Goal: Task Accomplishment & Management: Complete application form

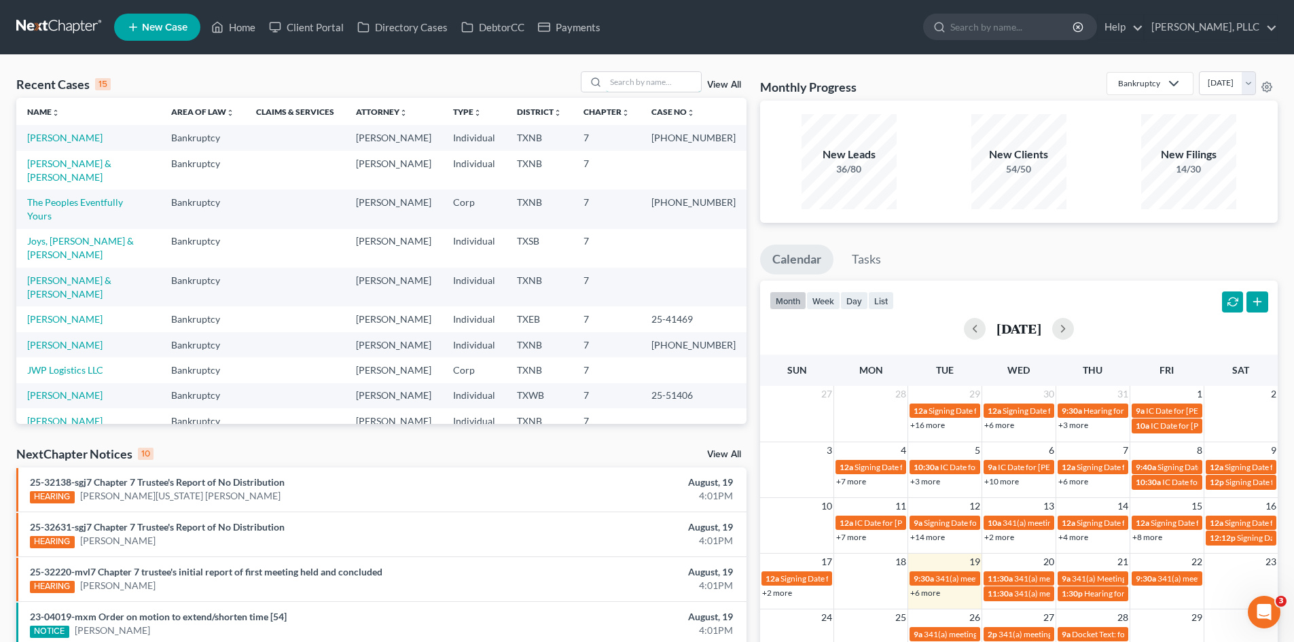
click at [630, 84] on input "search" at bounding box center [653, 82] width 95 height 20
type input "[PERSON_NAME]"
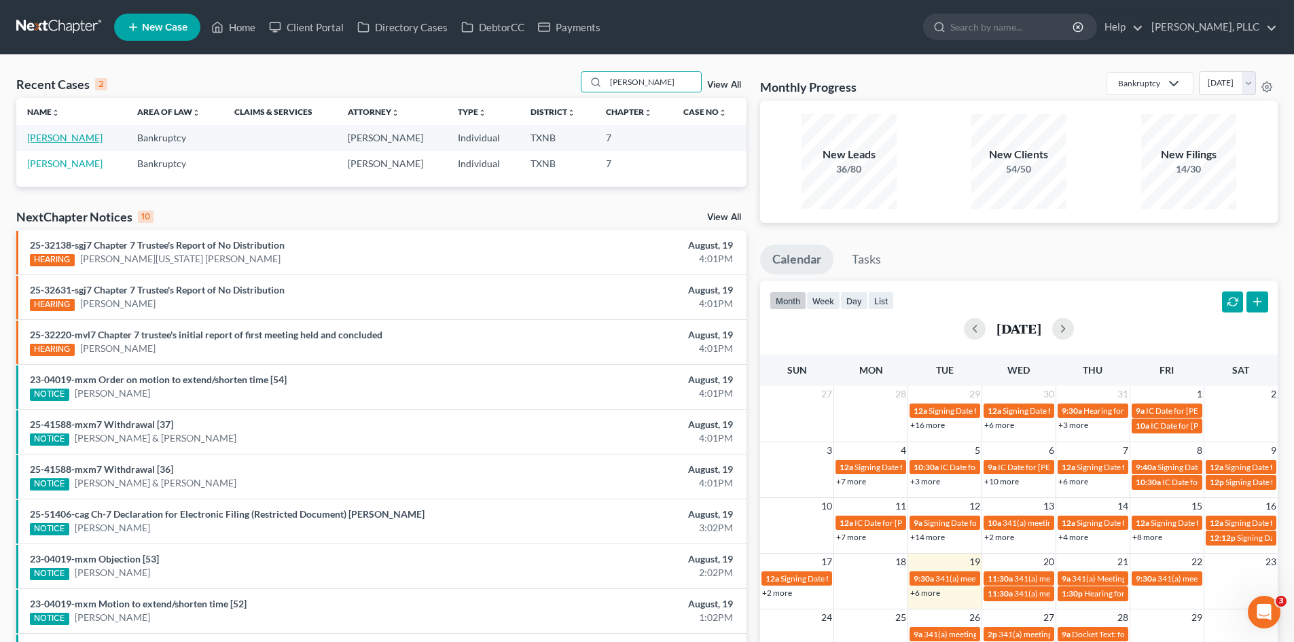
click at [66, 137] on link "[PERSON_NAME]" at bounding box center [64, 138] width 75 height 12
select select "4"
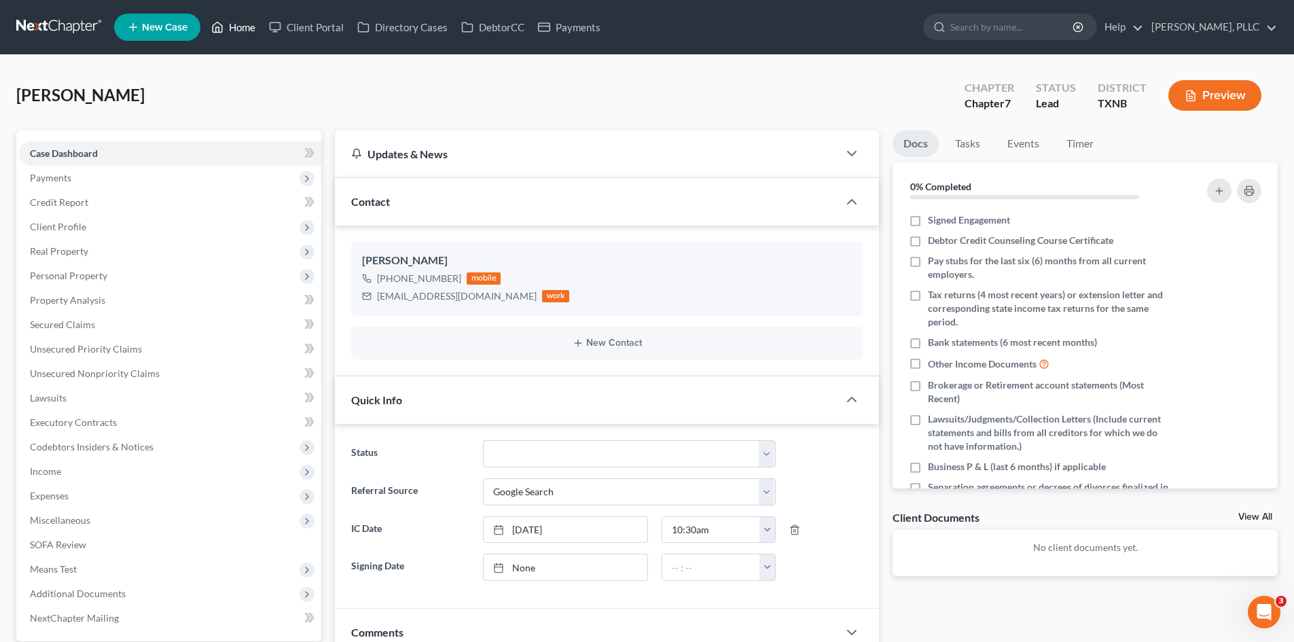
click at [241, 30] on link "Home" at bounding box center [234, 27] width 58 height 24
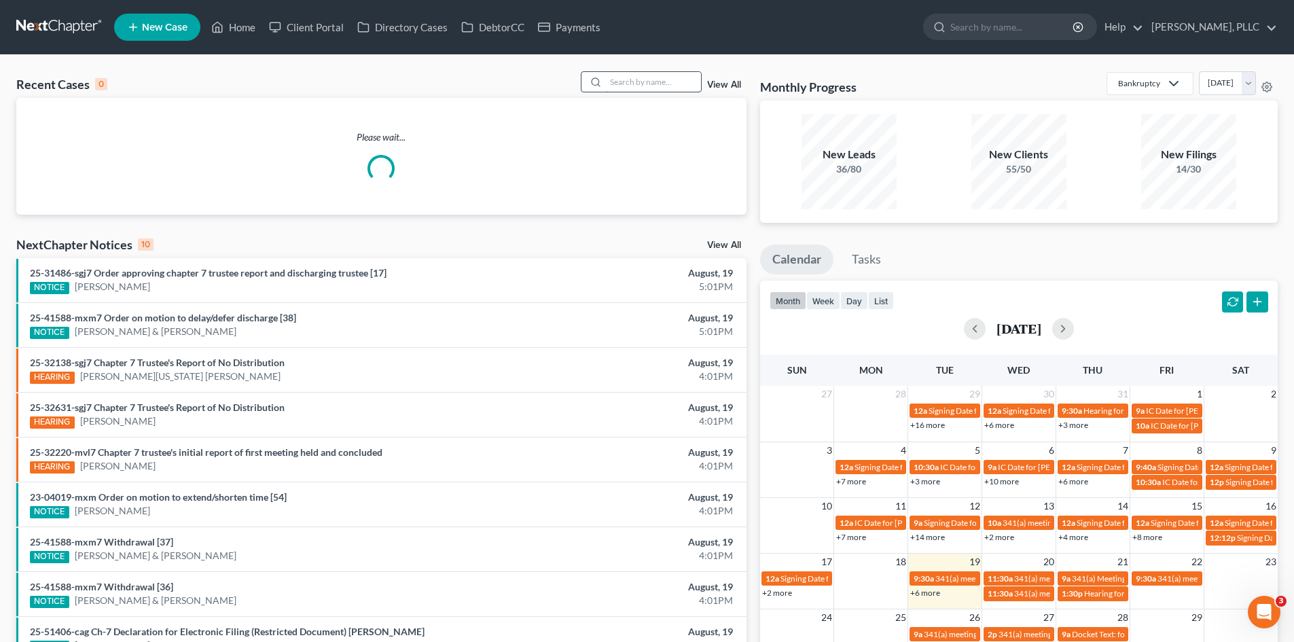
click at [654, 85] on input "search" at bounding box center [653, 82] width 95 height 20
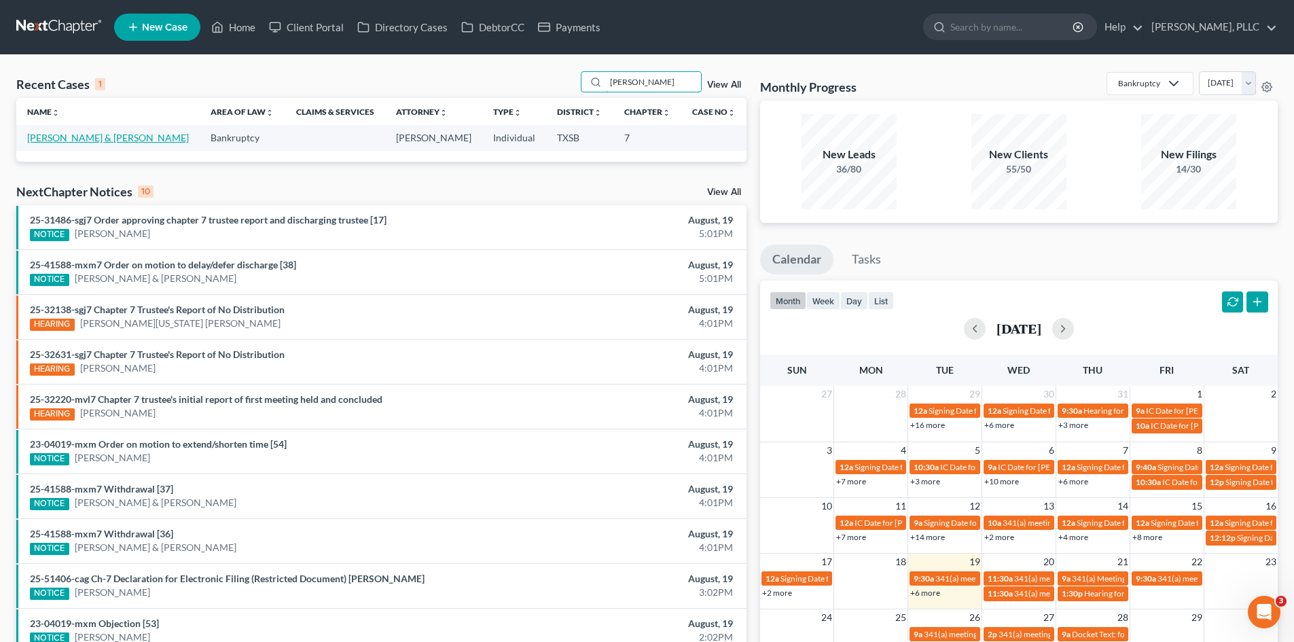
type input "[PERSON_NAME]"
click at [77, 139] on link "[PERSON_NAME] & [PERSON_NAME]" at bounding box center [108, 138] width 162 height 12
select select "4"
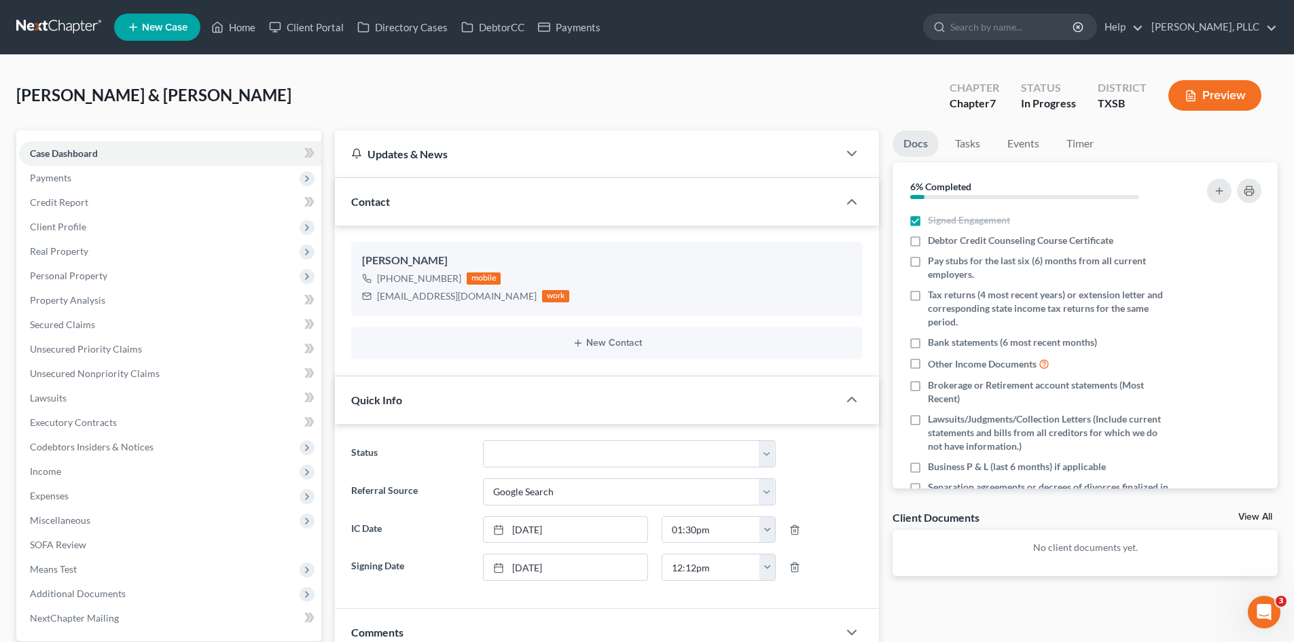
click at [166, 28] on span "New Case" at bounding box center [165, 27] width 46 height 10
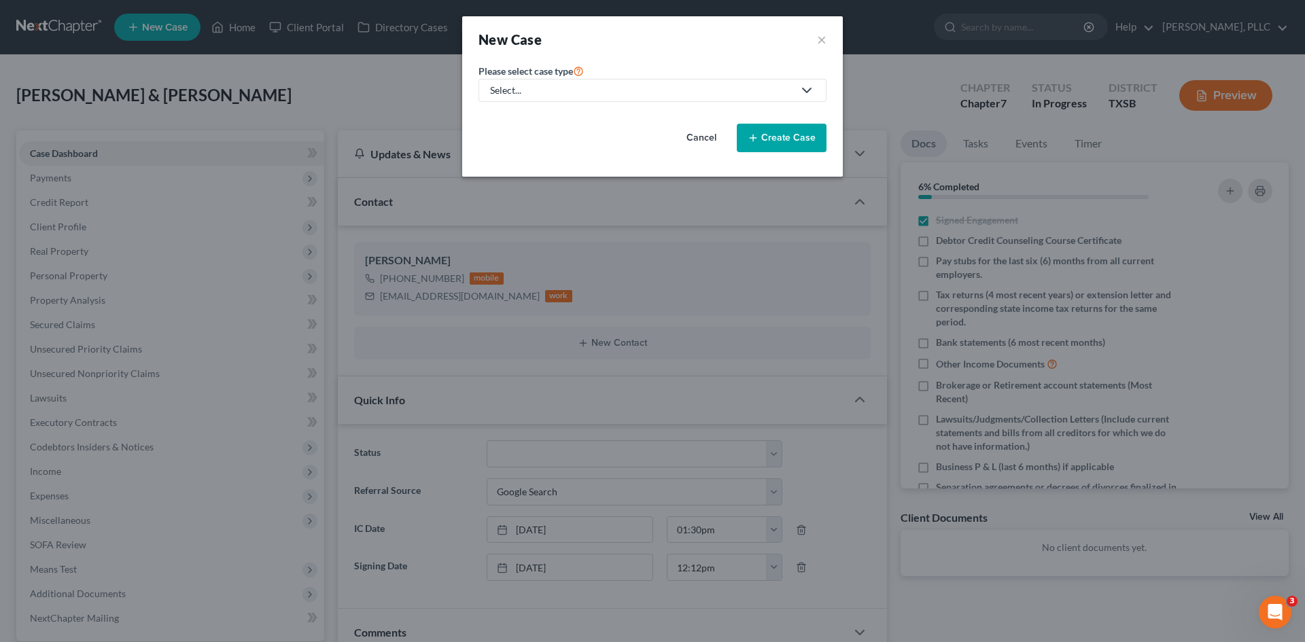
click at [667, 90] on div "Select..." at bounding box center [641, 91] width 303 height 14
click at [819, 40] on button "×" at bounding box center [822, 39] width 10 height 19
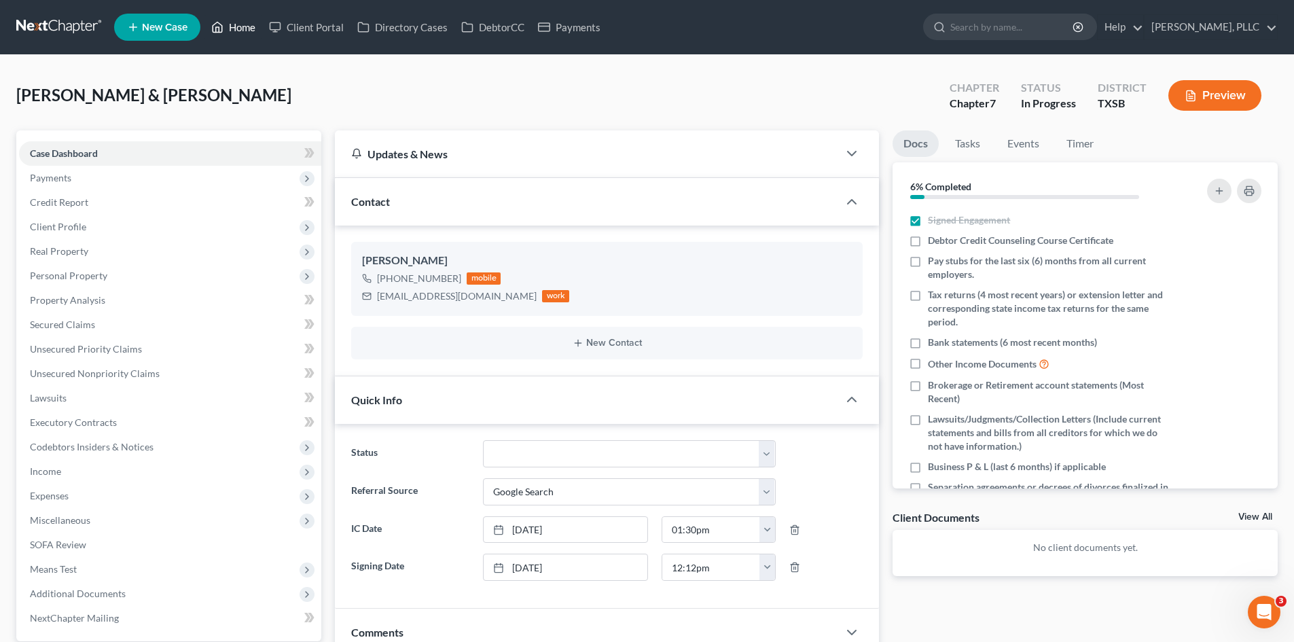
drag, startPoint x: 229, startPoint y: 26, endPoint x: 255, endPoint y: 27, distance: 26.5
click at [230, 26] on link "Home" at bounding box center [234, 27] width 58 height 24
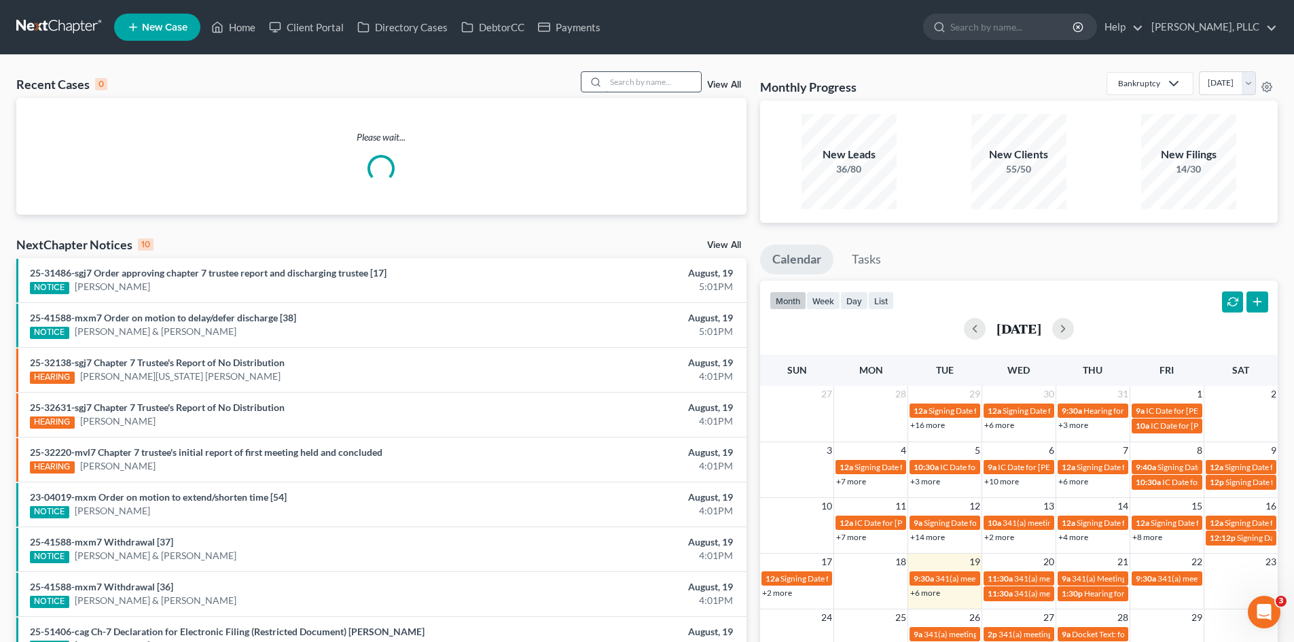
click at [628, 81] on input "search" at bounding box center [653, 82] width 95 height 20
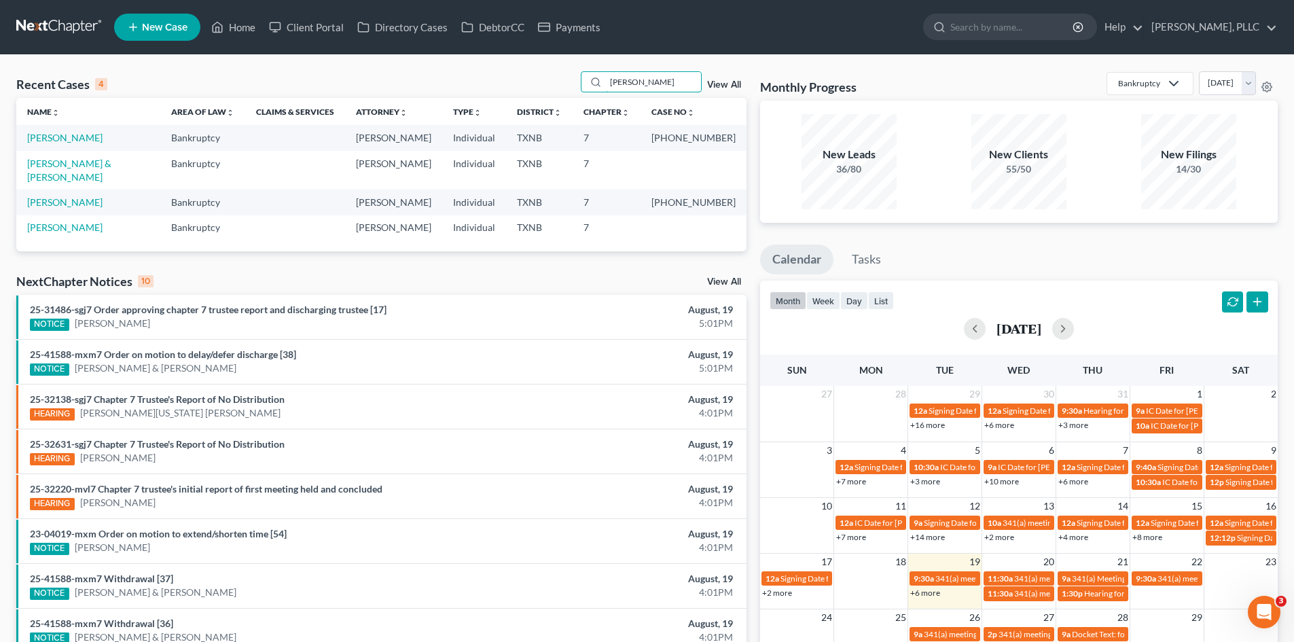
type input "[PERSON_NAME]"
click at [169, 23] on span "New Case" at bounding box center [165, 27] width 46 height 10
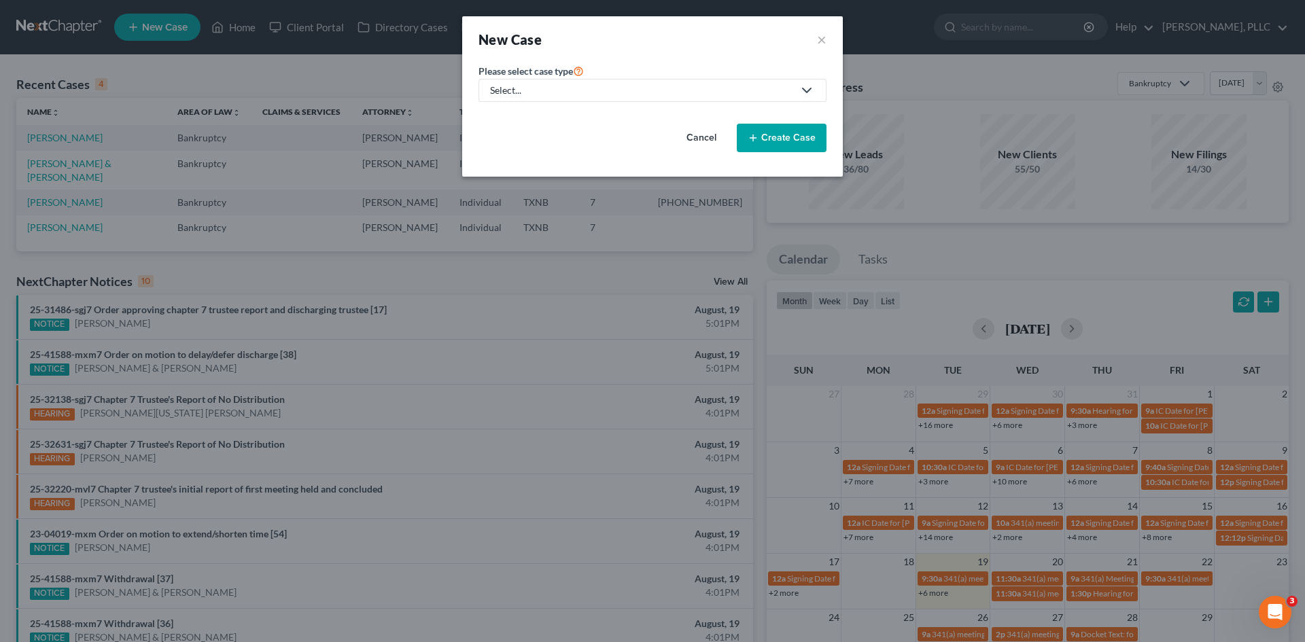
click at [588, 87] on div "Select..." at bounding box center [641, 91] width 303 height 14
click at [529, 108] on link "Bankruptcy" at bounding box center [546, 117] width 137 height 21
select select "78"
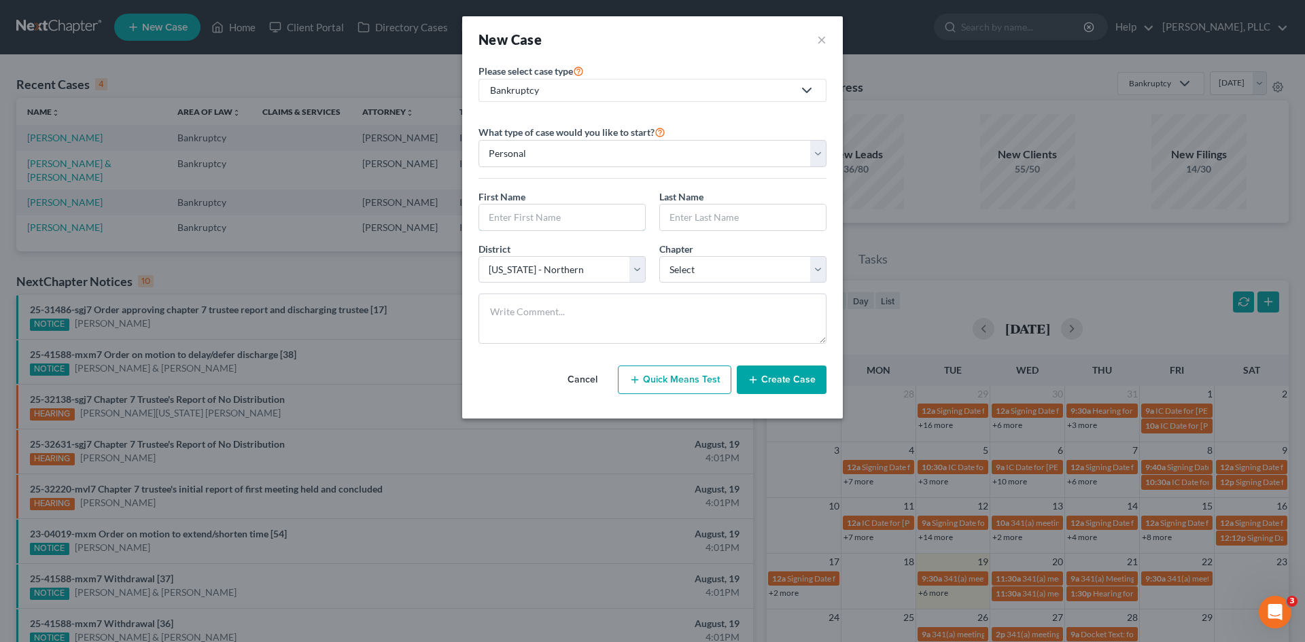
drag, startPoint x: 548, startPoint y: 218, endPoint x: 531, endPoint y: 194, distance: 29.8
click at [548, 218] on input "text" at bounding box center [562, 218] width 166 height 26
type input "[PERSON_NAME]"
click at [698, 224] on input "text" at bounding box center [743, 218] width 166 height 26
type input "[PERSON_NAME]"
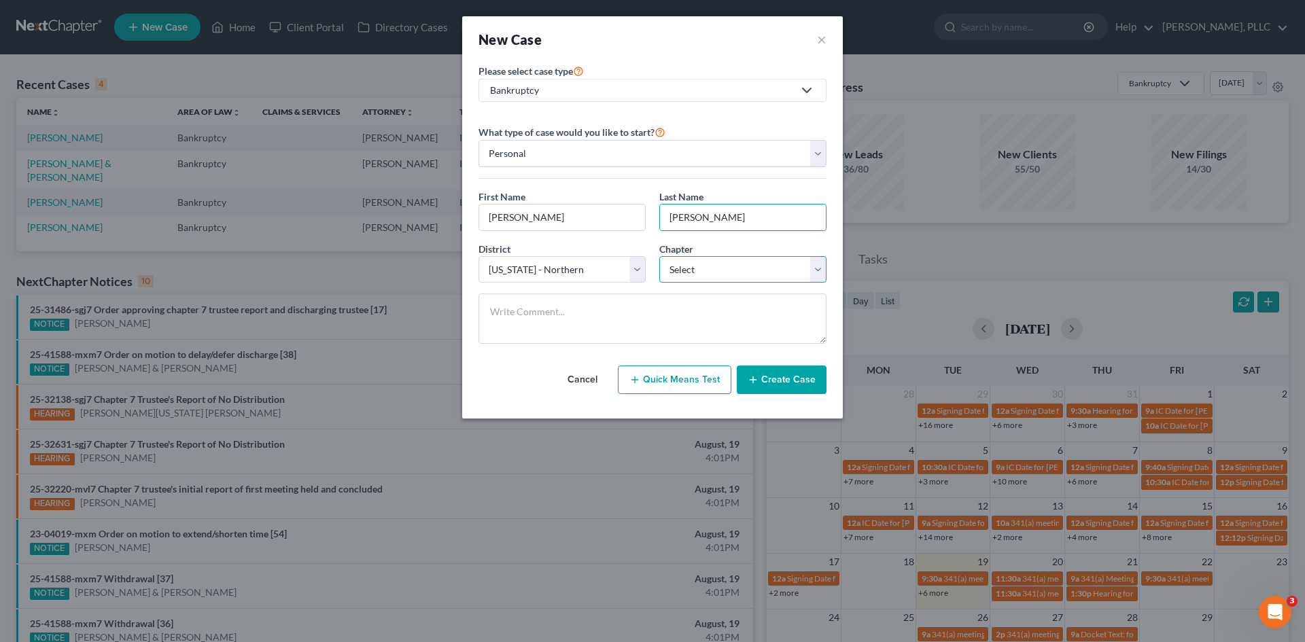
click at [679, 263] on select "Select 7 11 12 13" at bounding box center [742, 269] width 167 height 27
select select "0"
click at [659, 256] on select "Select 7 11 12 13" at bounding box center [742, 269] width 167 height 27
click at [783, 376] on button "Create Case" at bounding box center [782, 380] width 90 height 29
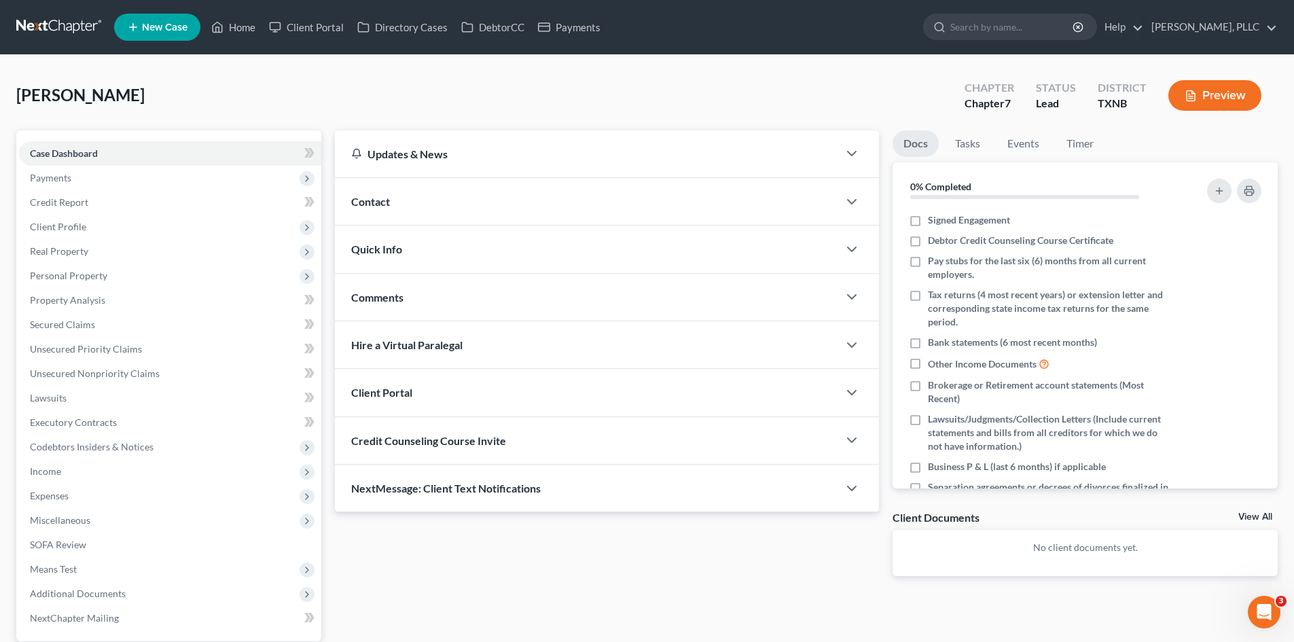
click at [505, 196] on div "Contact" at bounding box center [586, 201] width 503 height 47
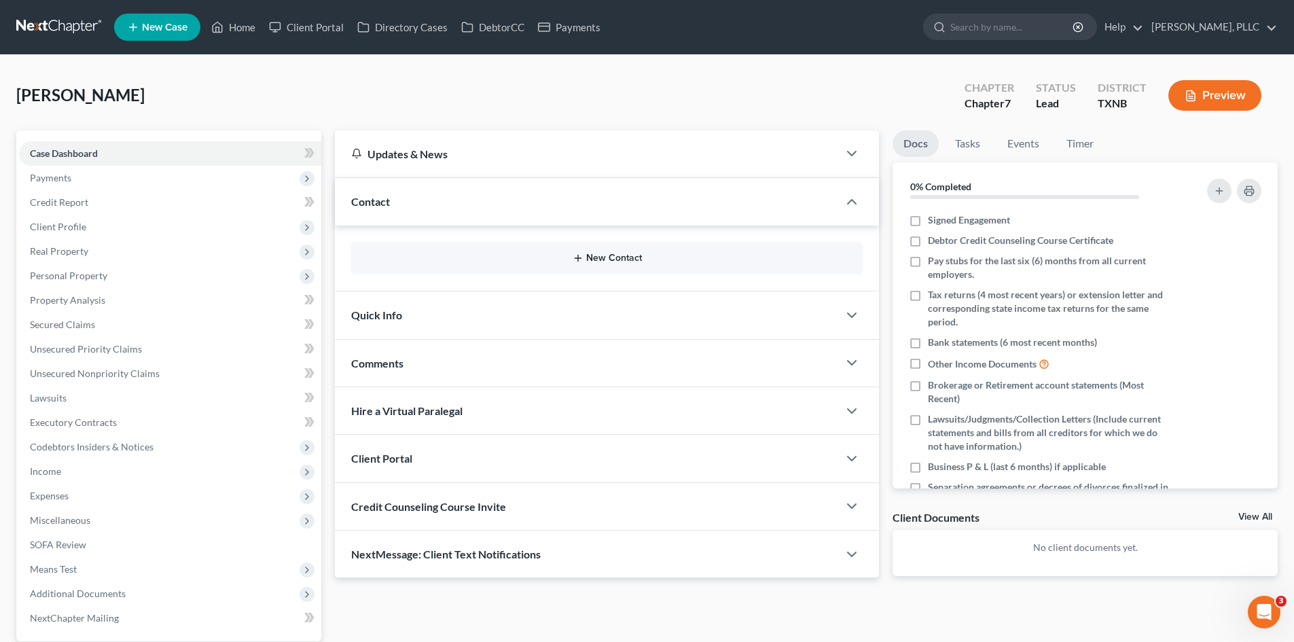
click at [628, 258] on button "New Contact" at bounding box center [607, 258] width 490 height 11
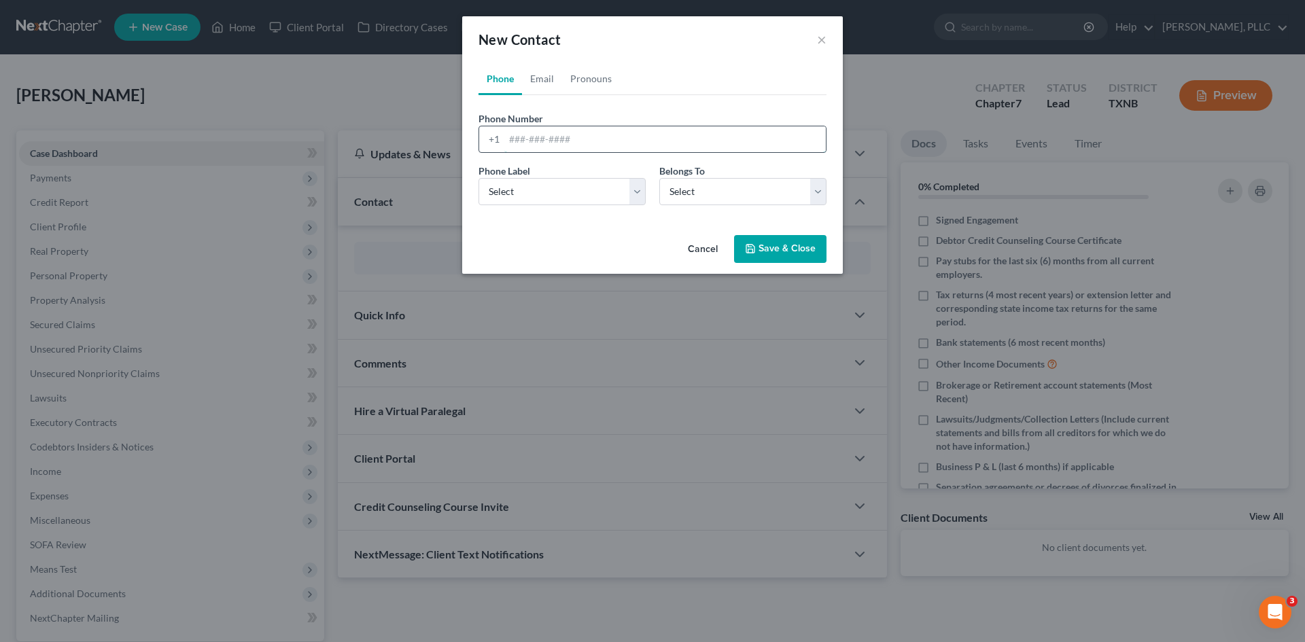
click at [538, 139] on input "tel" at bounding box center [664, 139] width 321 height 26
type input "[PHONE_NUMBER]"
click at [546, 190] on select "Select Mobile Home Work Other" at bounding box center [561, 191] width 167 height 27
select select "0"
click at [478, 178] on select "Select Mobile Home Work Other" at bounding box center [561, 191] width 167 height 27
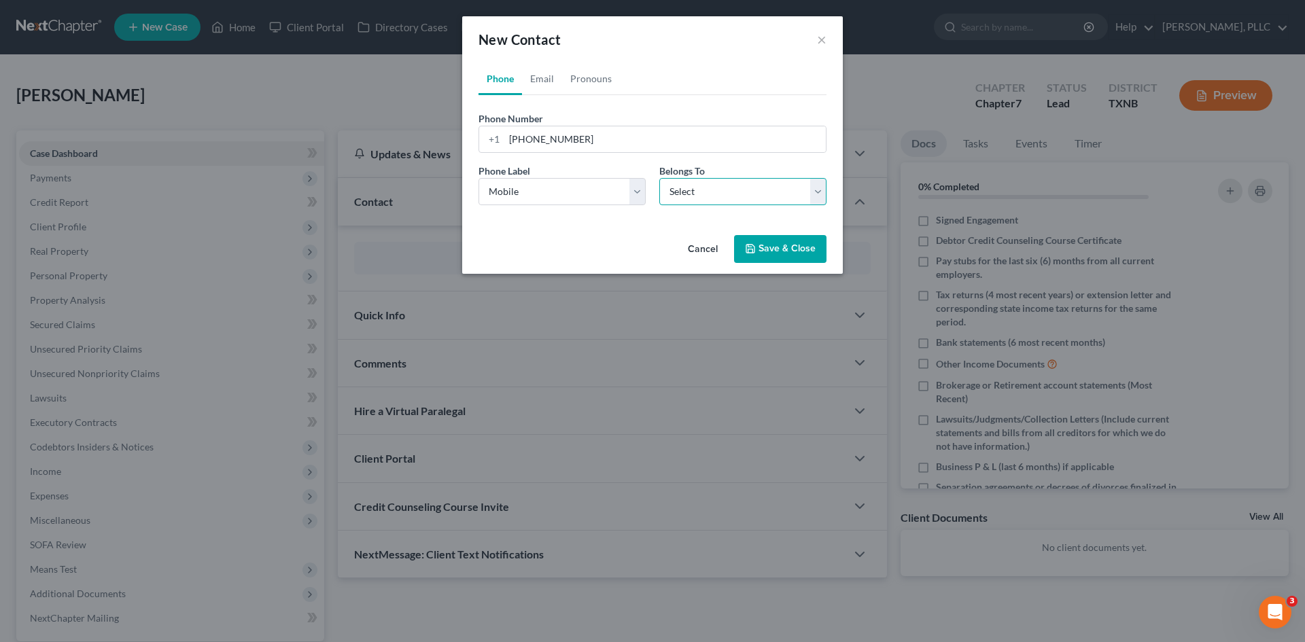
click at [732, 194] on select "Select Client Other" at bounding box center [742, 191] width 167 height 27
select select "0"
click at [659, 178] on select "Select Client Other" at bounding box center [742, 191] width 167 height 27
select select "0"
click at [552, 80] on link "Email" at bounding box center [542, 79] width 40 height 33
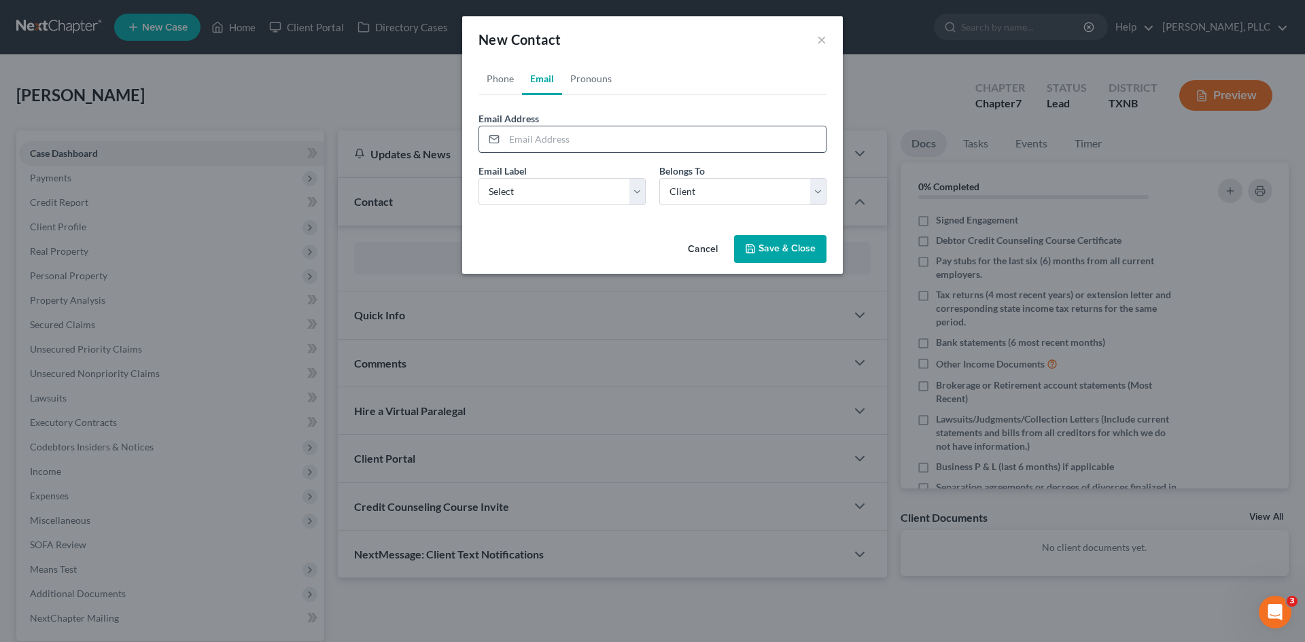
click at [565, 145] on input "email" at bounding box center [664, 139] width 321 height 26
click at [610, 140] on input "email" at bounding box center [664, 139] width 321 height 26
paste input "[EMAIL_ADDRESS][DOMAIN_NAME]"
type input "[EMAIL_ADDRESS][DOMAIN_NAME]"
click at [547, 198] on select "Select Home Work Other" at bounding box center [561, 191] width 167 height 27
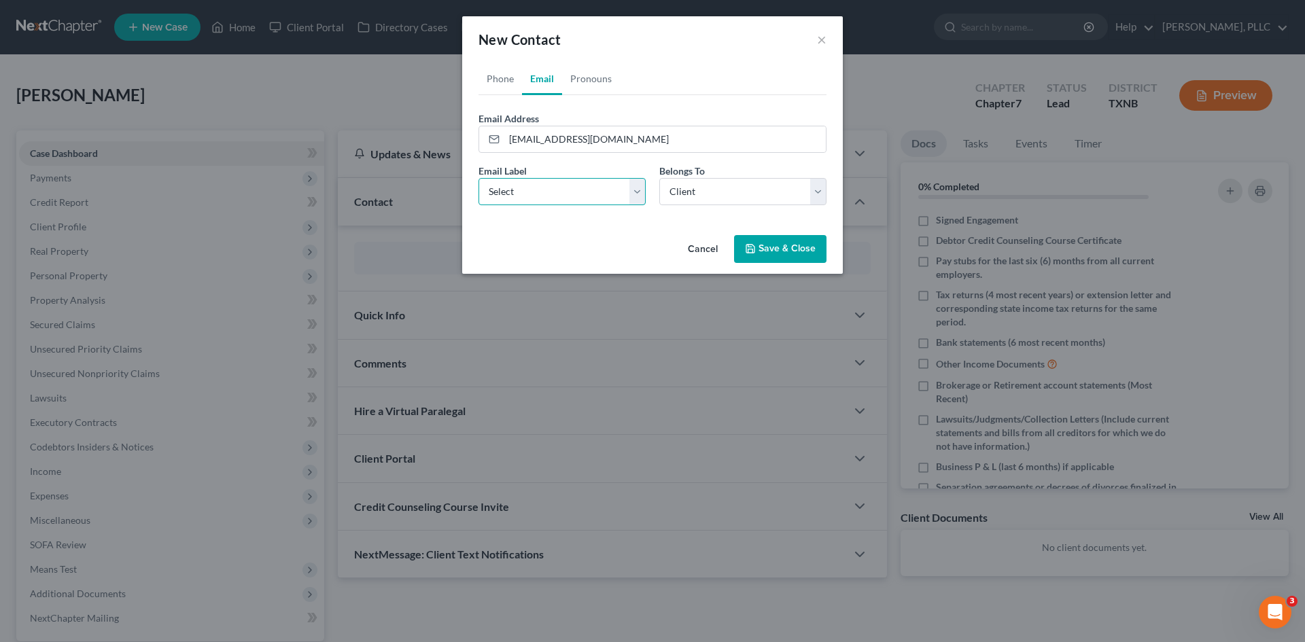
select select "1"
click at [478, 178] on select "Select Home Work Other" at bounding box center [561, 191] width 167 height 27
click at [713, 200] on select "Select Client Other" at bounding box center [742, 191] width 167 height 27
click at [659, 178] on select "Select Client Other" at bounding box center [742, 191] width 167 height 27
click at [781, 250] on button "Save & Close" at bounding box center [780, 249] width 92 height 29
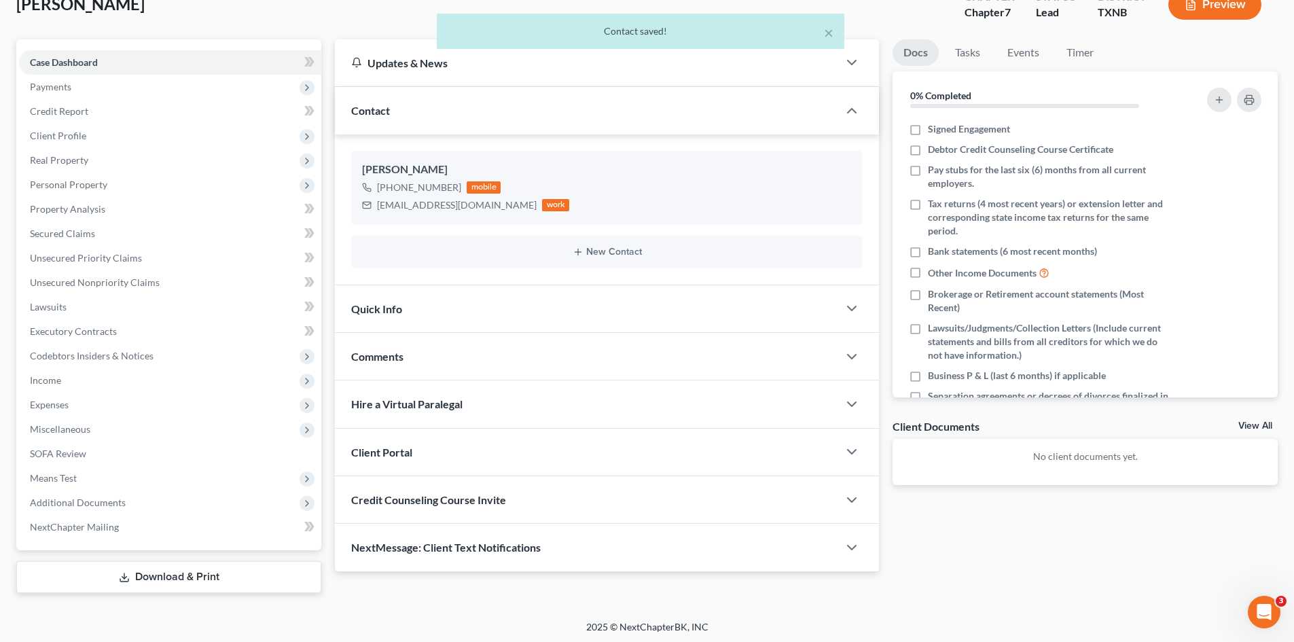
scroll to position [94, 0]
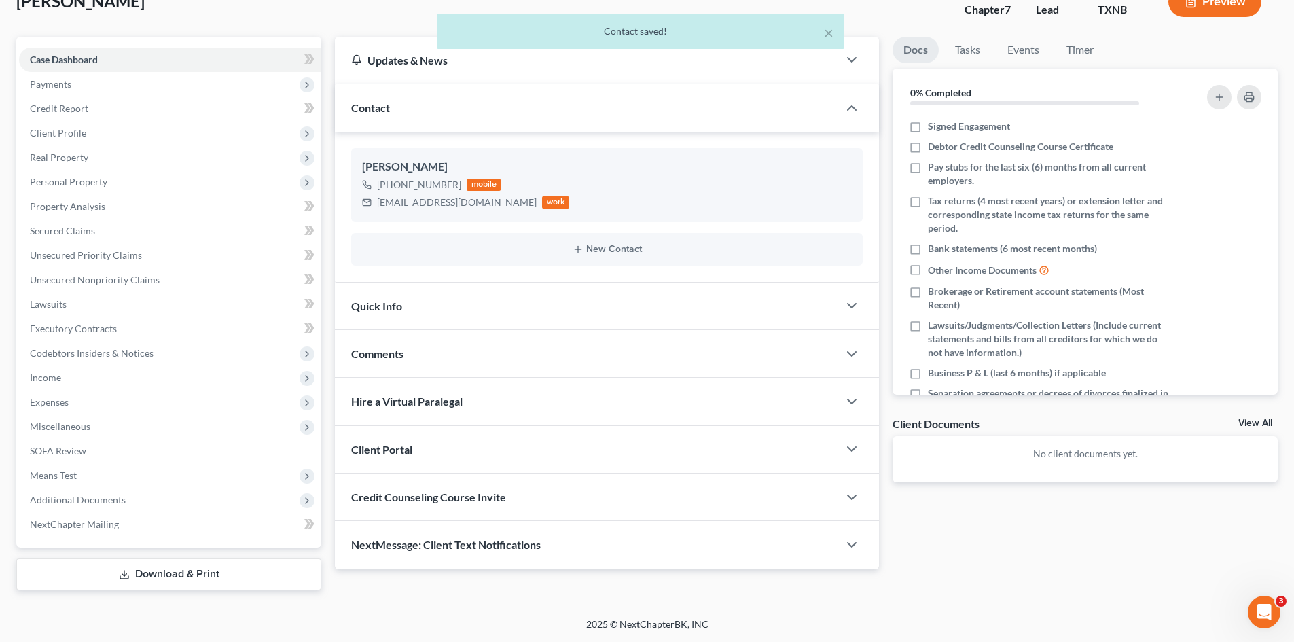
click at [560, 321] on div "Quick Info" at bounding box center [586, 306] width 503 height 47
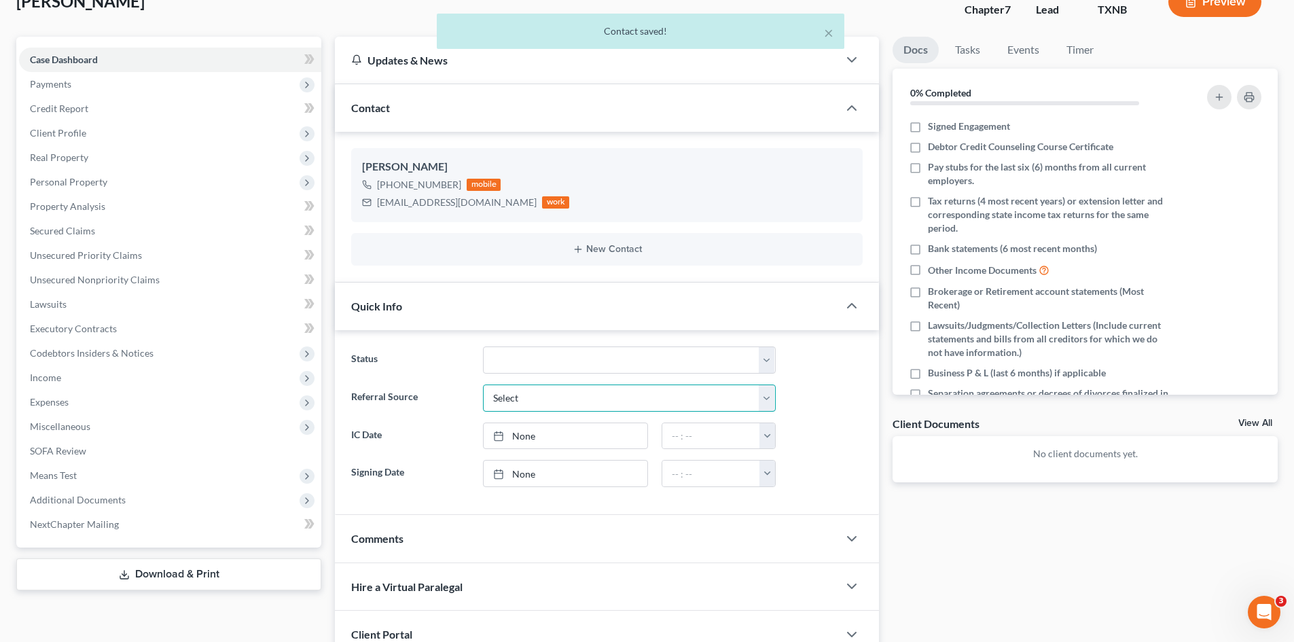
click at [588, 392] on select "Select Word Of Mouth Previous Clients Direct Mail Website Google Search Modern …" at bounding box center [629, 398] width 293 height 27
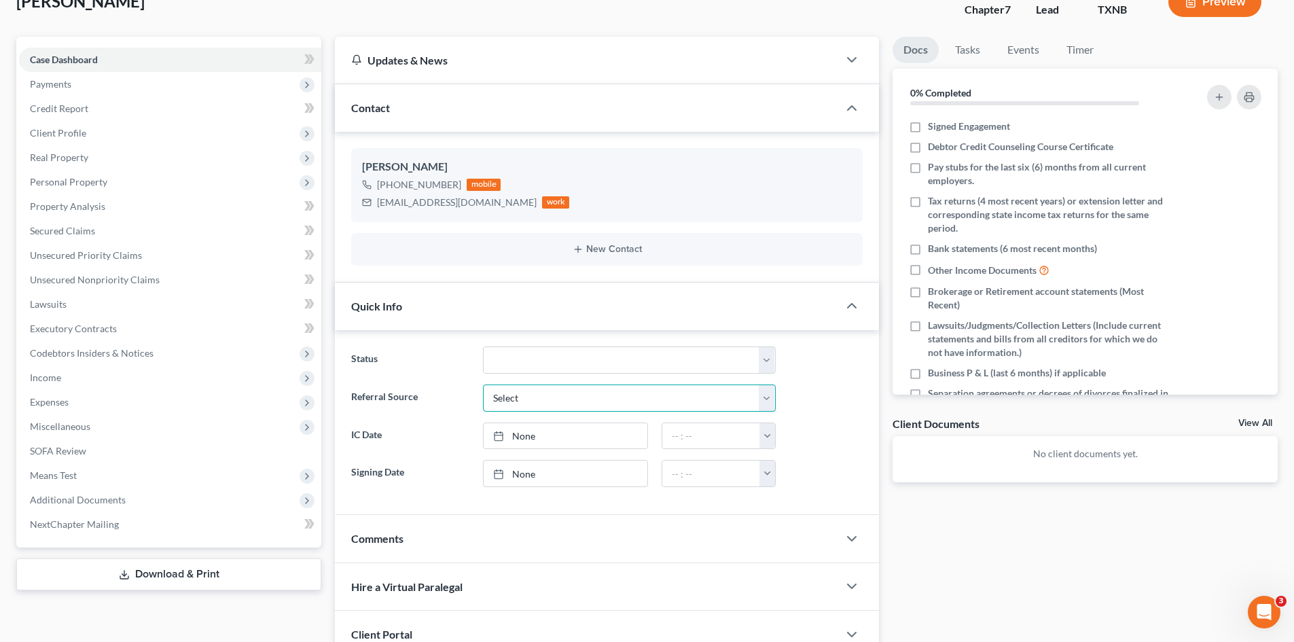
select select "4"
click at [483, 385] on select "Select Word Of Mouth Previous Clients Direct Mail Website Google Search Modern …" at bounding box center [629, 398] width 293 height 27
click at [554, 431] on link "[DATE]" at bounding box center [566, 436] width 164 height 26
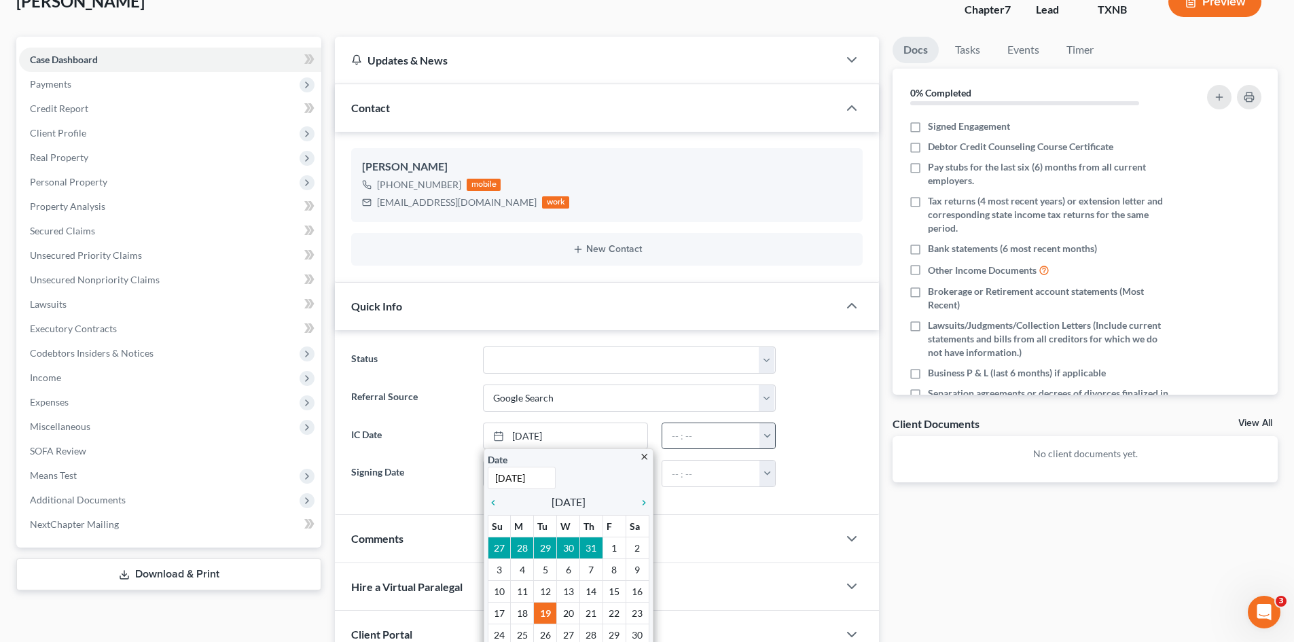
click at [765, 438] on button "button" at bounding box center [768, 436] width 16 height 26
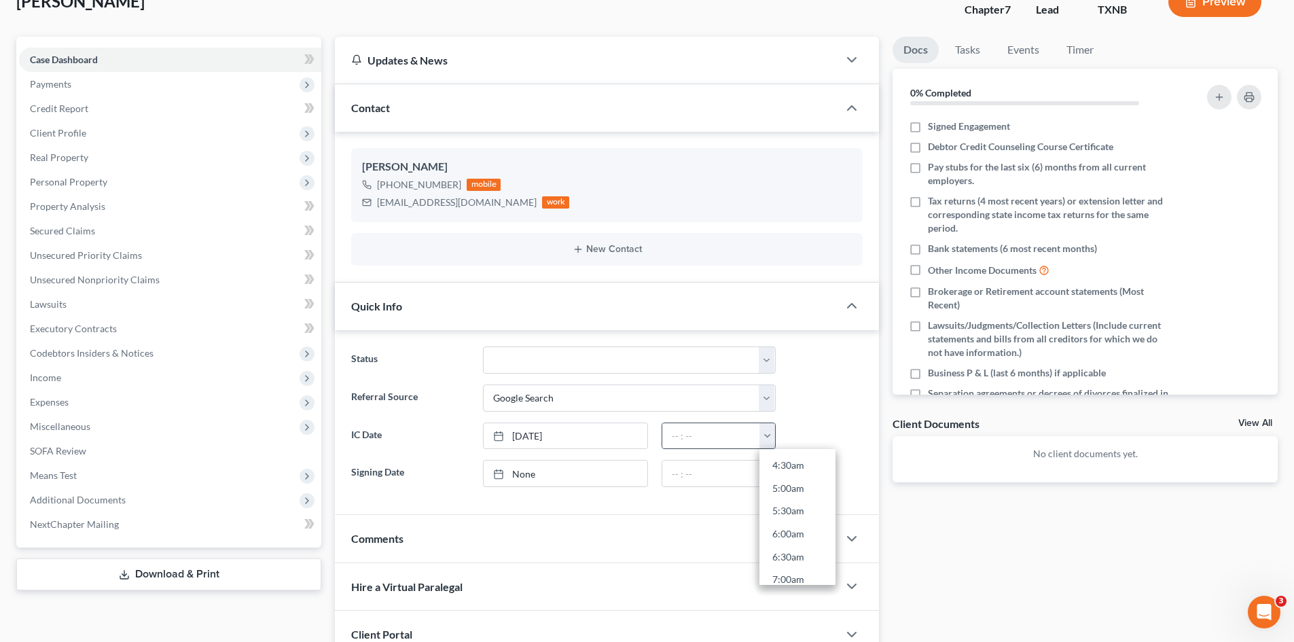
scroll to position [408, 0]
click at [800, 561] on link "11:00am" at bounding box center [798, 560] width 76 height 23
type input "11:00am"
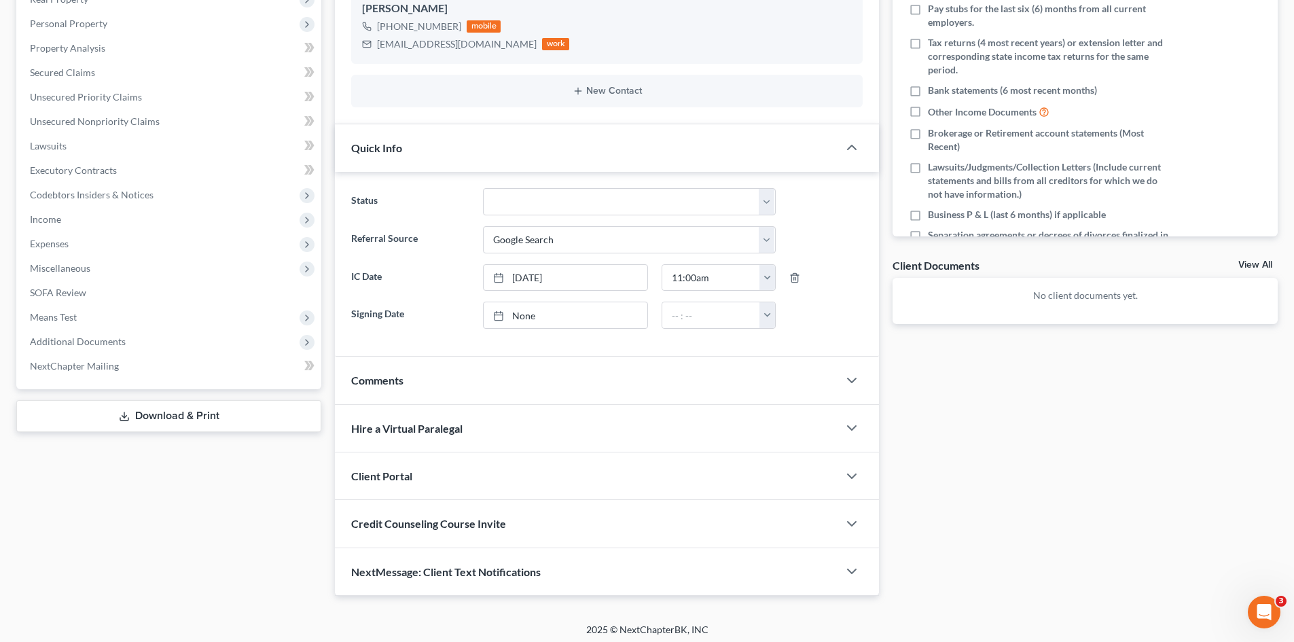
scroll to position [258, 0]
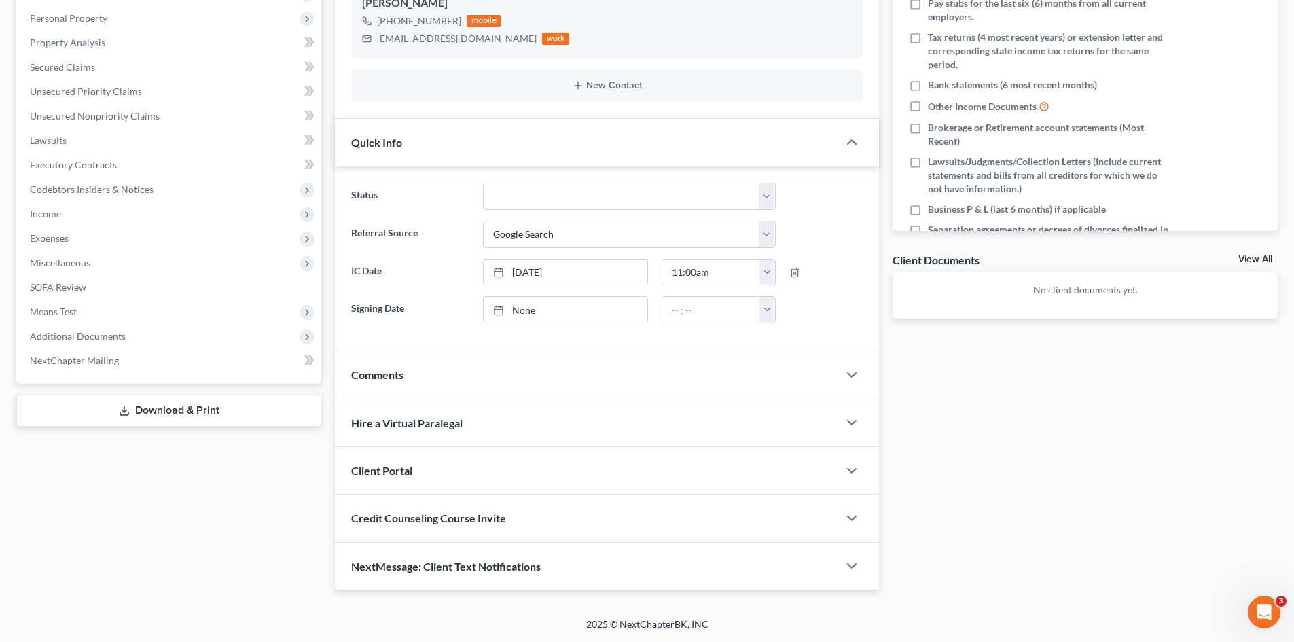
click at [441, 462] on div "Client Portal" at bounding box center [586, 470] width 503 height 47
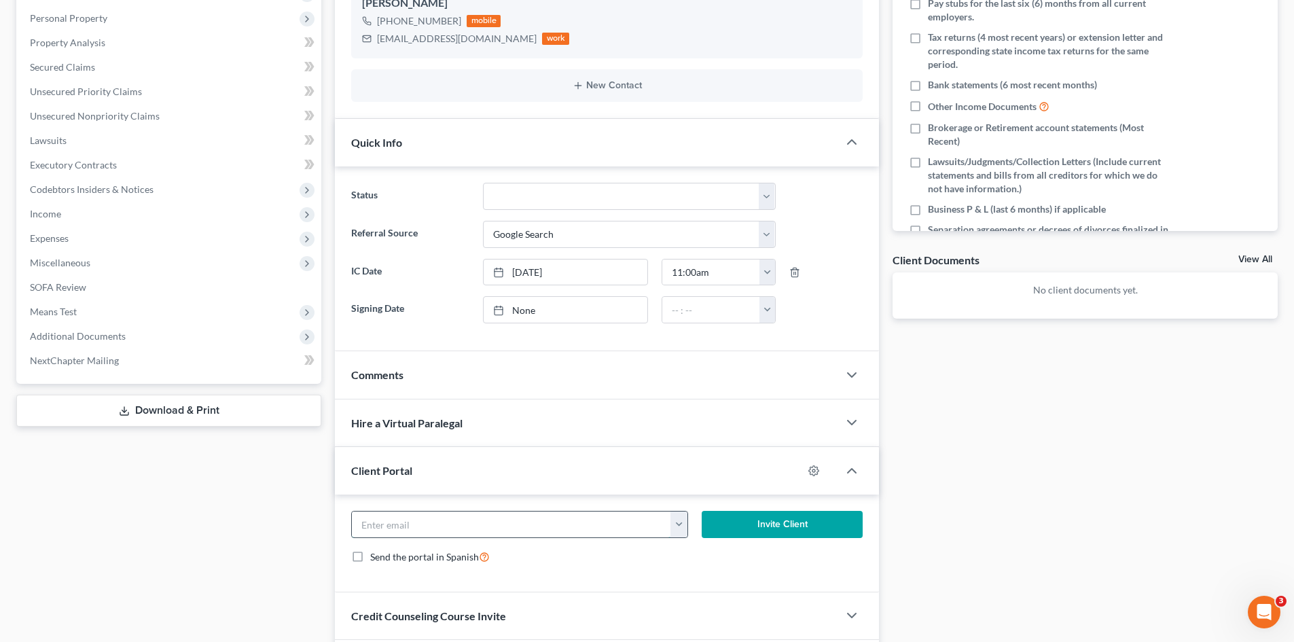
click at [457, 524] on input "email" at bounding box center [511, 525] width 319 height 26
paste input "[EMAIL_ADDRESS][DOMAIN_NAME]"
type input "[EMAIL_ADDRESS][DOMAIN_NAME]"
click at [743, 511] on button "Invite Client" at bounding box center [783, 524] width 162 height 27
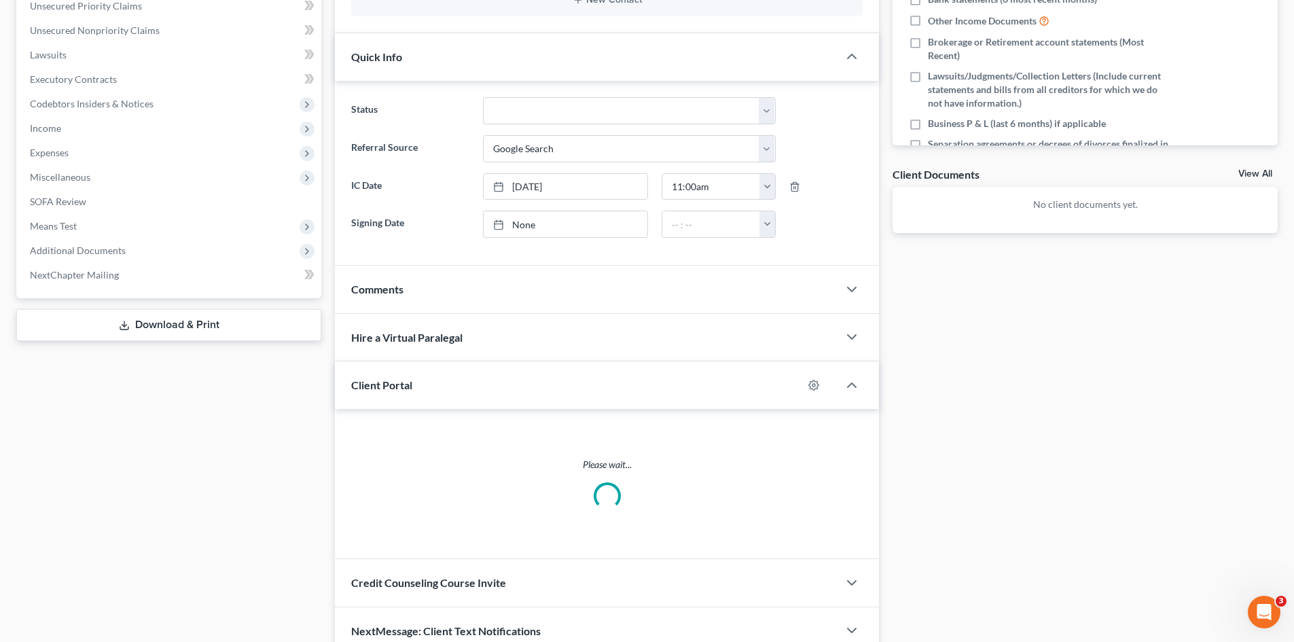
click at [575, 559] on div "Credit Counseling Course Invite" at bounding box center [586, 582] width 503 height 47
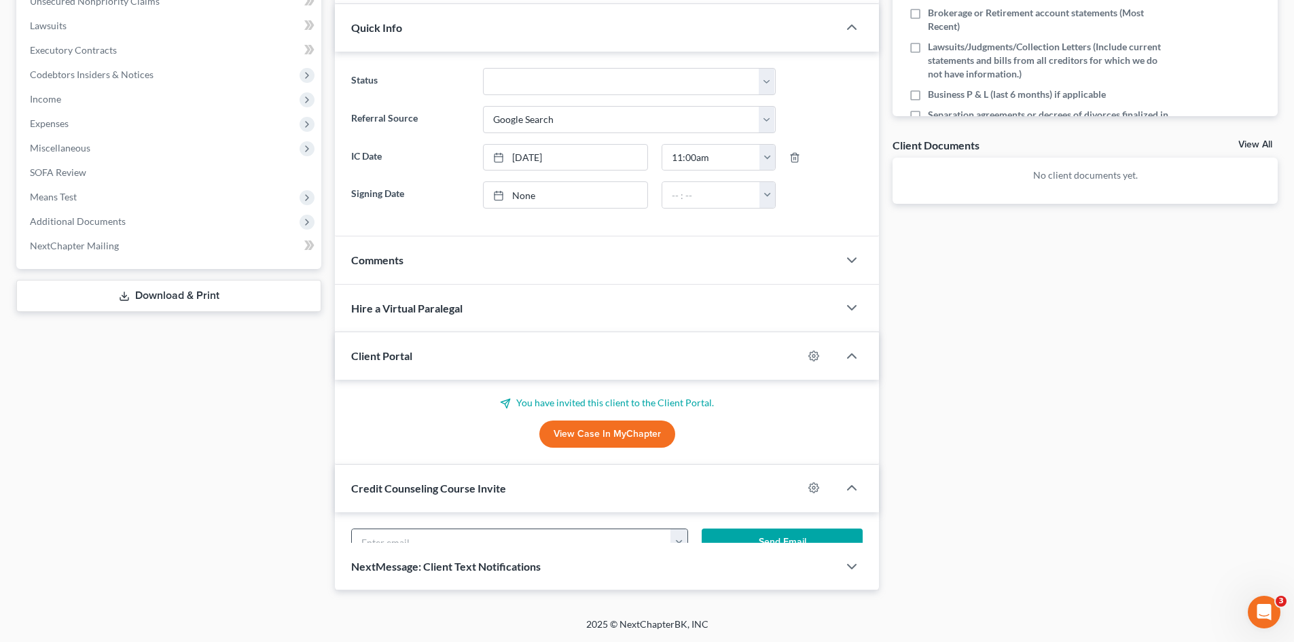
scroll to position [408, 0]
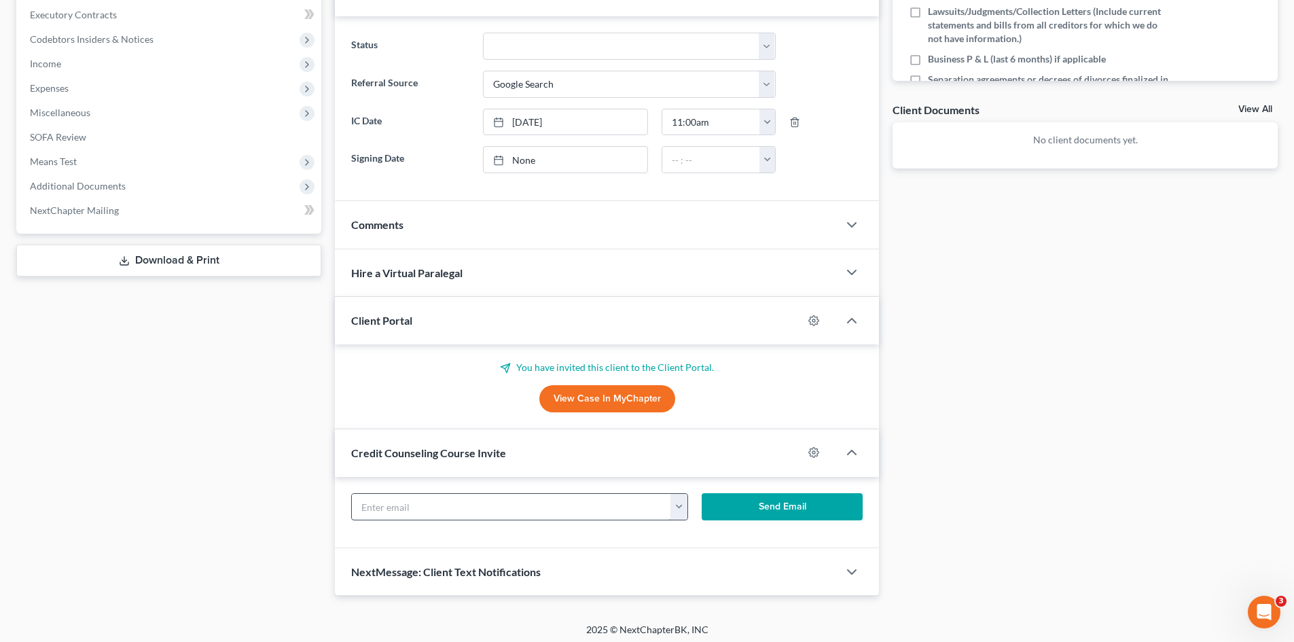
click at [535, 518] on input "text" at bounding box center [511, 507] width 319 height 26
paste input "[EMAIL_ADDRESS][DOMAIN_NAME]"
type input "[EMAIL_ADDRESS][DOMAIN_NAME]"
click at [860, 507] on button "Send Email" at bounding box center [783, 506] width 162 height 27
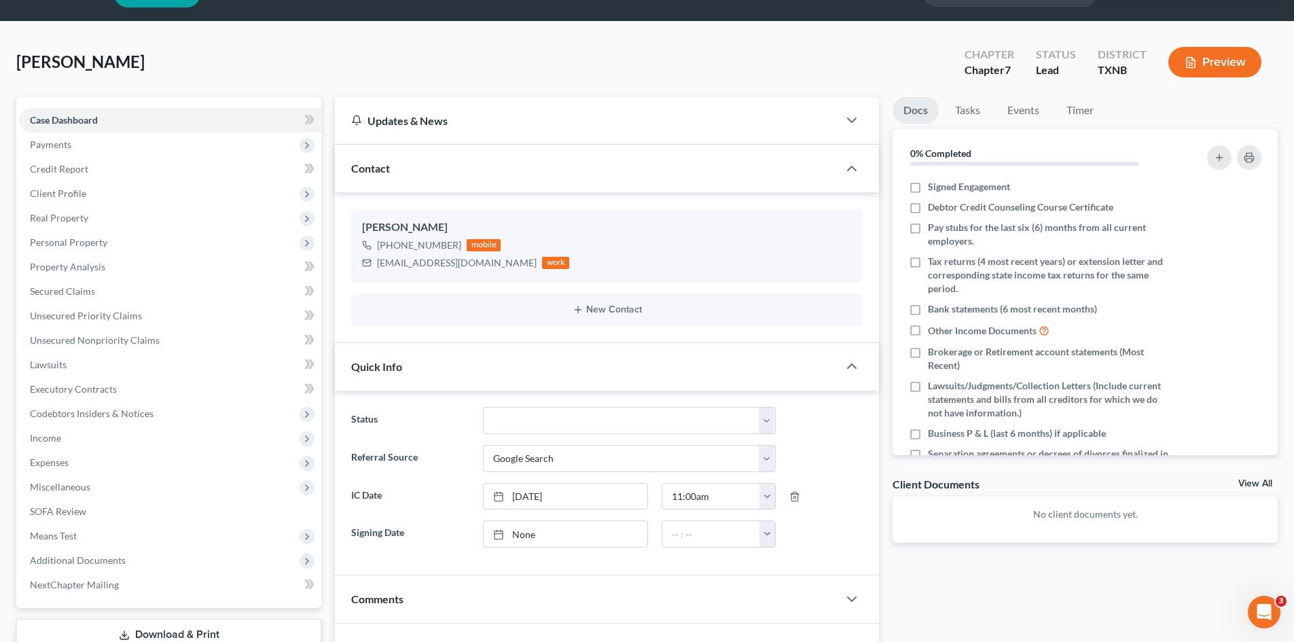
scroll to position [0, 0]
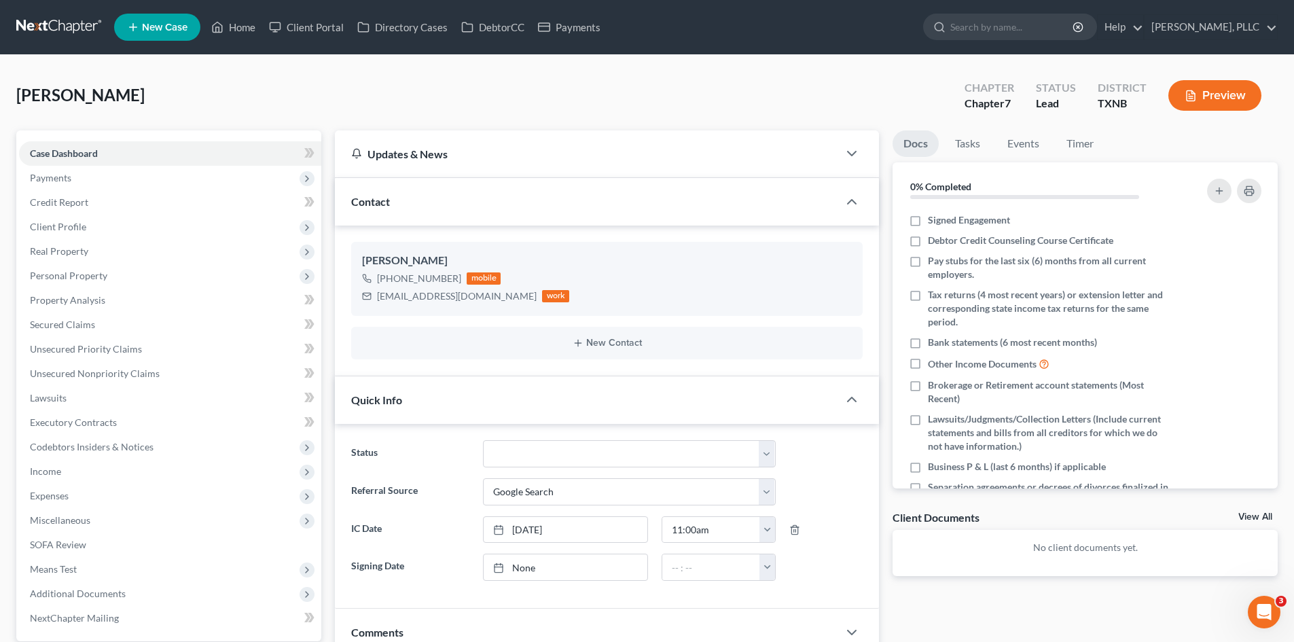
drag, startPoint x: 130, startPoint y: 181, endPoint x: 138, endPoint y: 194, distance: 14.9
click at [130, 181] on span "Payments" at bounding box center [170, 178] width 302 height 24
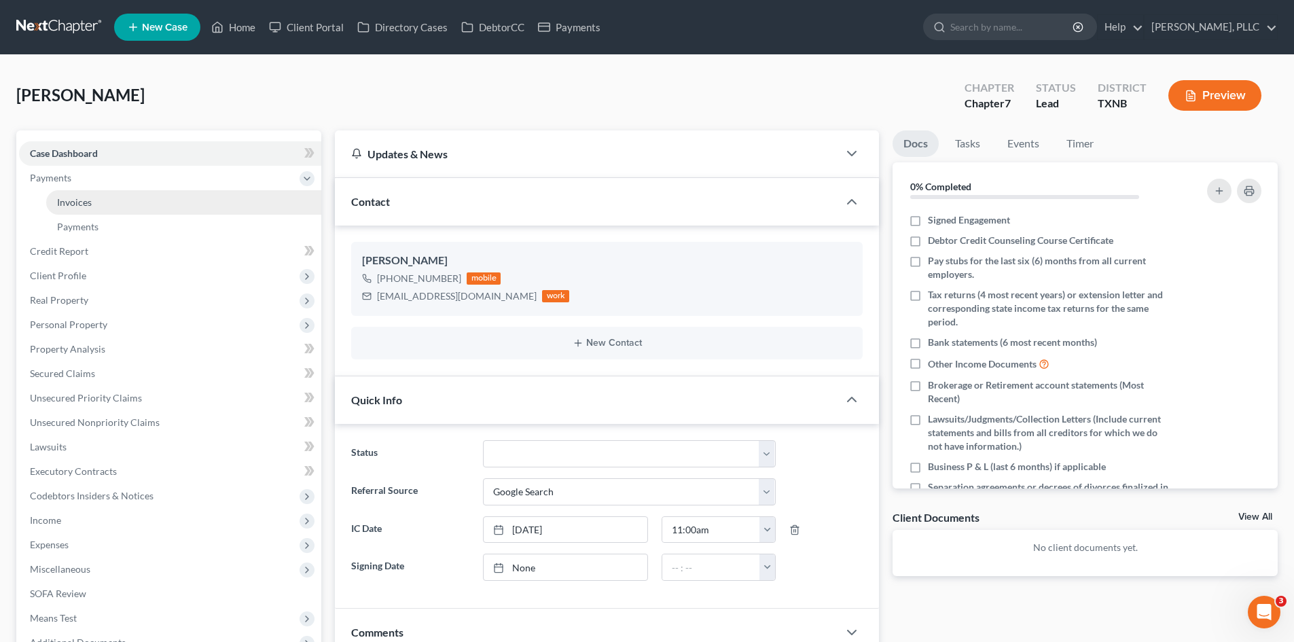
click at [159, 209] on link "Invoices" at bounding box center [183, 202] width 275 height 24
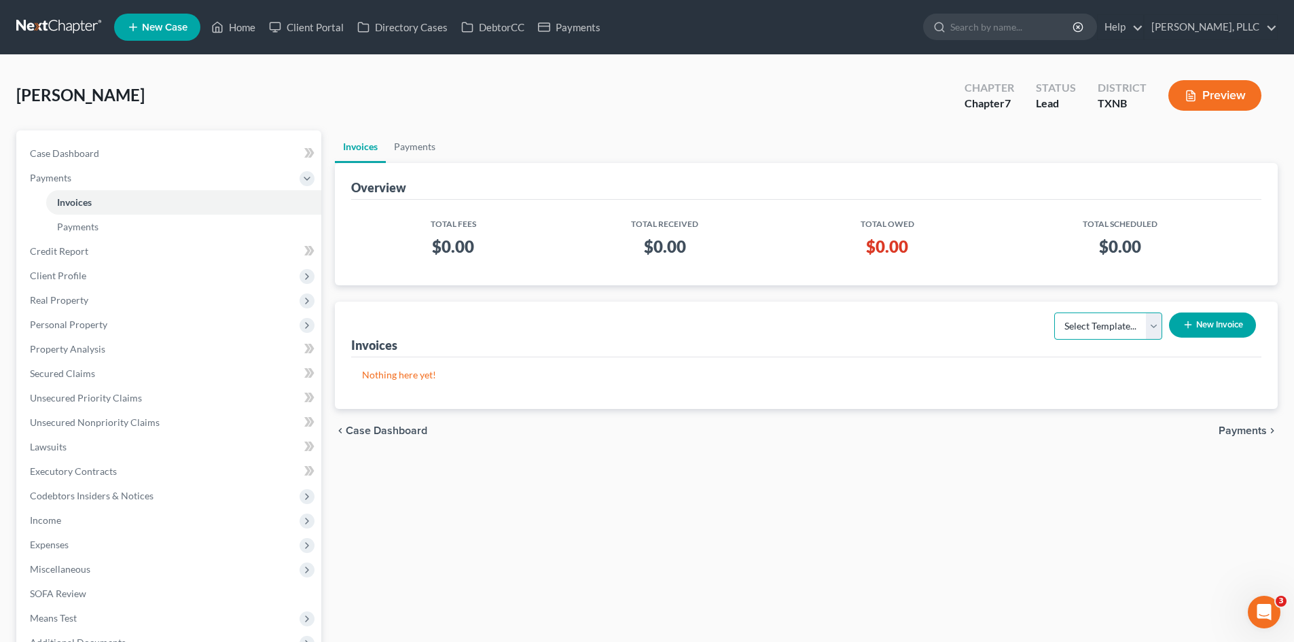
click at [1092, 330] on select "Select Template... Invoice" at bounding box center [1108, 326] width 108 height 27
select select "0"
click at [1054, 313] on select "Select Template... Invoice" at bounding box center [1108, 326] width 108 height 27
click at [84, 279] on span "Client Profile" at bounding box center [58, 276] width 56 height 12
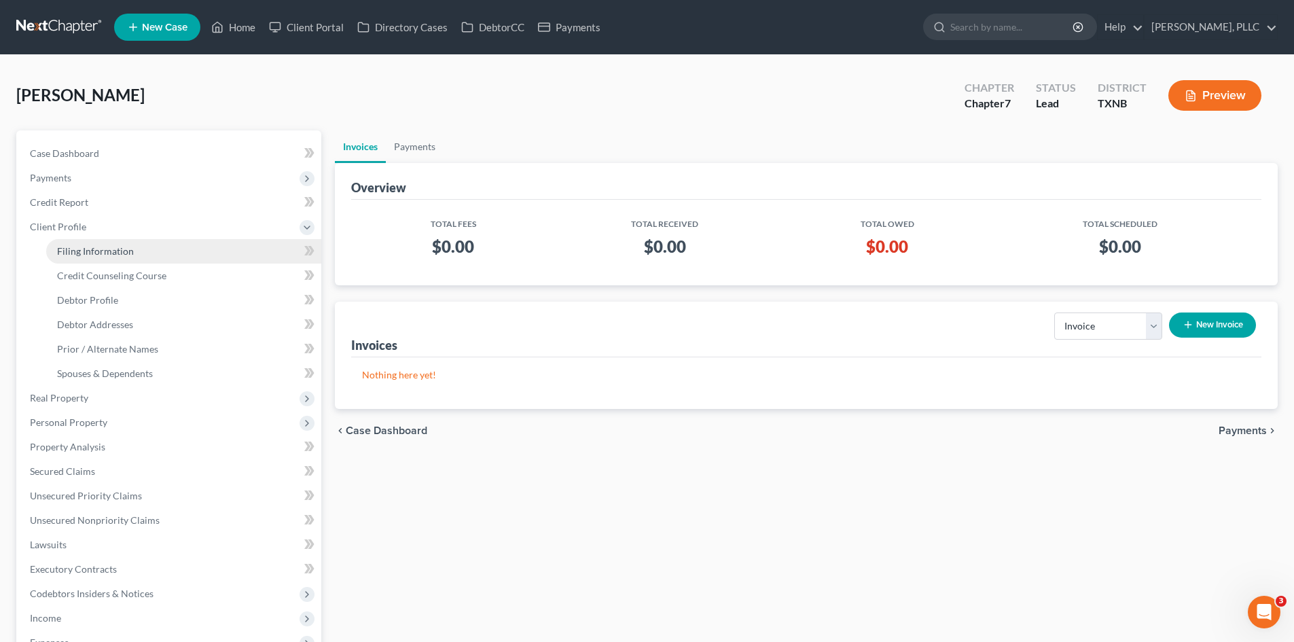
click at [117, 252] on span "Filing Information" at bounding box center [95, 251] width 77 height 12
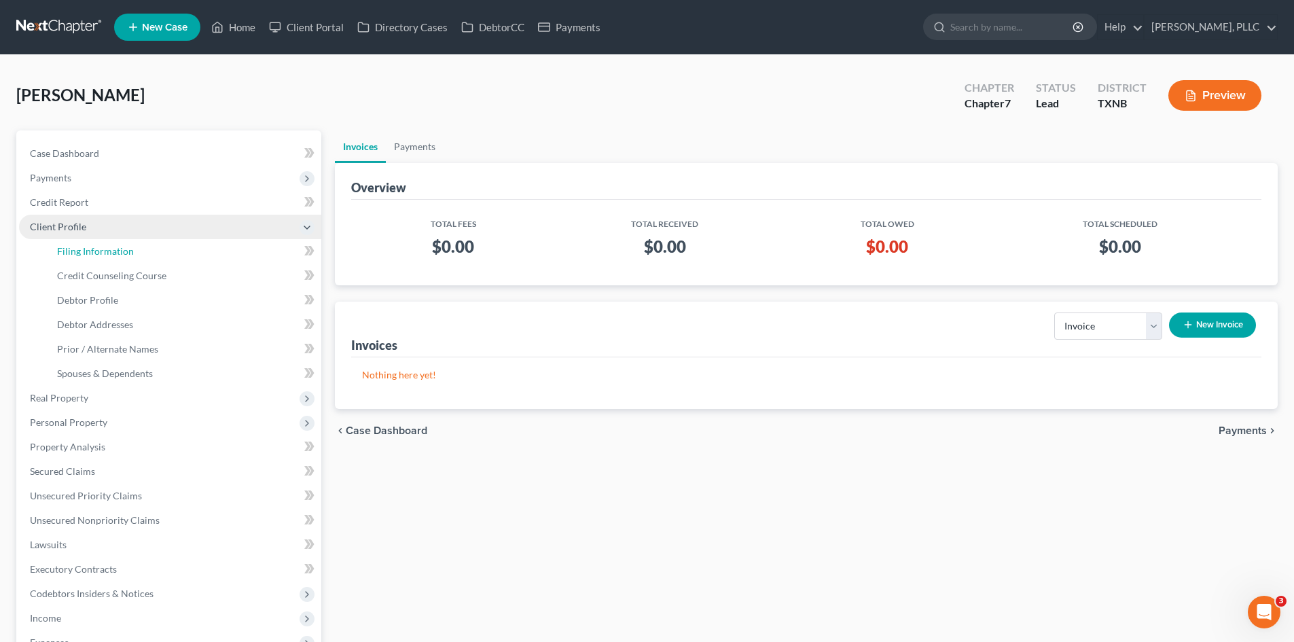
select select "1"
select select "0"
select select "78"
select select "45"
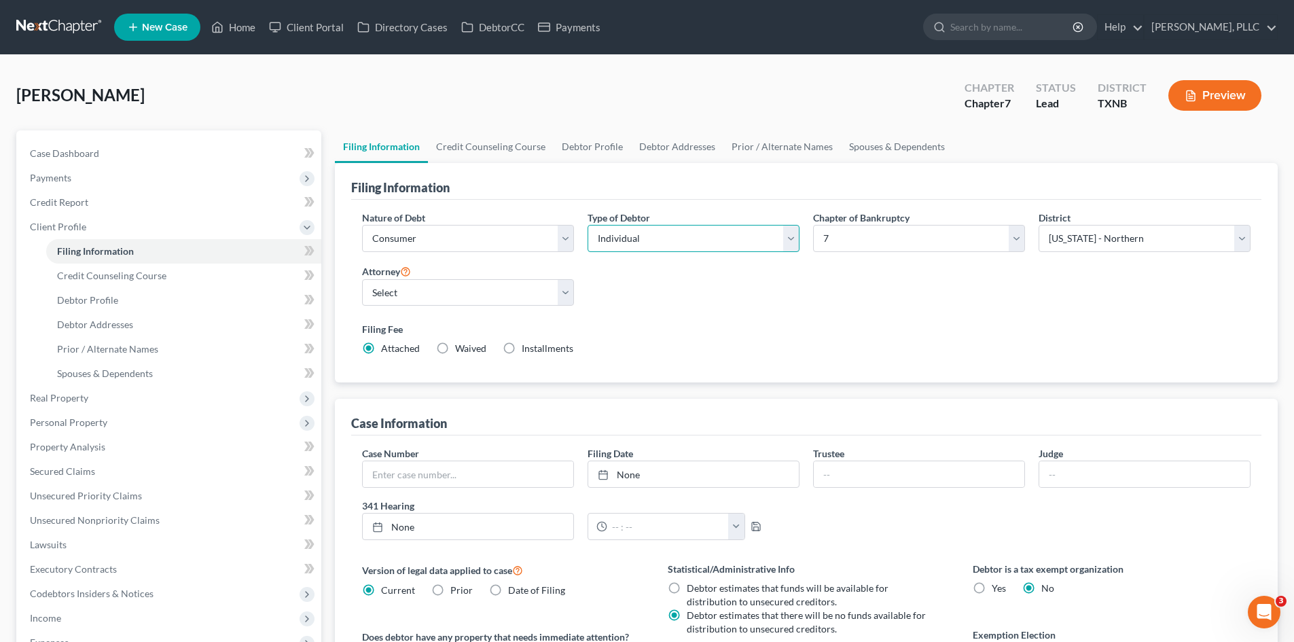
click at [638, 235] on select "Select Individual Joint" at bounding box center [694, 238] width 212 height 27
select select "1"
click at [588, 225] on select "Select Individual Joint" at bounding box center [694, 238] width 212 height 27
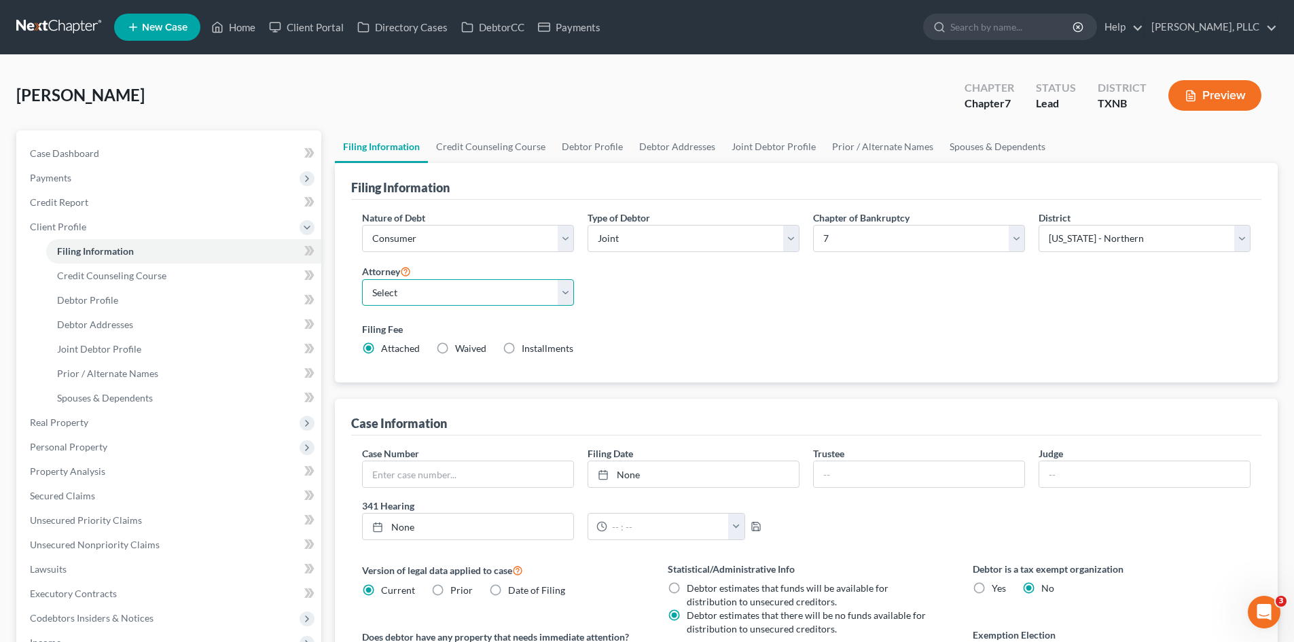
click at [497, 294] on select "Select [PERSON_NAME] - TXEB [PERSON_NAME] - [GEOGRAPHIC_DATA] [PERSON_NAME] - […" at bounding box center [468, 292] width 212 height 27
select select "1"
click at [362, 279] on select "Select [PERSON_NAME] - TXEB [PERSON_NAME] - [GEOGRAPHIC_DATA] [PERSON_NAME] - […" at bounding box center [468, 292] width 212 height 27
click at [754, 143] on link "Joint Debtor Profile" at bounding box center [774, 146] width 101 height 33
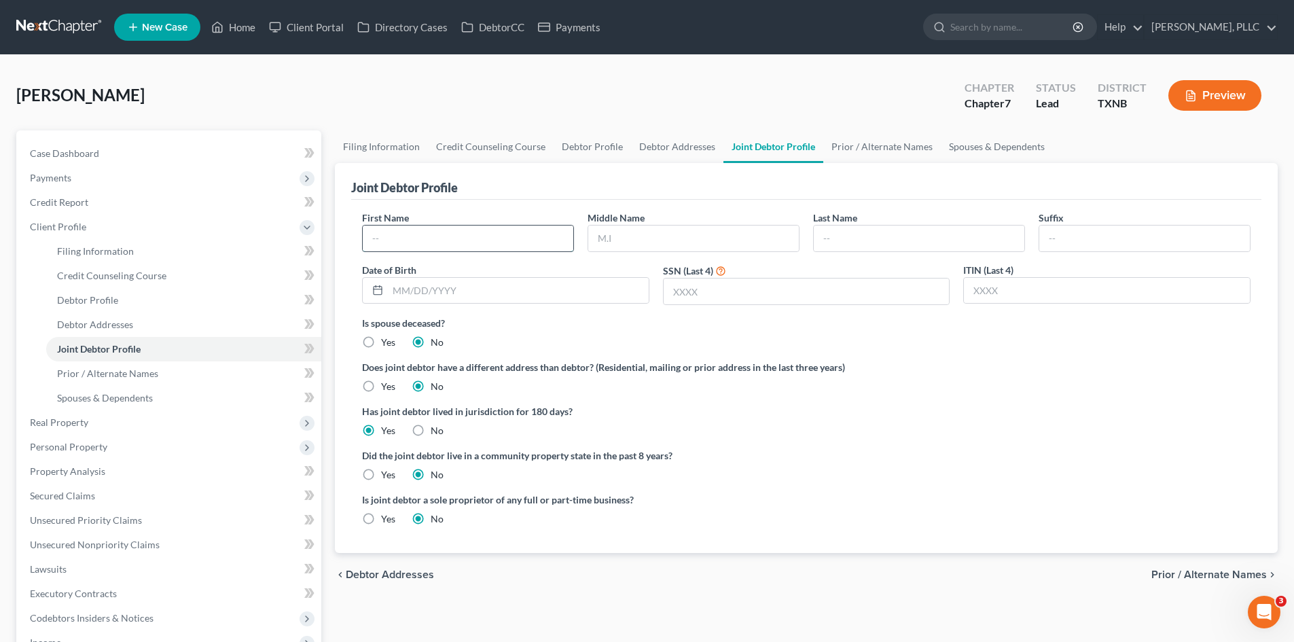
click at [502, 251] on input "text" at bounding box center [468, 239] width 211 height 26
type input "[PERSON_NAME]"
click at [858, 245] on input "text" at bounding box center [919, 239] width 211 height 26
click at [885, 241] on input "text" at bounding box center [919, 239] width 211 height 26
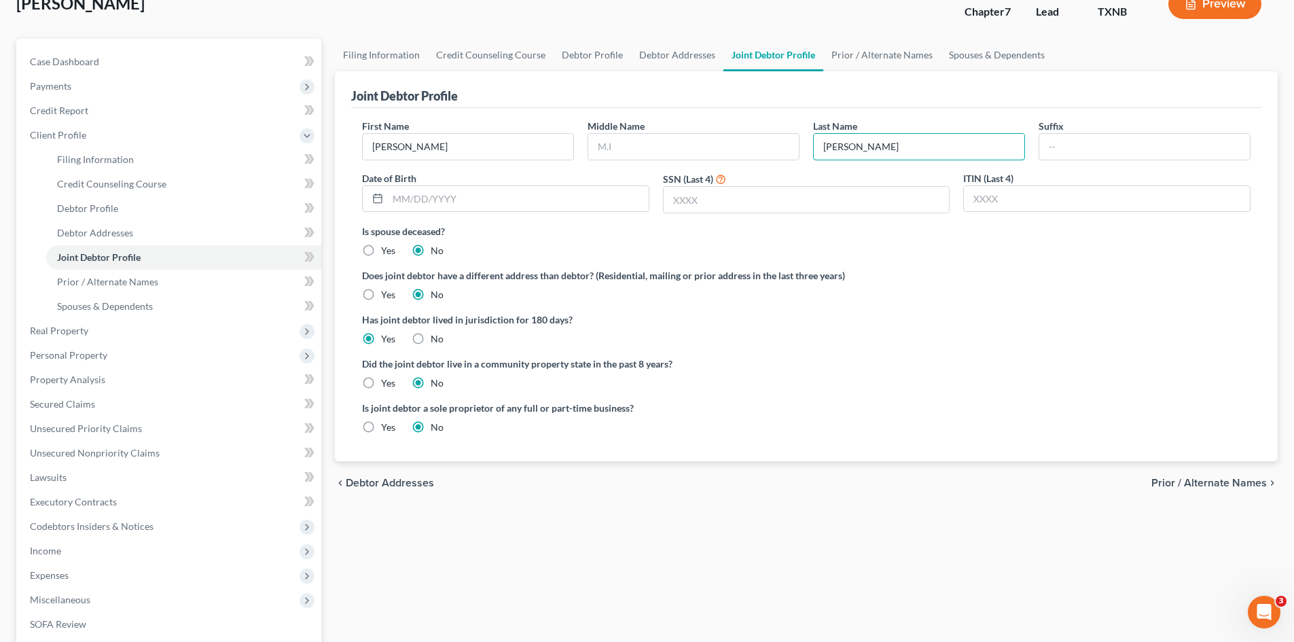
scroll to position [68, 0]
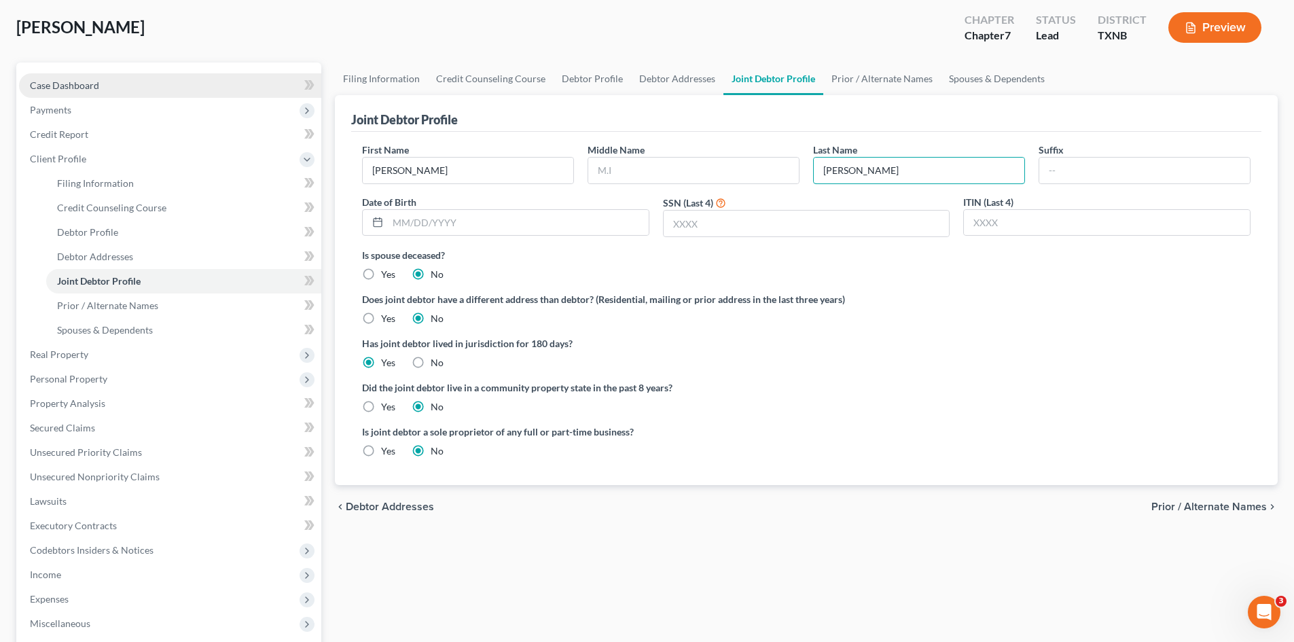
type input "[PERSON_NAME]"
click at [71, 89] on span "Case Dashboard" at bounding box center [64, 85] width 69 height 12
select select "4"
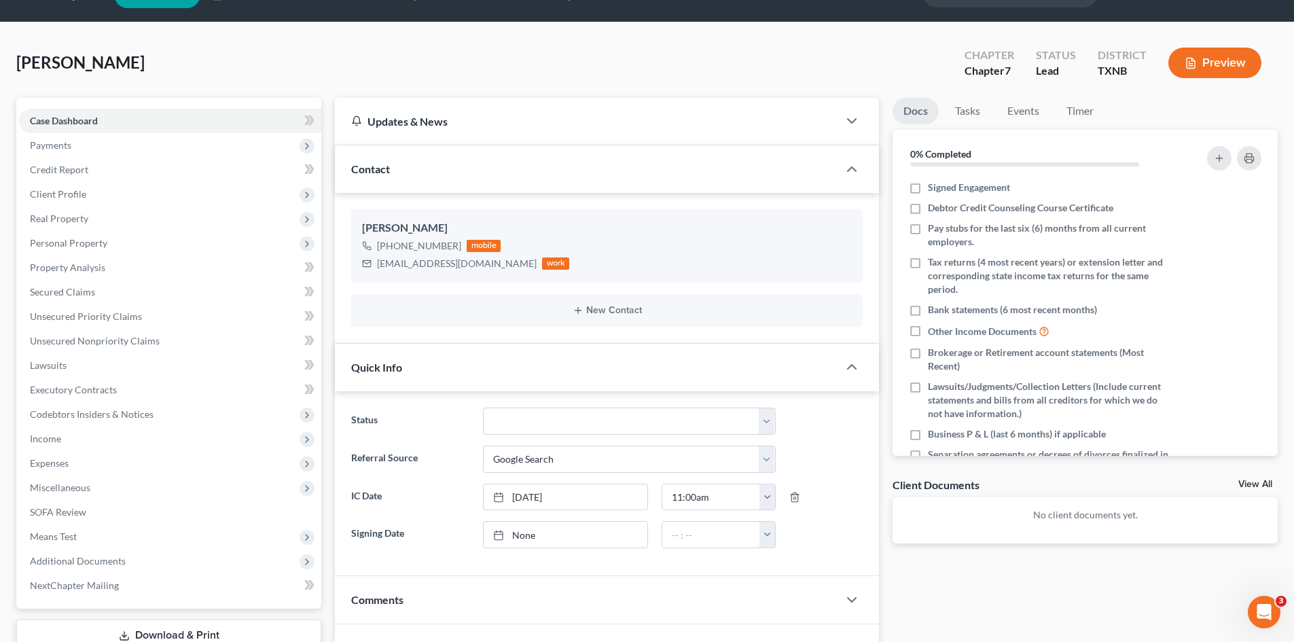
scroll to position [32, 0]
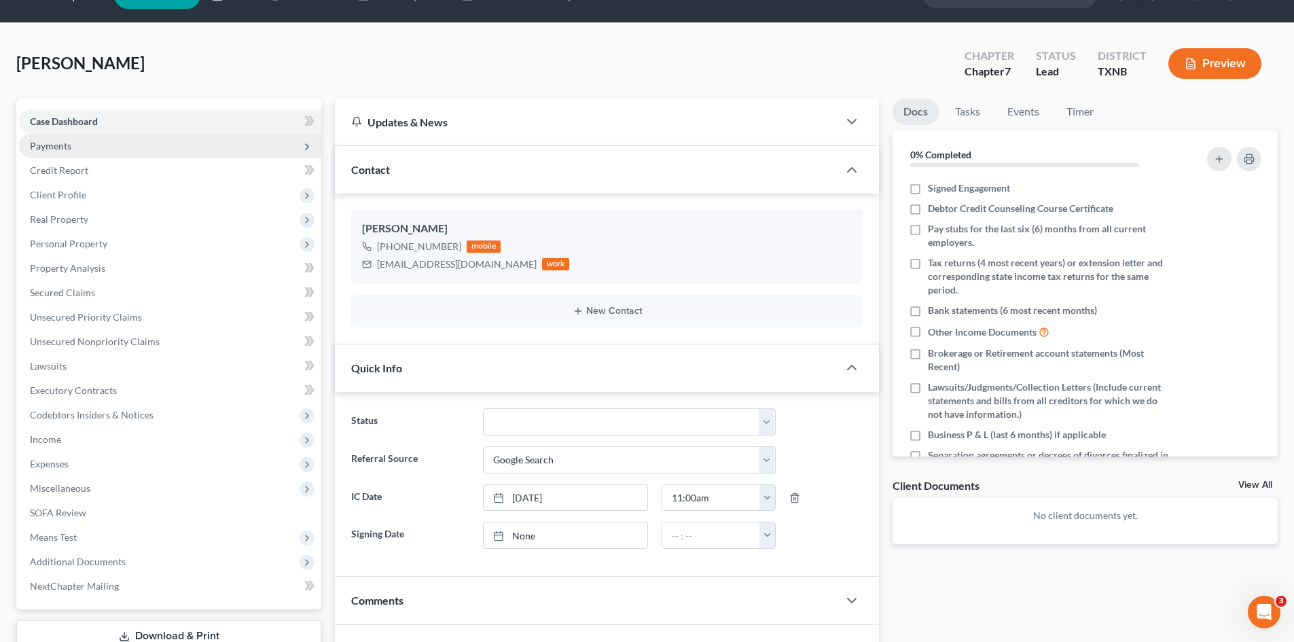
click at [59, 151] on span "Payments" at bounding box center [50, 146] width 41 height 12
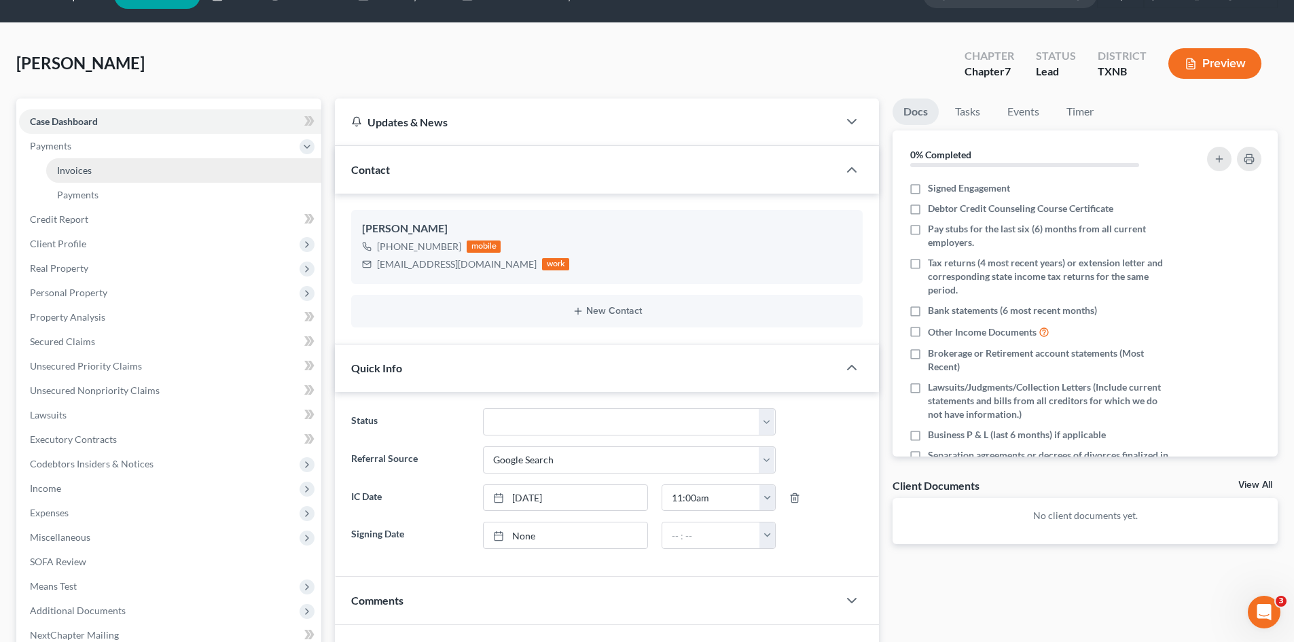
click at [143, 171] on link "Invoices" at bounding box center [183, 170] width 275 height 24
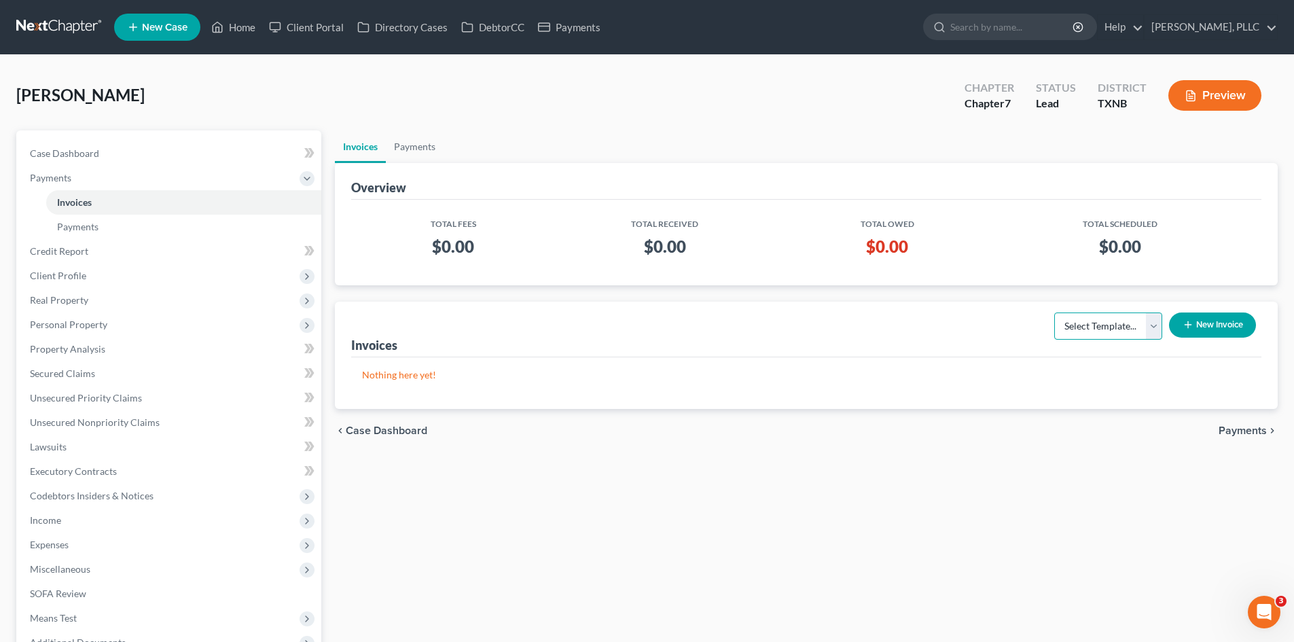
click at [1130, 326] on select "Select Template... Invoice" at bounding box center [1108, 326] width 108 height 27
select select "0"
click at [1054, 313] on select "Select Template... Invoice" at bounding box center [1108, 326] width 108 height 27
click at [1193, 330] on button "New Invoice" at bounding box center [1212, 325] width 87 height 25
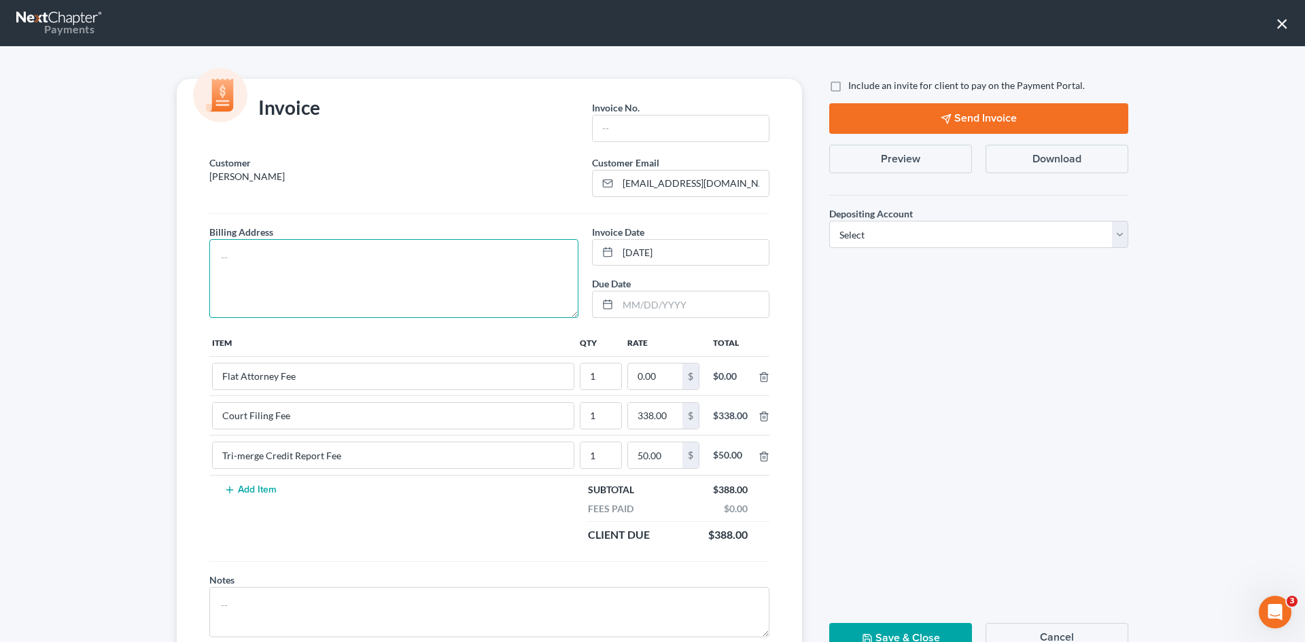
click at [394, 280] on textarea at bounding box center [393, 278] width 369 height 79
type textarea "To be provided."
click at [620, 133] on input "text" at bounding box center [680, 129] width 176 height 26
type input "A0566"
click at [666, 376] on input "0.00" at bounding box center [655, 376] width 54 height 26
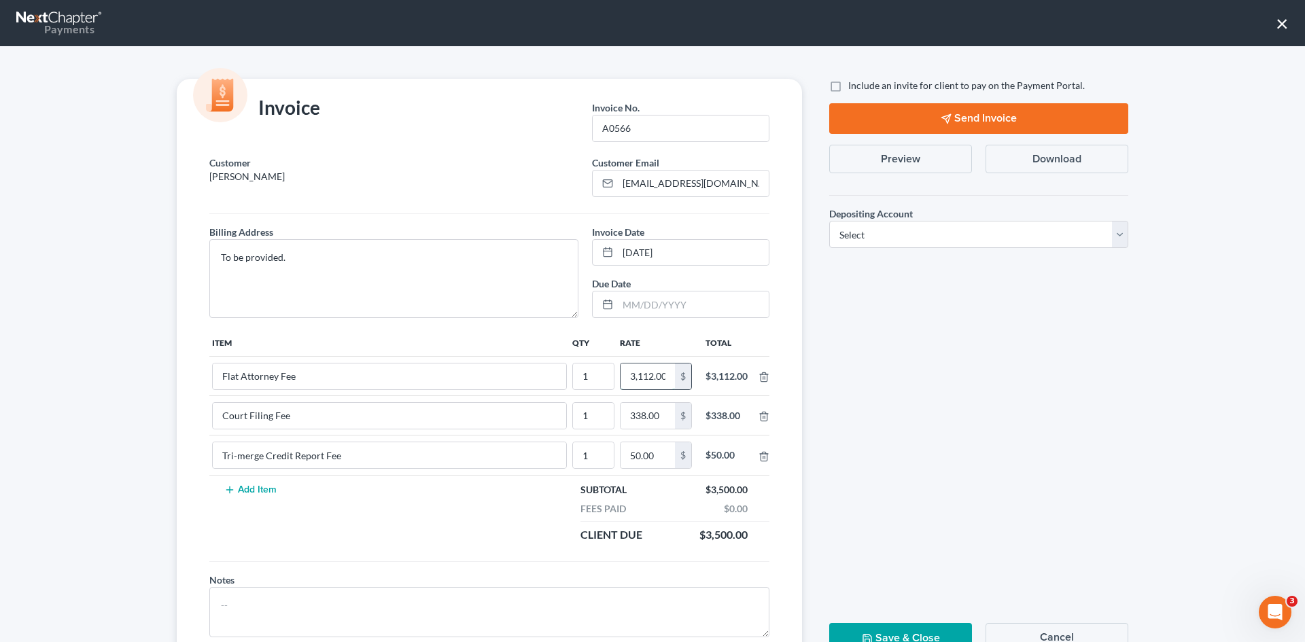
scroll to position [0, 2]
type input "3,112.00"
click at [848, 86] on span "Include an invite for client to pay on the Payment Portal." at bounding box center [966, 85] width 236 height 12
click at [853, 86] on input "Include an invite for client to pay on the Payment Portal." at bounding box center [857, 83] width 9 height 9
checkbox input "true"
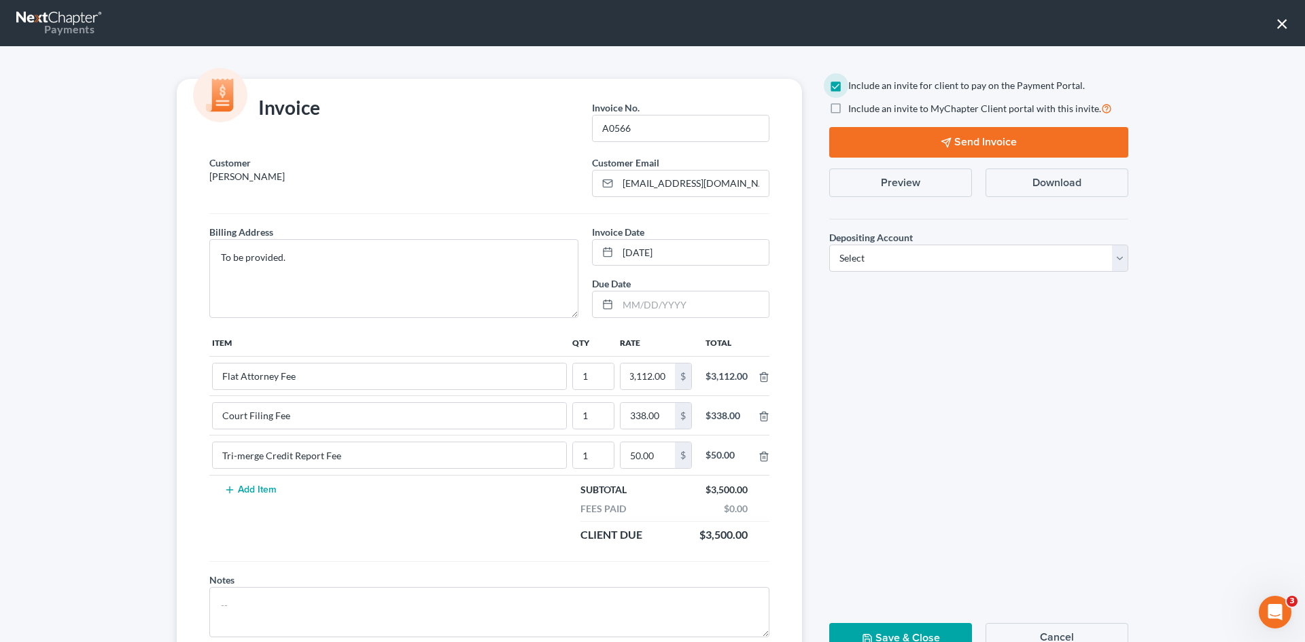
scroll to position [0, 0]
click at [900, 263] on select "Select Operation Trust" at bounding box center [978, 258] width 299 height 27
select select "1"
click at [829, 245] on select "Select Operation Trust" at bounding box center [978, 258] width 299 height 27
click at [990, 140] on button "Send Invoice" at bounding box center [978, 142] width 299 height 31
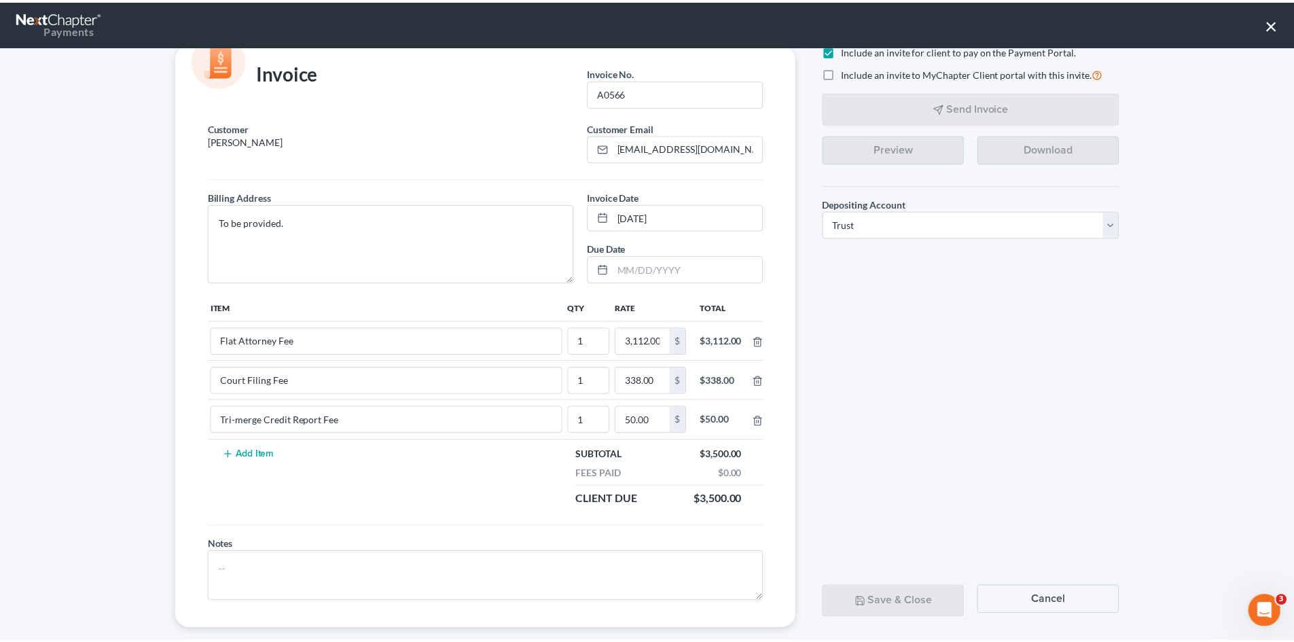
scroll to position [55, 0]
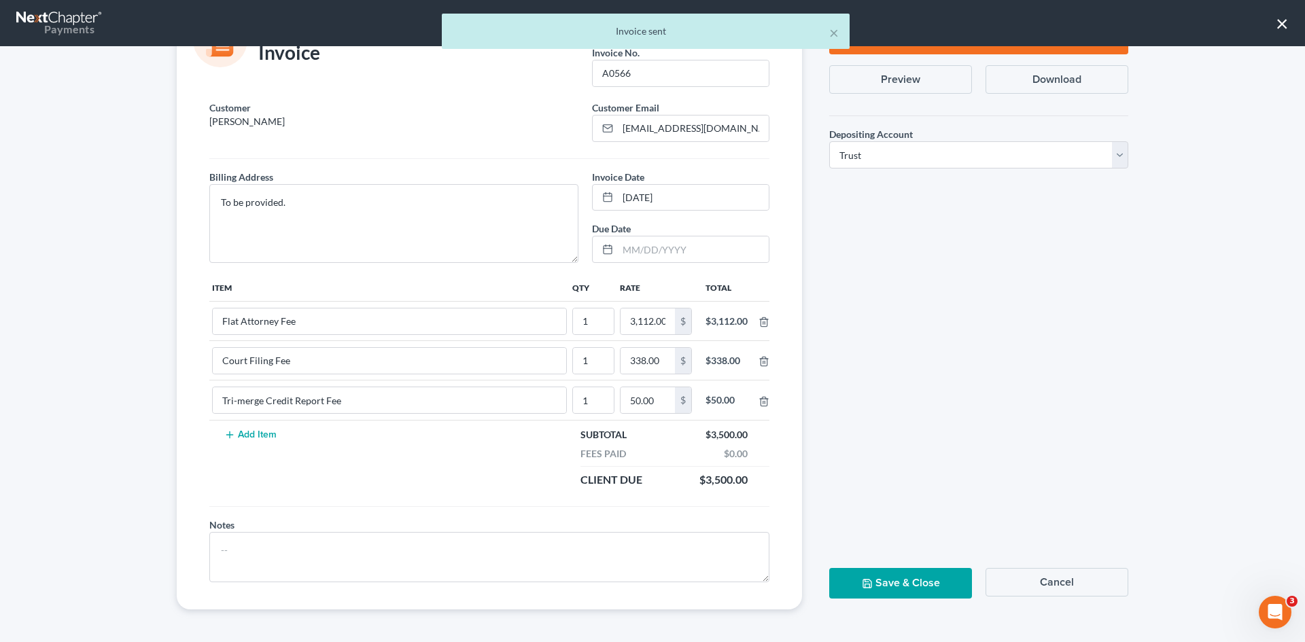
drag, startPoint x: 910, startPoint y: 580, endPoint x: 918, endPoint y: 561, distance: 19.8
click at [910, 580] on button "Save & Close" at bounding box center [900, 583] width 143 height 31
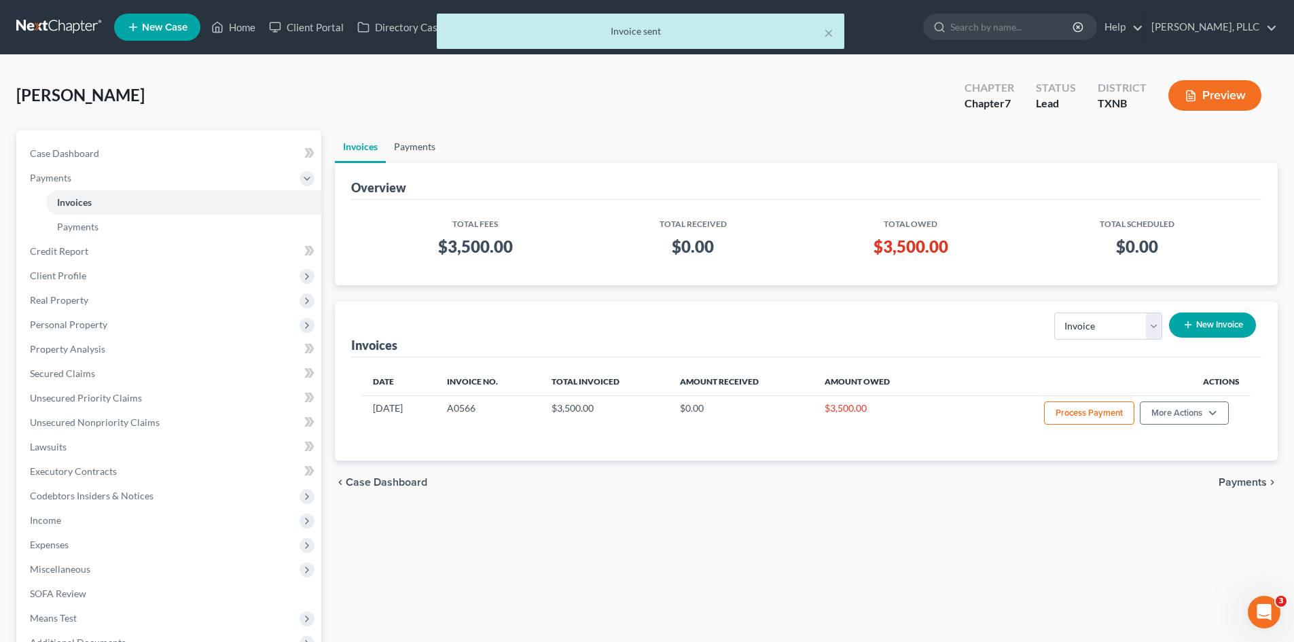
click at [430, 144] on link "Payments" at bounding box center [415, 146] width 58 height 33
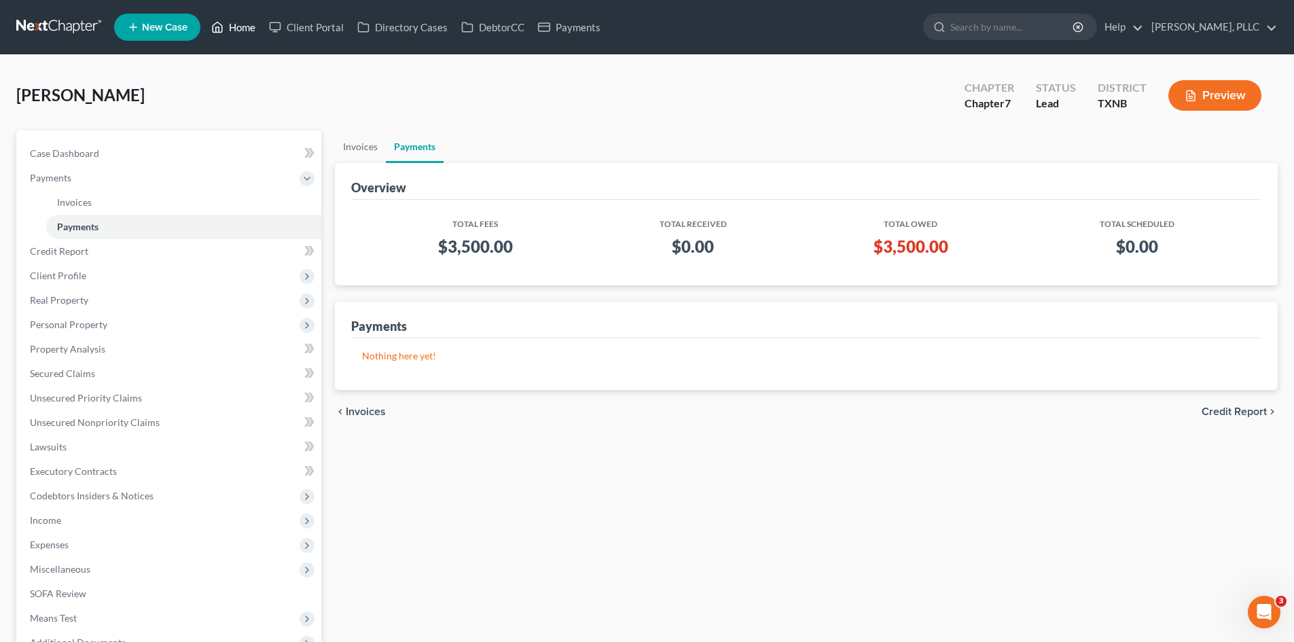
click at [238, 23] on link "Home" at bounding box center [234, 27] width 58 height 24
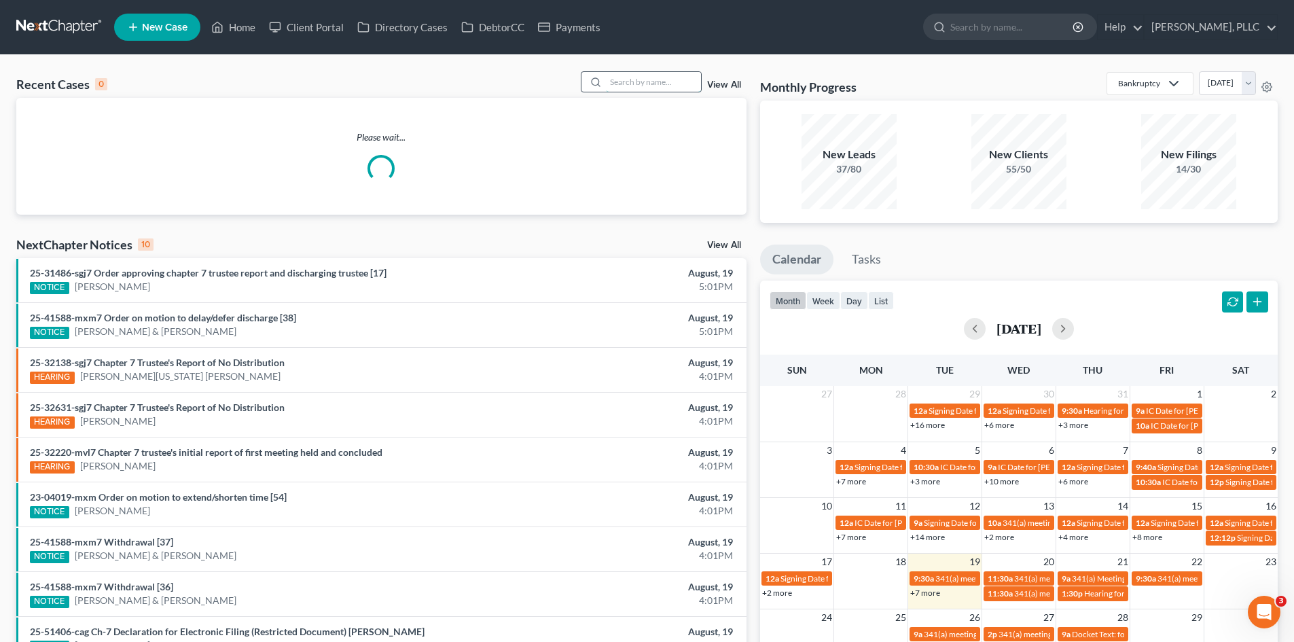
click at [613, 78] on input "search" at bounding box center [653, 82] width 95 height 20
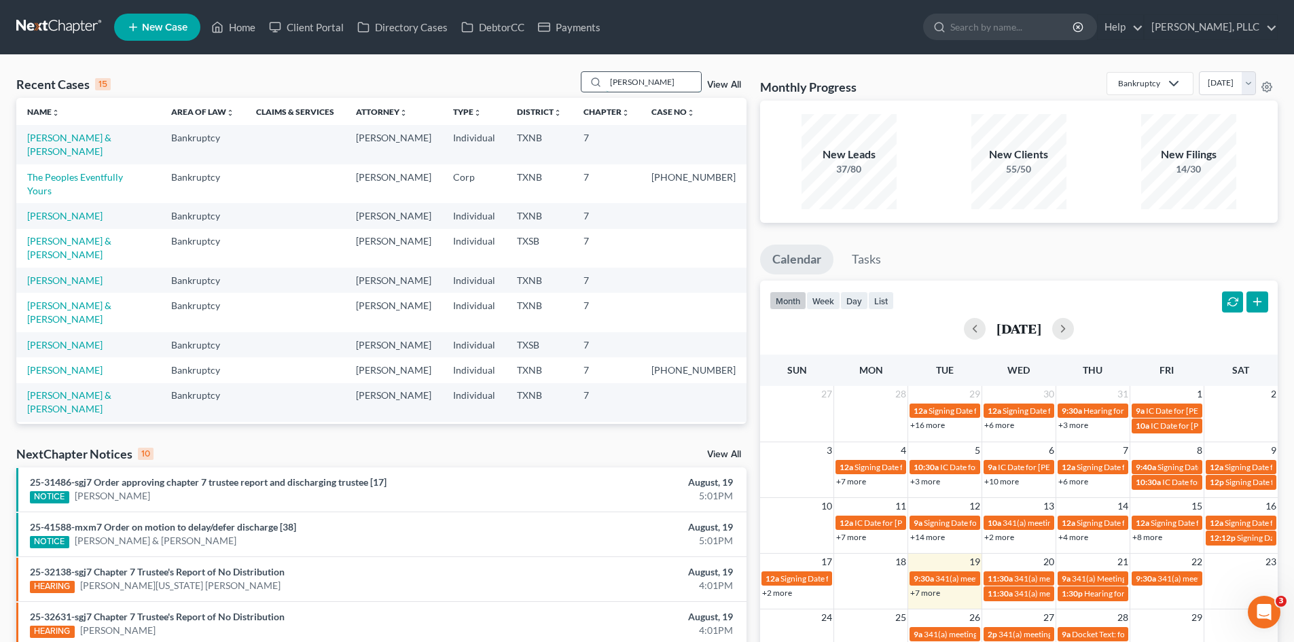
type input "[PERSON_NAME]"
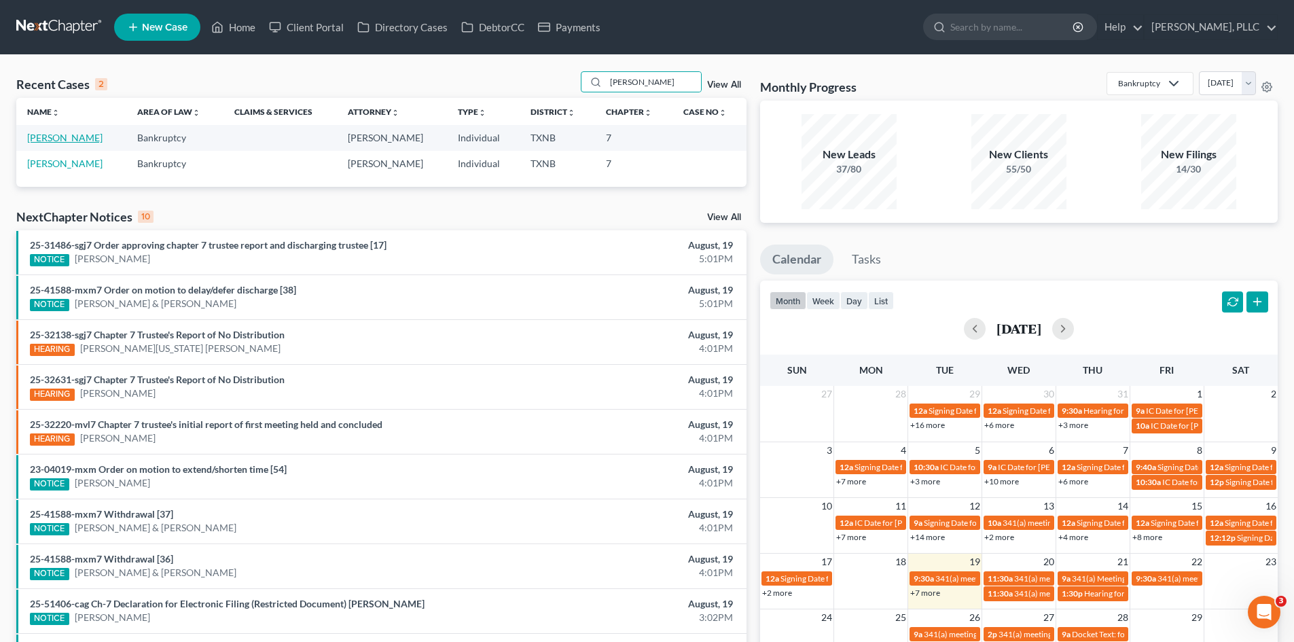
click at [74, 140] on link "[PERSON_NAME]" at bounding box center [64, 138] width 75 height 12
select select "4"
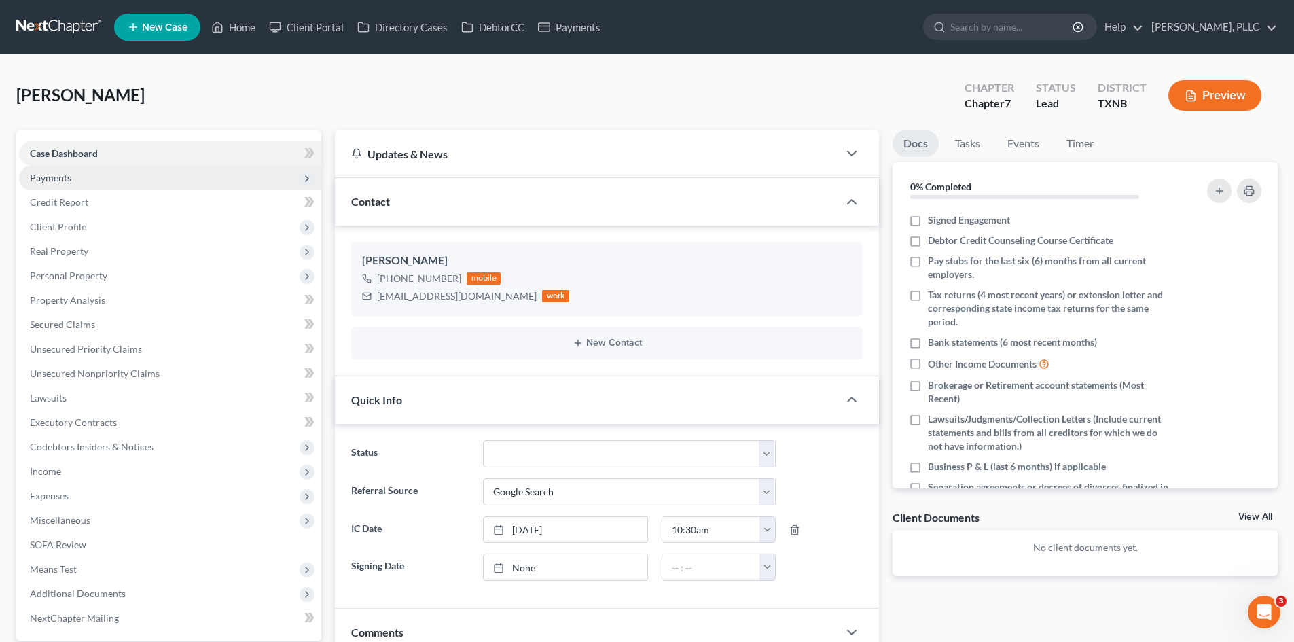
click at [88, 179] on span "Payments" at bounding box center [170, 178] width 302 height 24
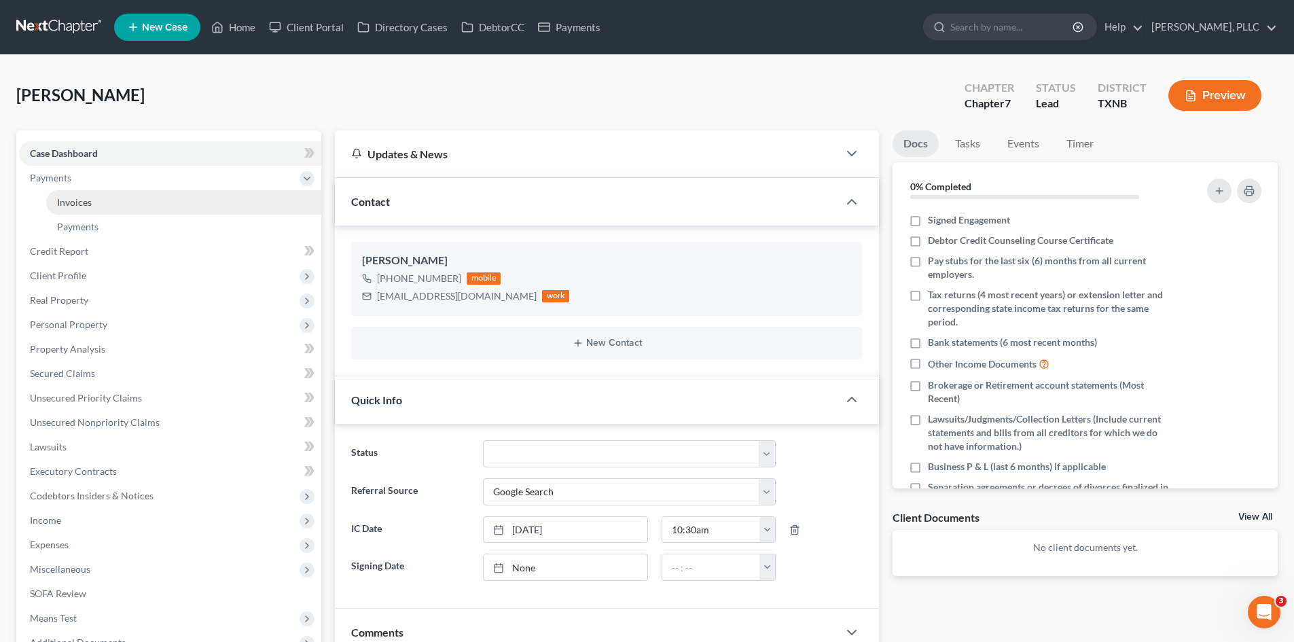
click at [96, 204] on link "Invoices" at bounding box center [183, 202] width 275 height 24
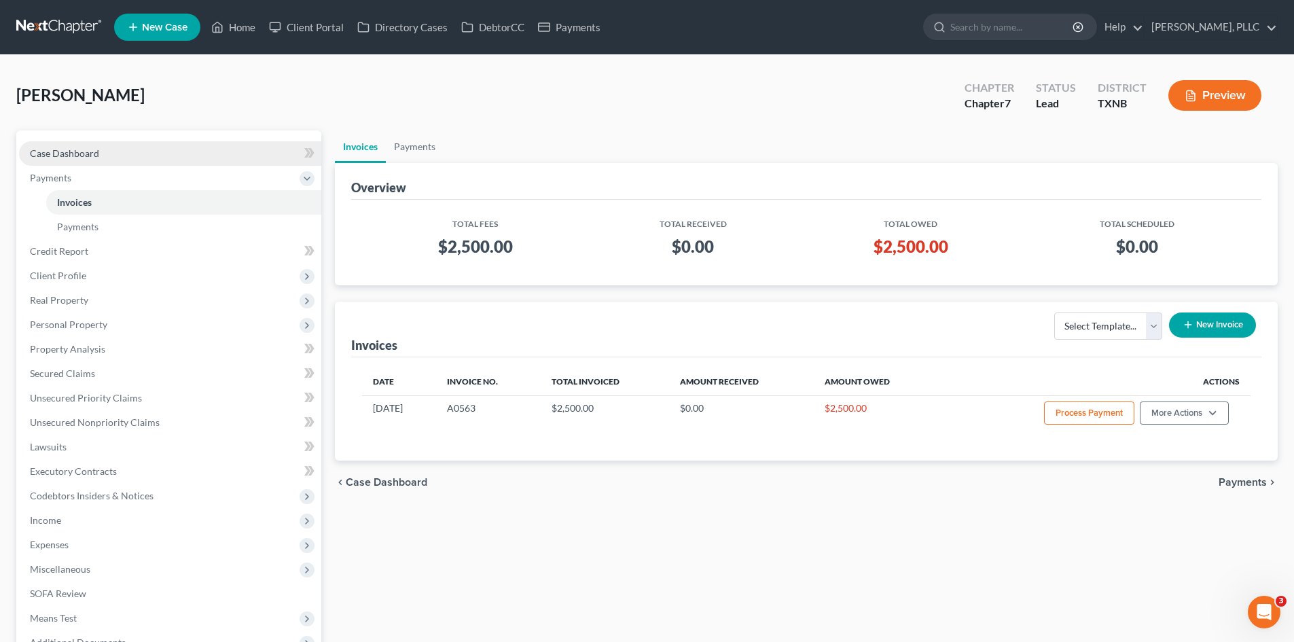
click at [176, 153] on link "Case Dashboard" at bounding box center [170, 153] width 302 height 24
select select "4"
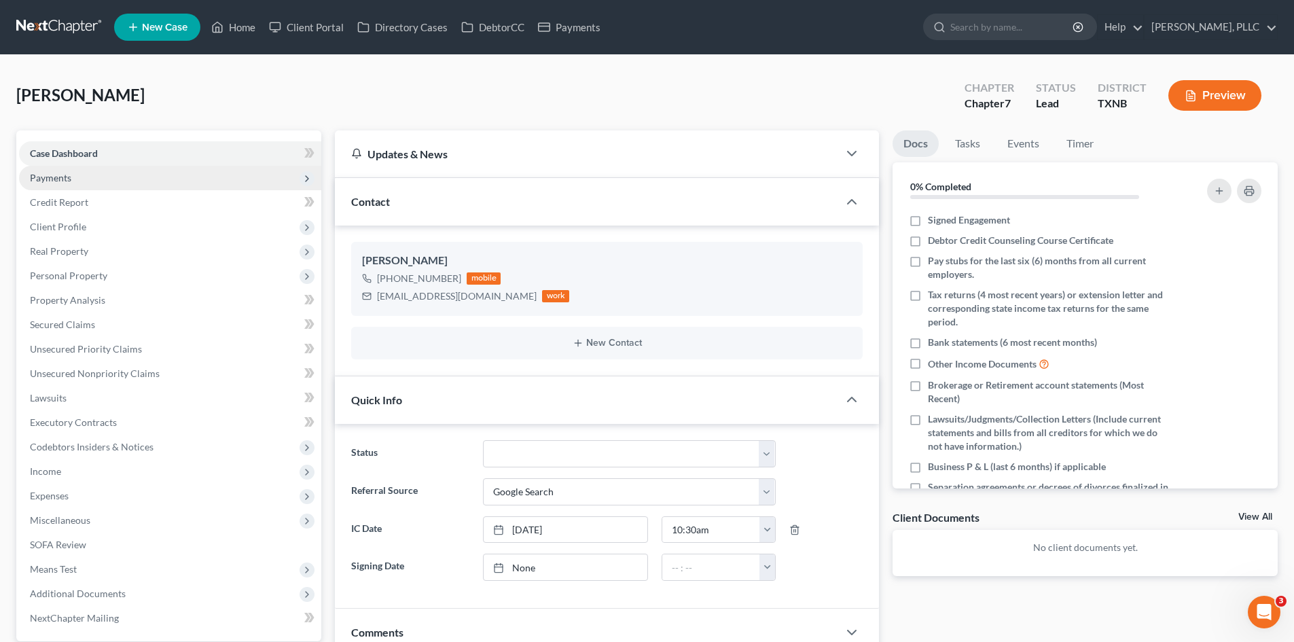
click at [172, 173] on span "Payments" at bounding box center [170, 178] width 302 height 24
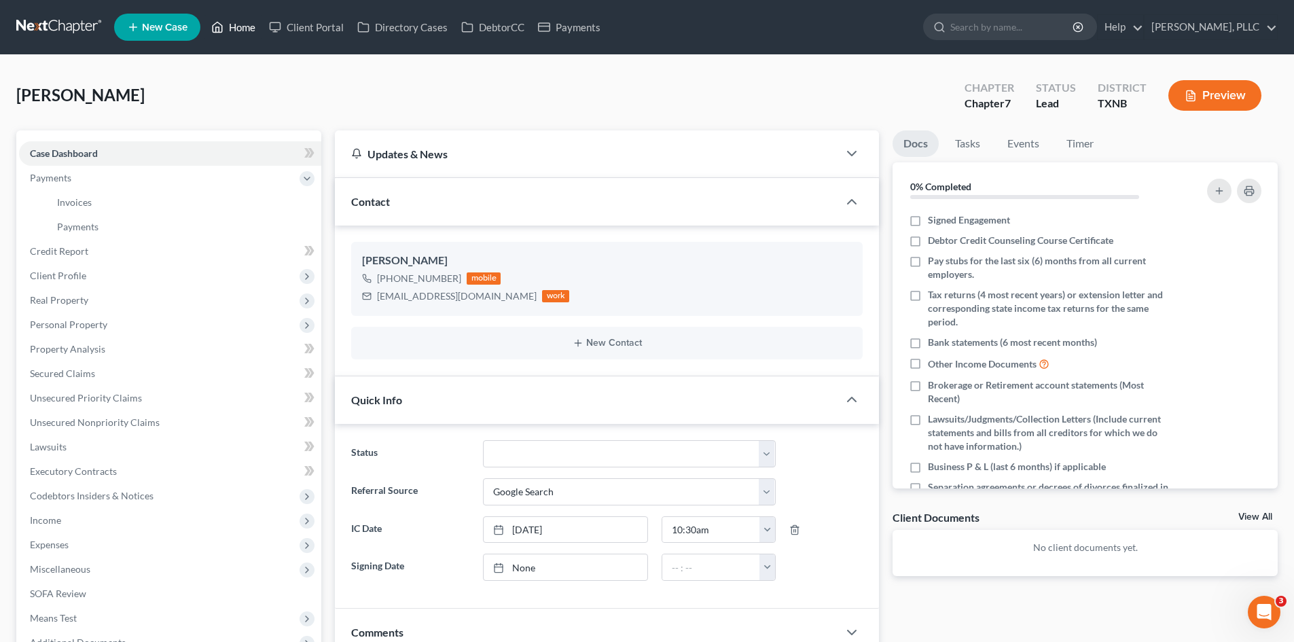
click at [233, 37] on link "Home" at bounding box center [234, 27] width 58 height 24
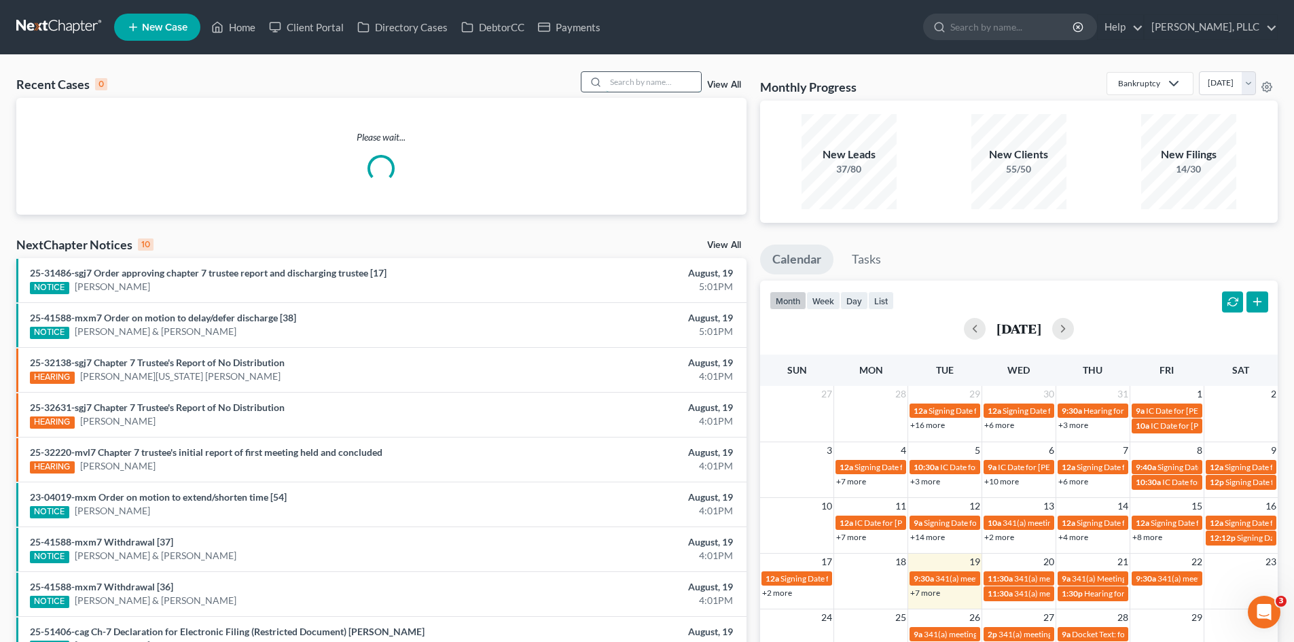
click at [635, 76] on input "search" at bounding box center [653, 82] width 95 height 20
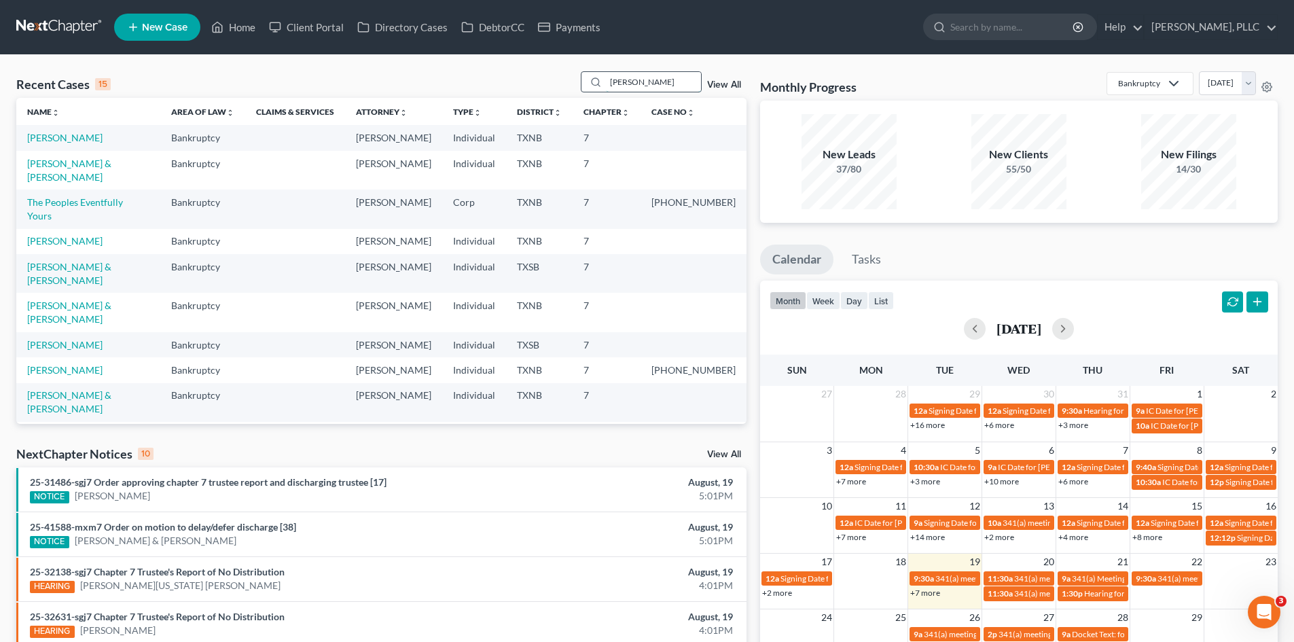
type input "[PERSON_NAME]"
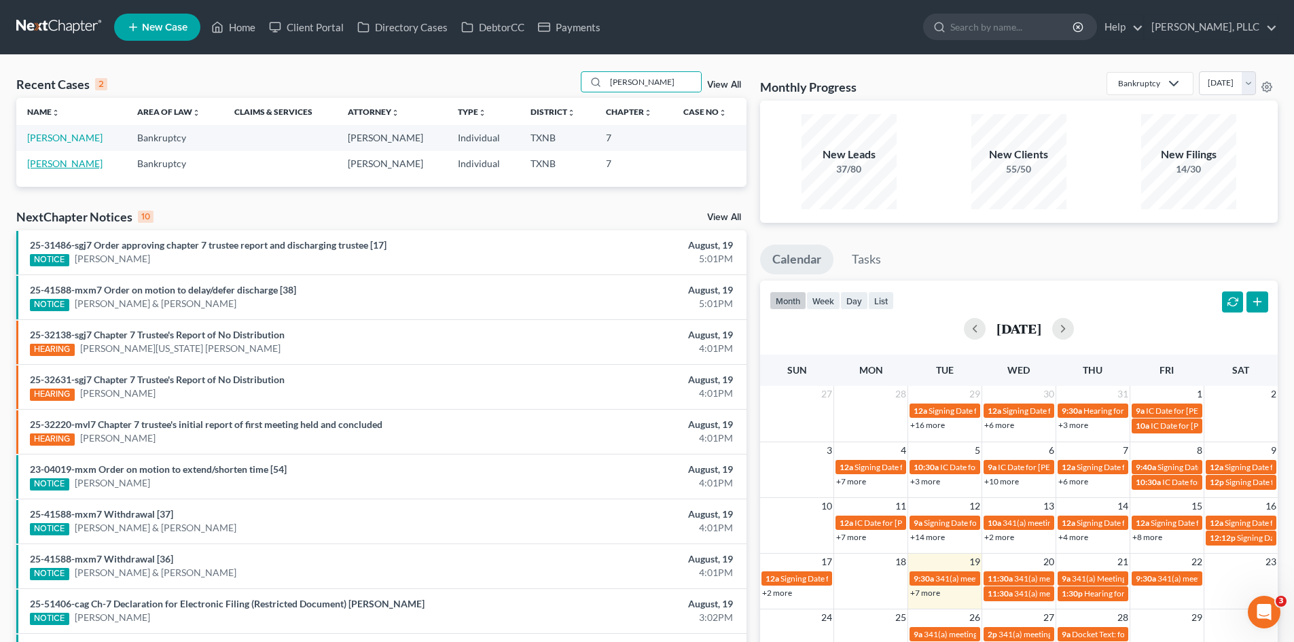
click at [82, 166] on link "[PERSON_NAME]" at bounding box center [64, 164] width 75 height 12
select select "4"
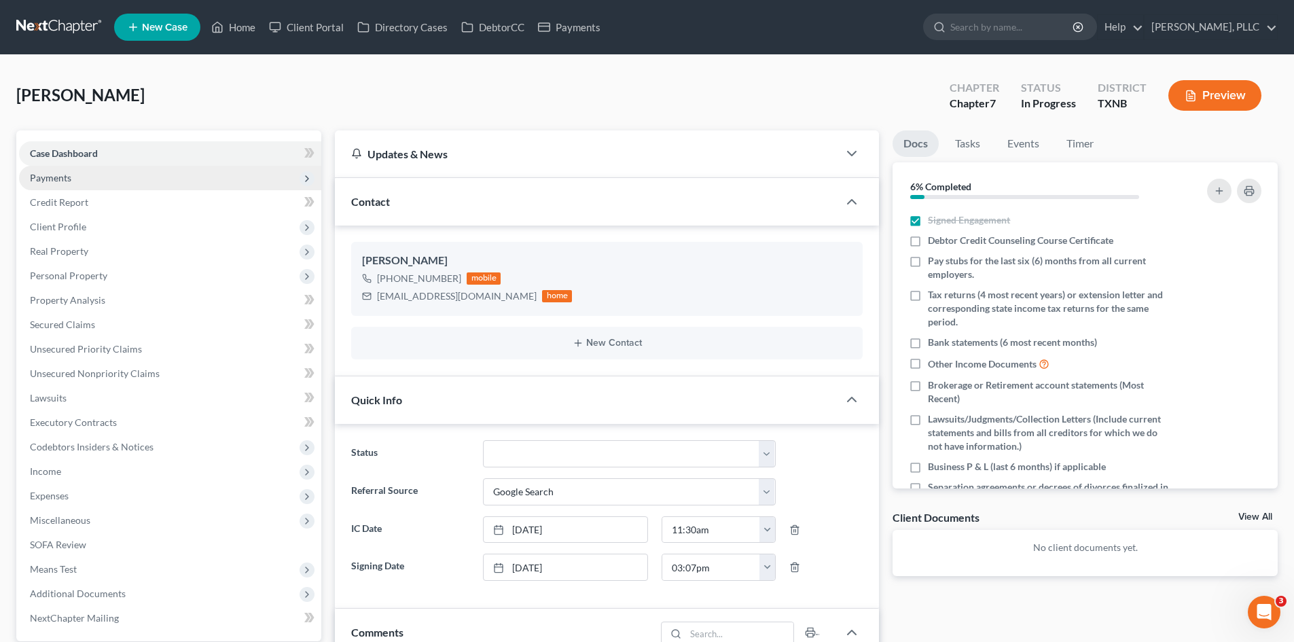
click at [100, 173] on span "Payments" at bounding box center [170, 178] width 302 height 24
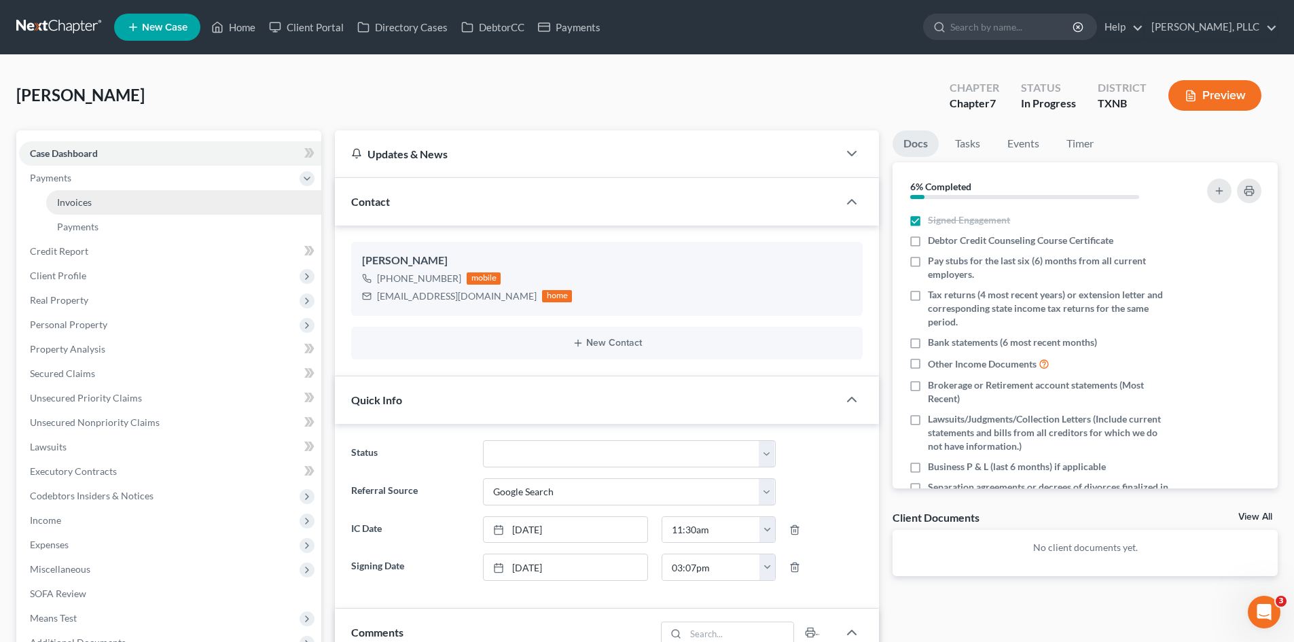
click at [105, 209] on link "Invoices" at bounding box center [183, 202] width 275 height 24
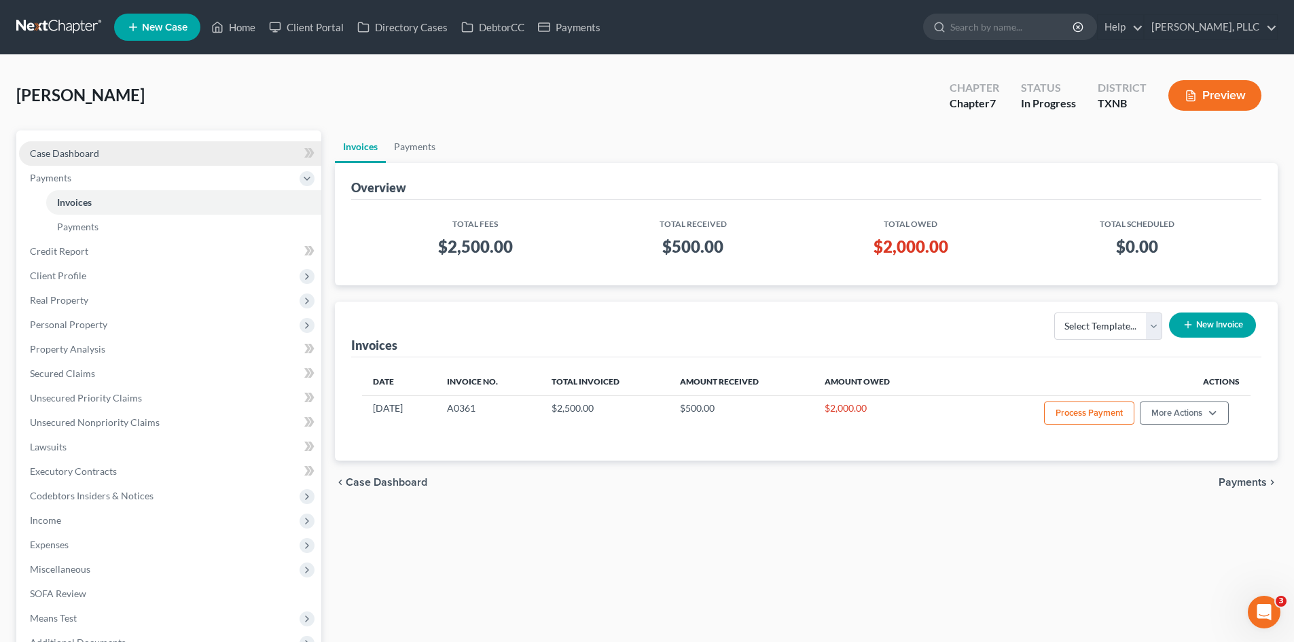
click at [57, 156] on span "Case Dashboard" at bounding box center [64, 153] width 69 height 12
select select "4"
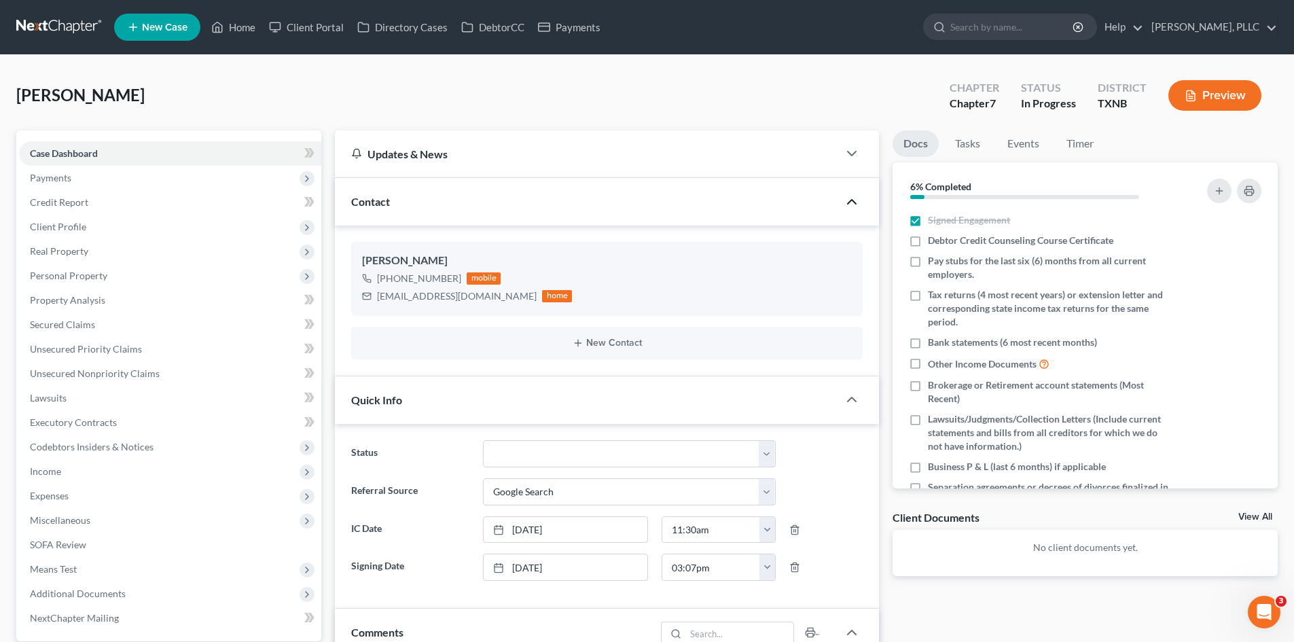
click at [852, 198] on icon "button" at bounding box center [852, 202] width 16 height 16
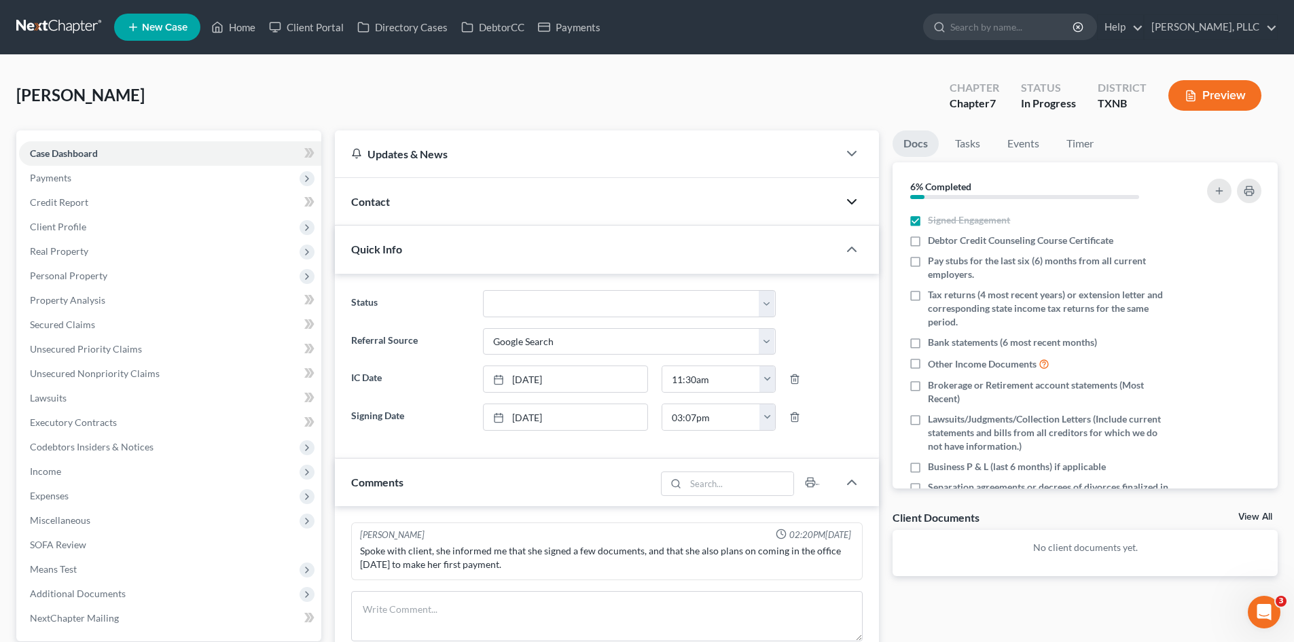
click at [853, 260] on div at bounding box center [858, 249] width 41 height 27
click at [848, 248] on icon "button" at bounding box center [852, 249] width 16 height 16
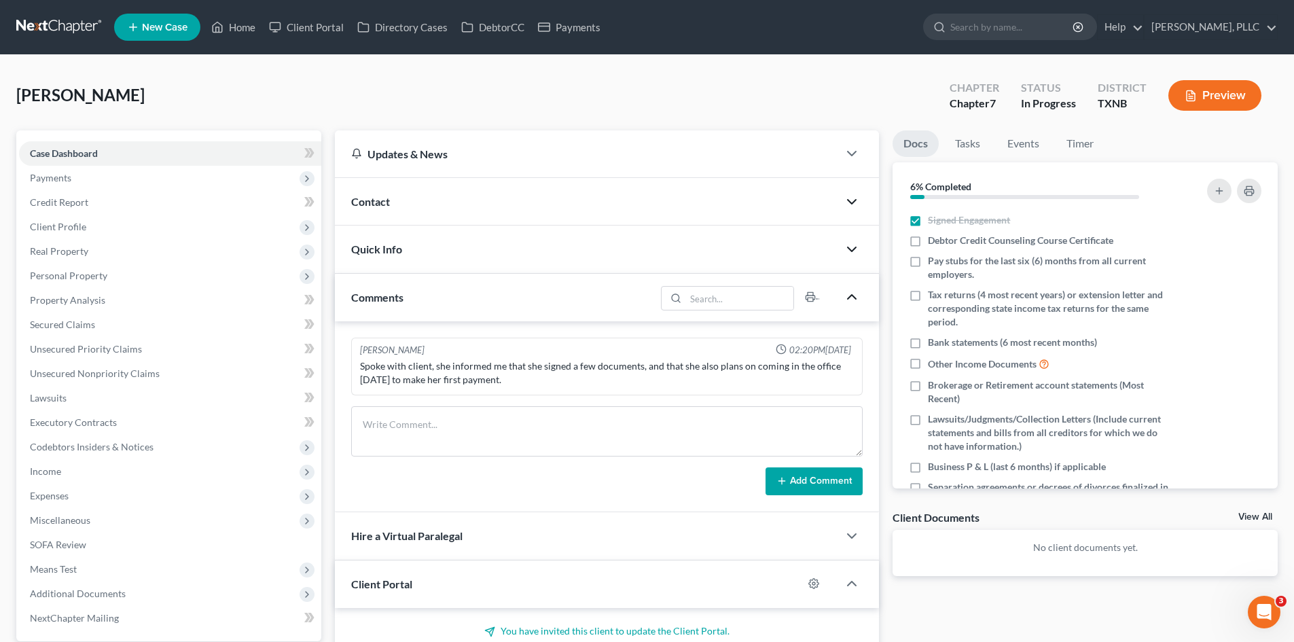
click at [853, 296] on polyline "button" at bounding box center [852, 297] width 8 height 4
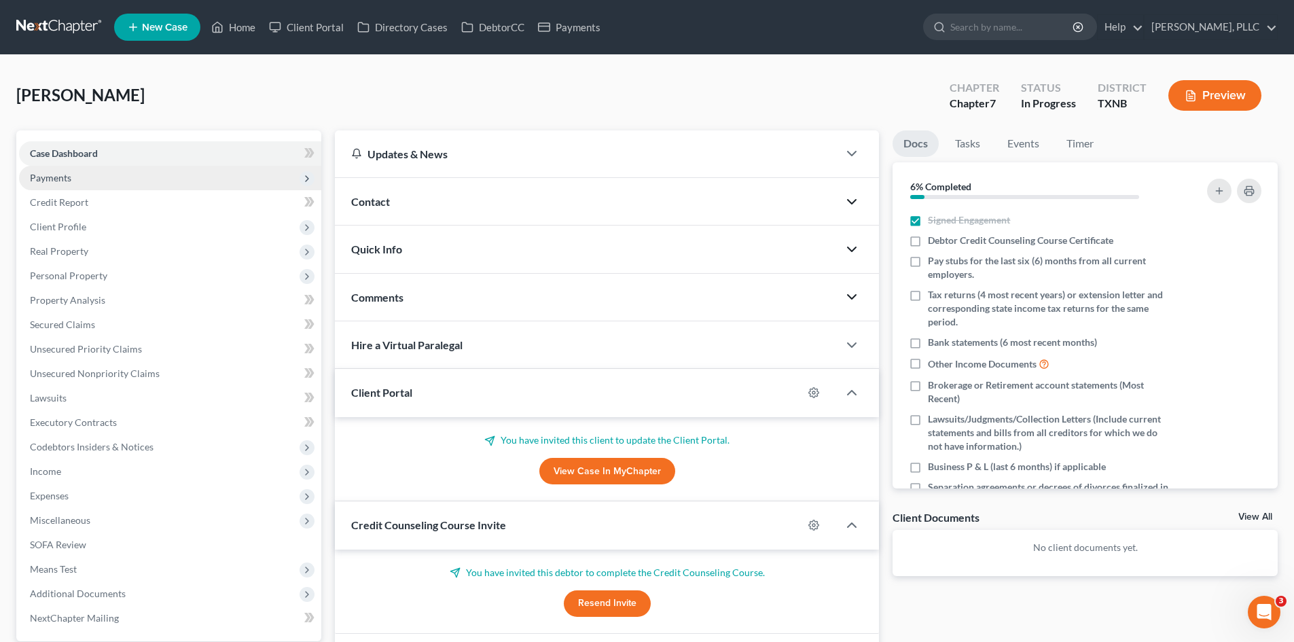
click at [84, 168] on span "Payments" at bounding box center [170, 178] width 302 height 24
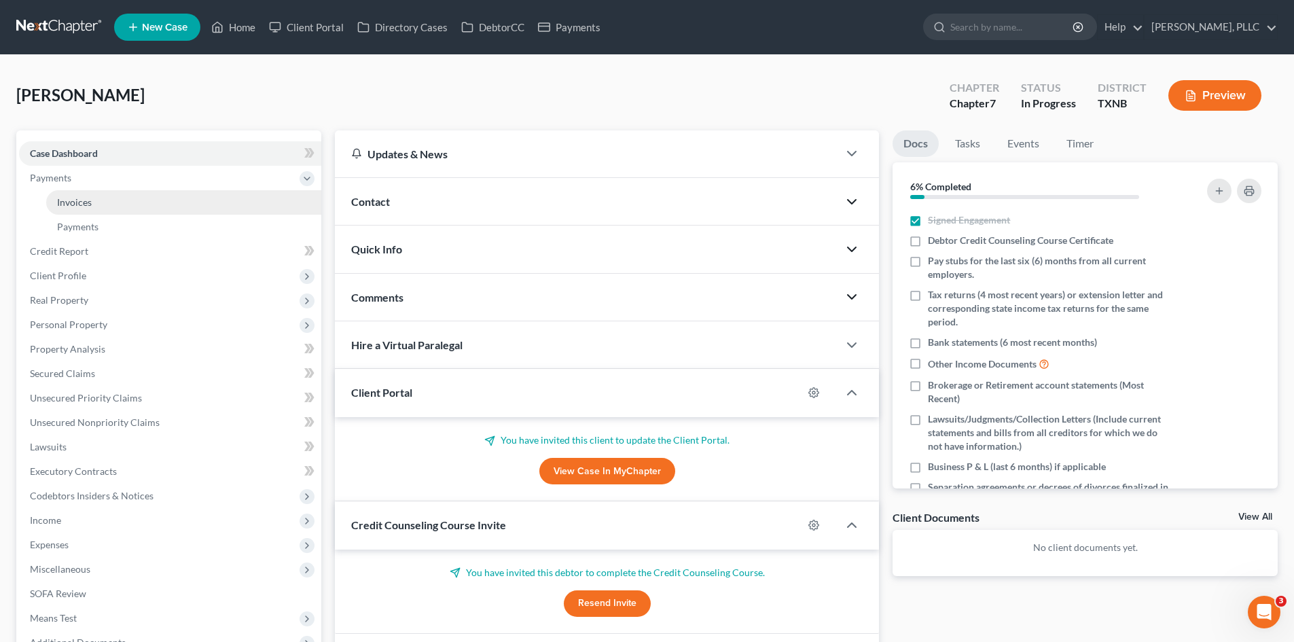
click at [118, 200] on link "Invoices" at bounding box center [183, 202] width 275 height 24
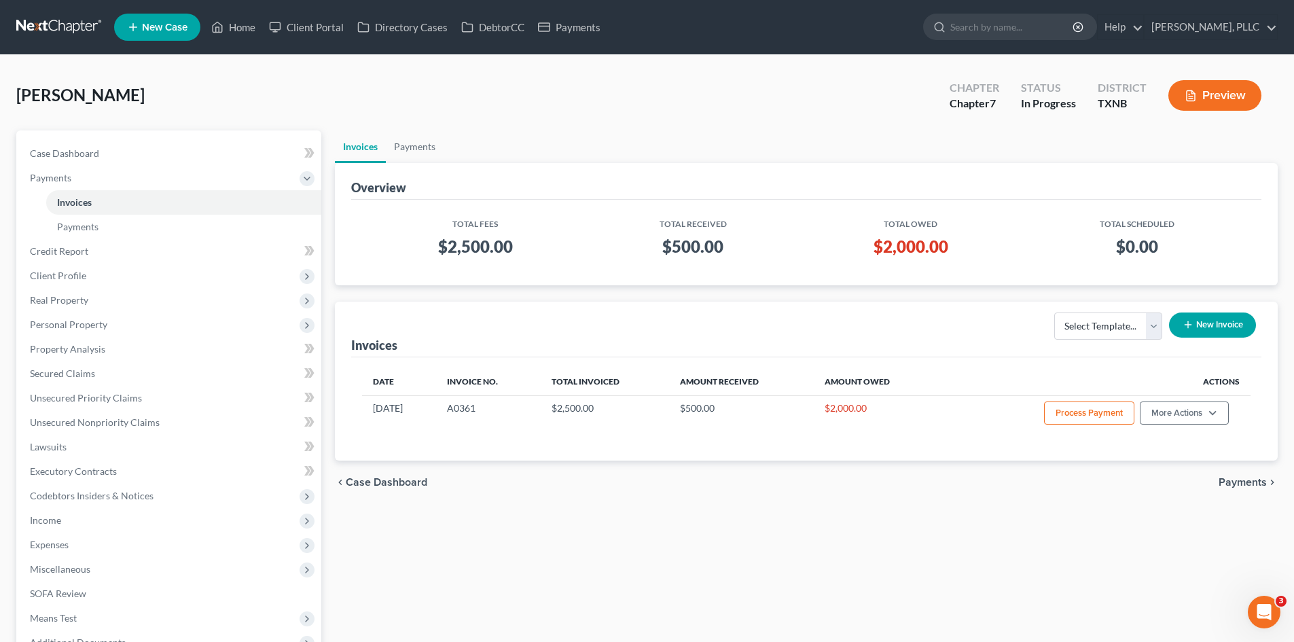
click at [84, 131] on div "Case Dashboard Payments Invoices Payments Payments Credit Report Client Profile…" at bounding box center [168, 410] width 305 height 560
click at [88, 155] on span "Case Dashboard" at bounding box center [64, 153] width 69 height 12
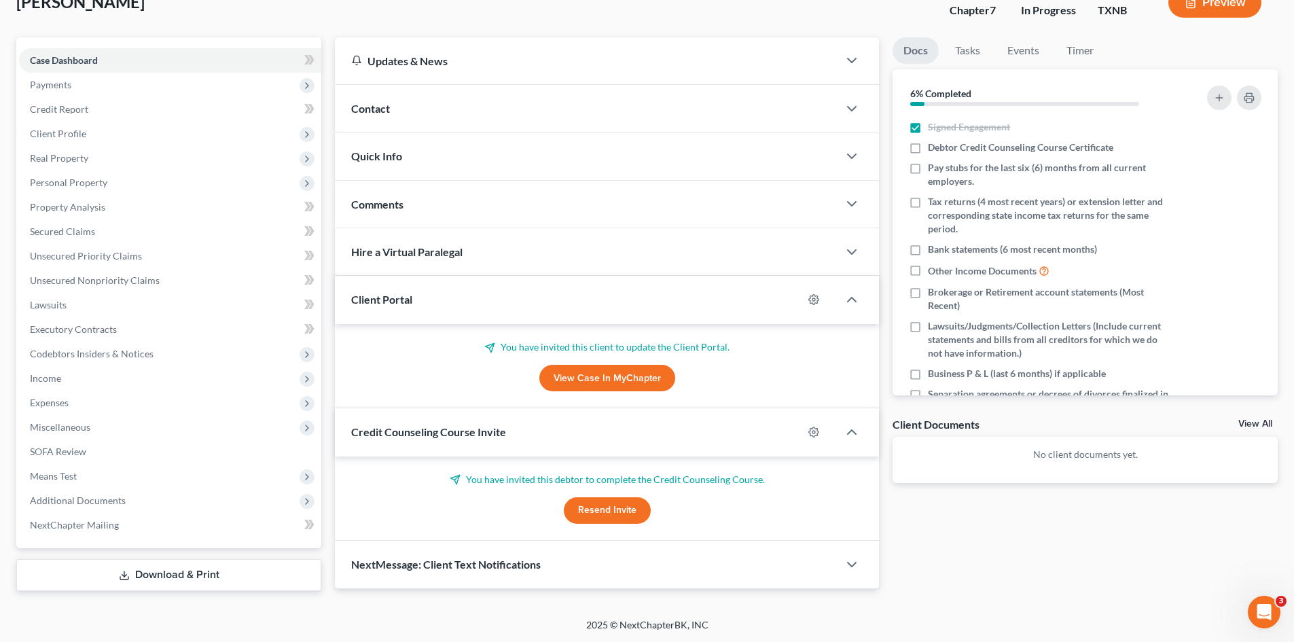
scroll to position [94, 0]
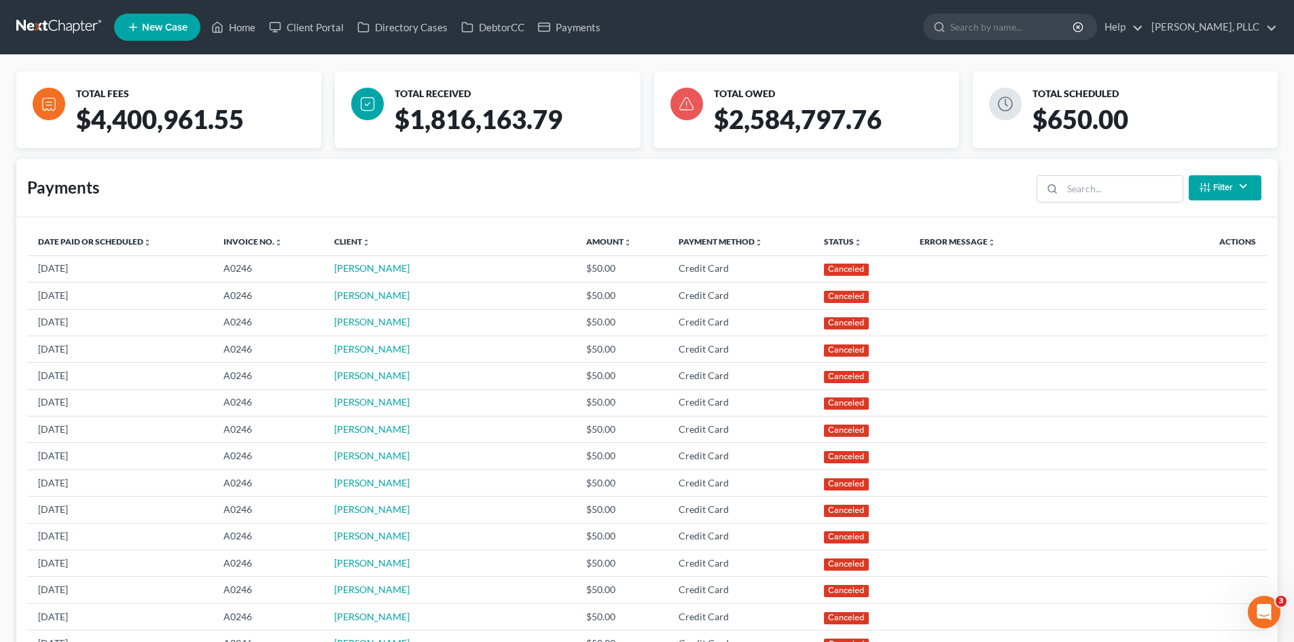
click at [180, 30] on span "New Case" at bounding box center [165, 27] width 46 height 10
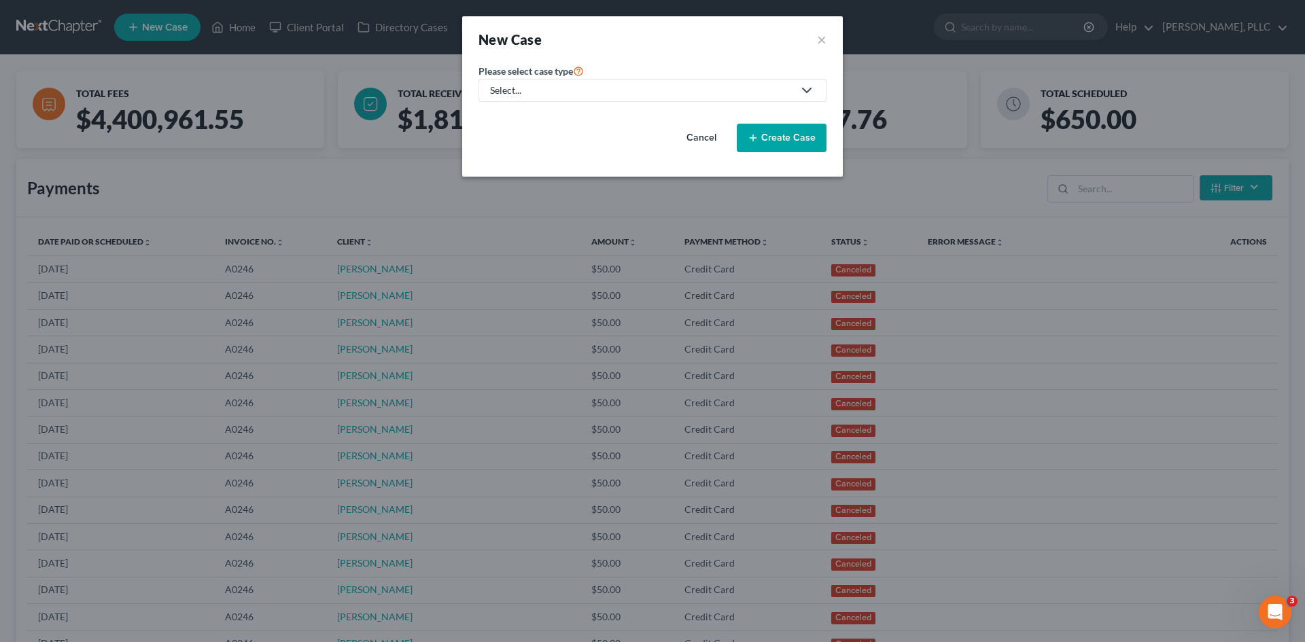
click at [624, 99] on link "Select..." at bounding box center [652, 90] width 348 height 23
click at [567, 120] on div "Bankruptcy" at bounding box center [546, 118] width 111 height 14
select select "78"
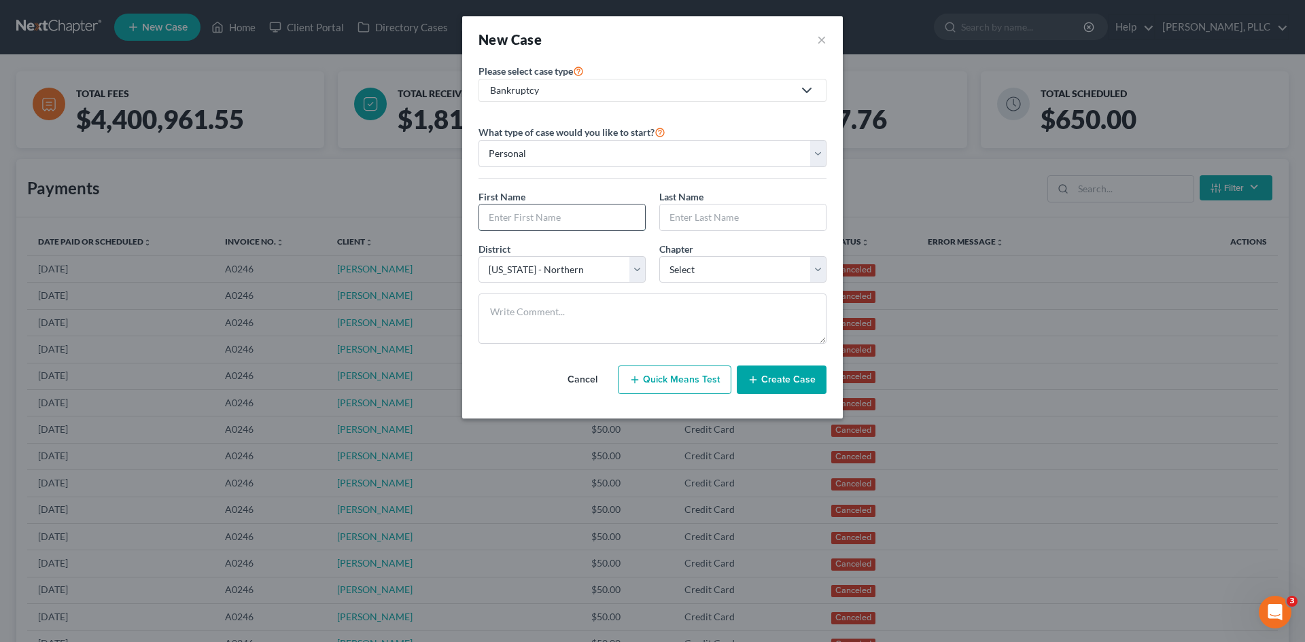
click at [527, 215] on input "text" at bounding box center [562, 218] width 166 height 26
type input "Aaron"
click at [717, 215] on input "text" at bounding box center [743, 218] width 166 height 26
type input "Bearden"
click at [709, 264] on select "Select 7 11 12 13" at bounding box center [742, 269] width 167 height 27
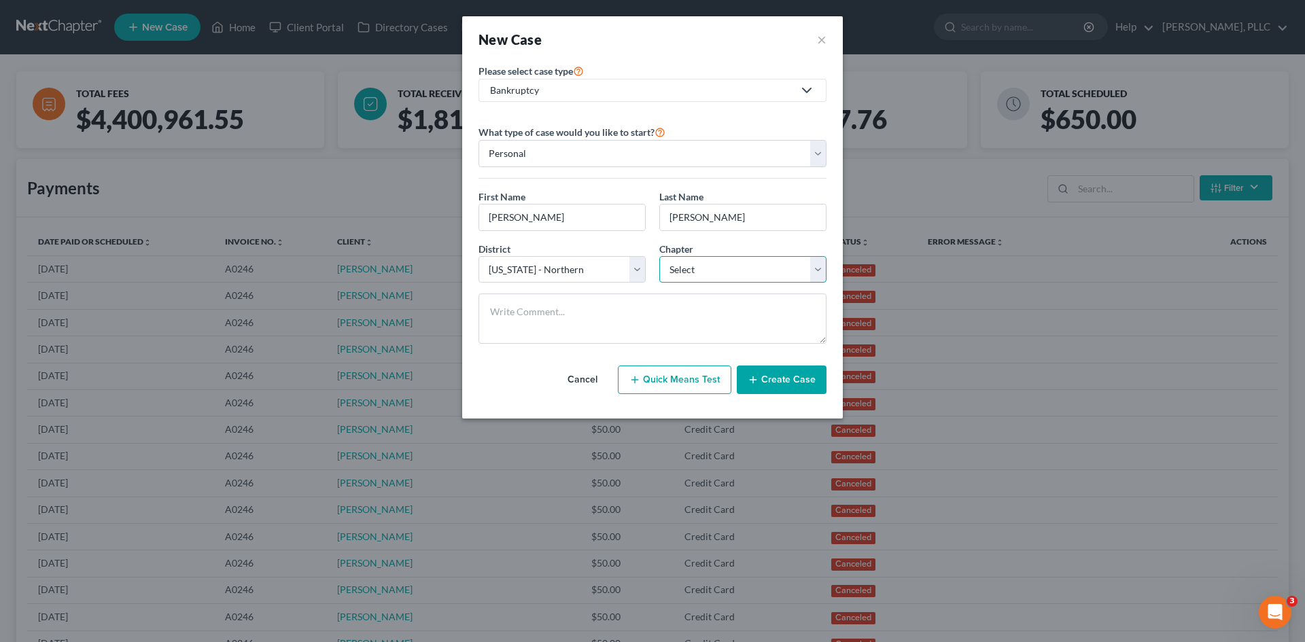
select select "0"
click at [659, 256] on select "Select 7 11 12 13" at bounding box center [742, 269] width 167 height 27
drag, startPoint x: 573, startPoint y: 270, endPoint x: 584, endPoint y: 279, distance: 13.9
click at [573, 270] on select "Select Alabama - Middle Alabama - Northern Alabama - Southern Alaska Arizona Ar…" at bounding box center [561, 269] width 167 height 27
select select "80"
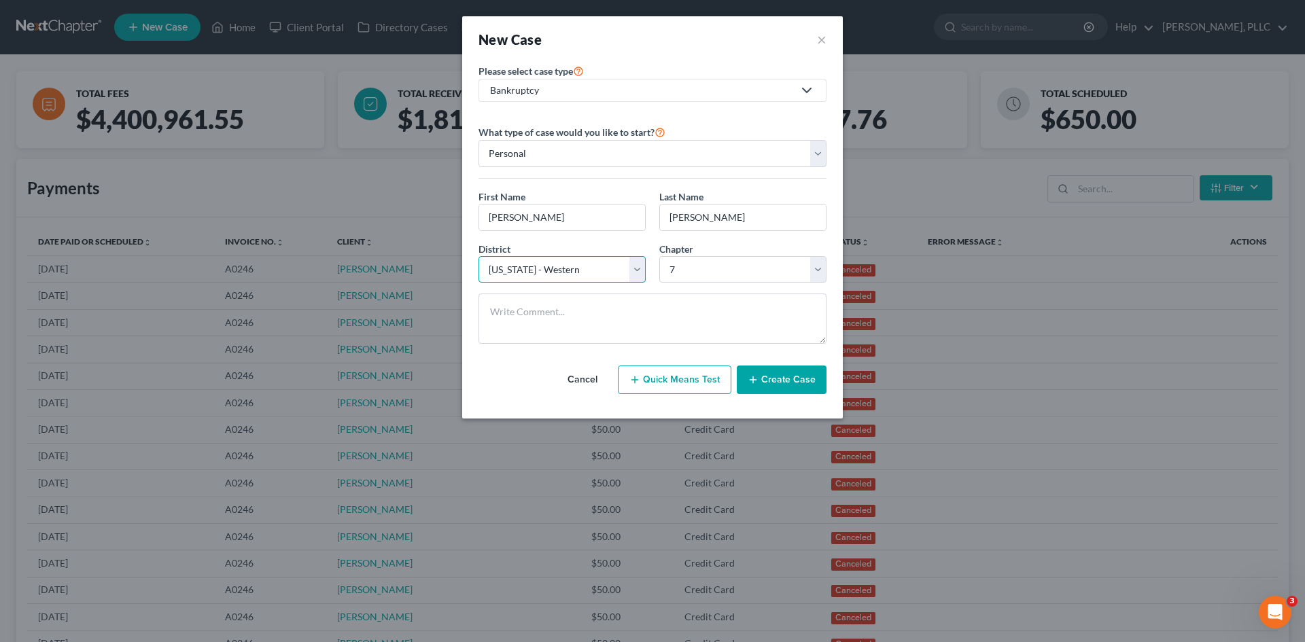
click at [478, 256] on select "Select Alabama - Middle Alabama - Northern Alabama - Southern Alaska Arizona Ar…" at bounding box center [561, 269] width 167 height 27
click at [799, 375] on button "Create Case" at bounding box center [782, 380] width 90 height 29
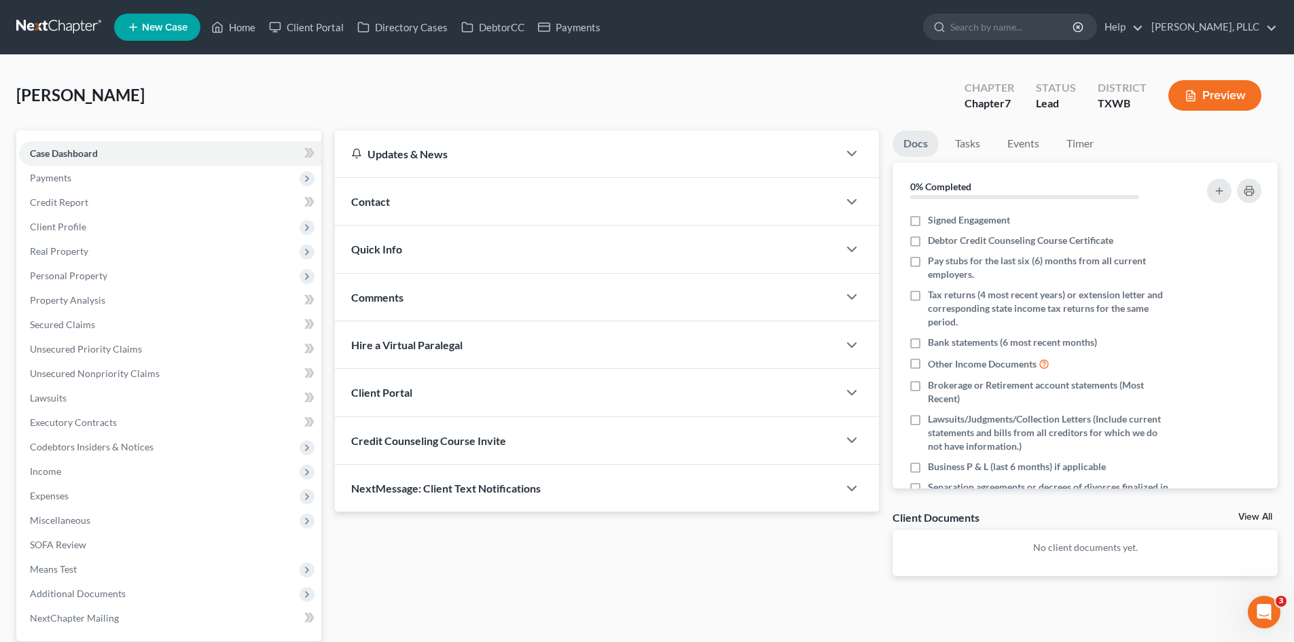
drag, startPoint x: 419, startPoint y: 194, endPoint x: 644, endPoint y: 244, distance: 230.3
click at [419, 194] on div "Contact" at bounding box center [586, 201] width 503 height 47
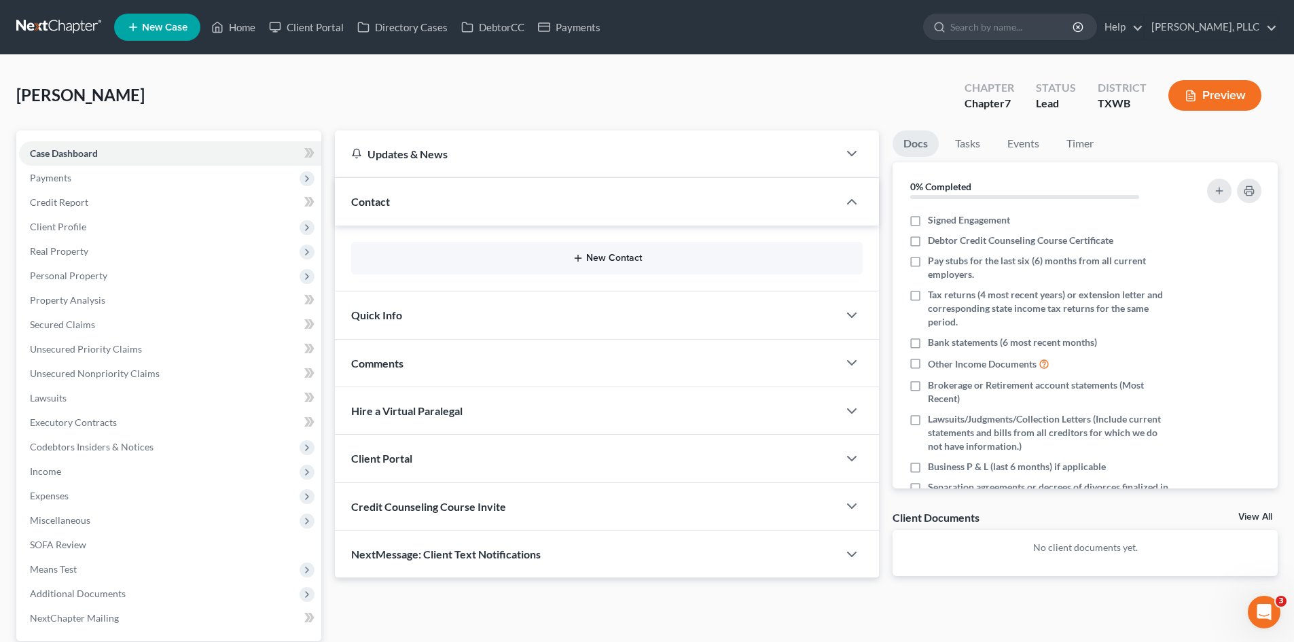
click at [596, 260] on button "New Contact" at bounding box center [607, 258] width 490 height 11
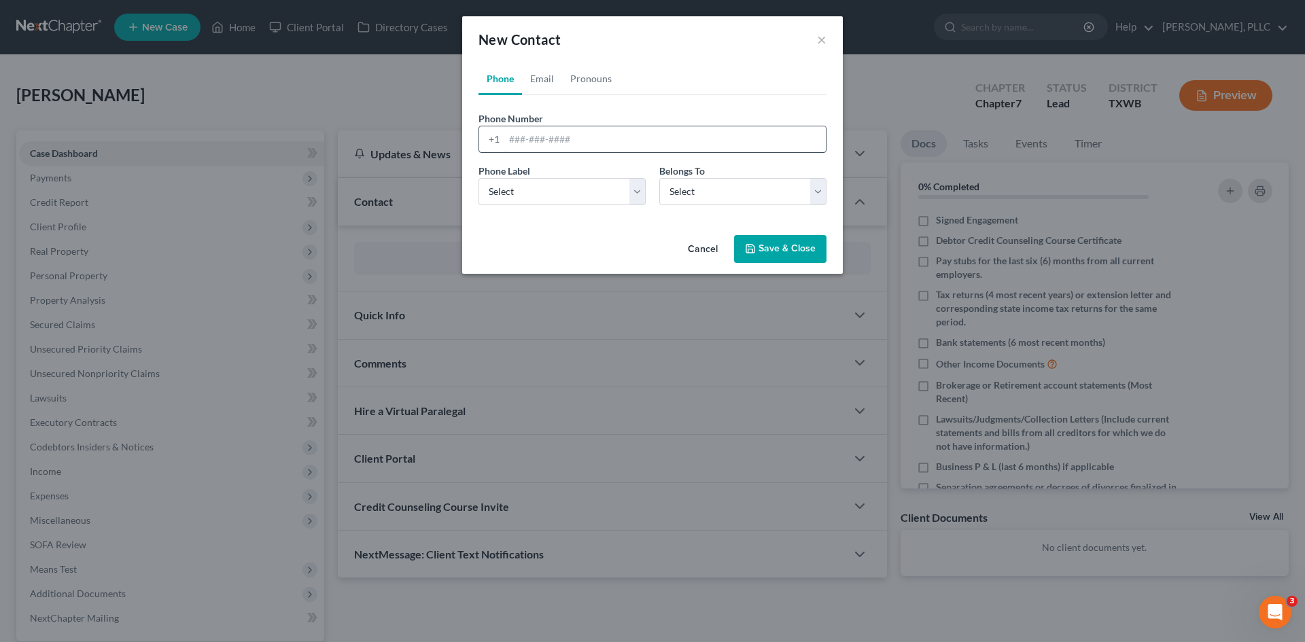
click at [537, 135] on input "tel" at bounding box center [664, 139] width 321 height 26
type input "210-238-8163"
drag, startPoint x: 564, startPoint y: 190, endPoint x: 562, endPoint y: 204, distance: 13.7
click at [563, 190] on select "Select Mobile Home Work Other" at bounding box center [561, 191] width 167 height 27
select select "0"
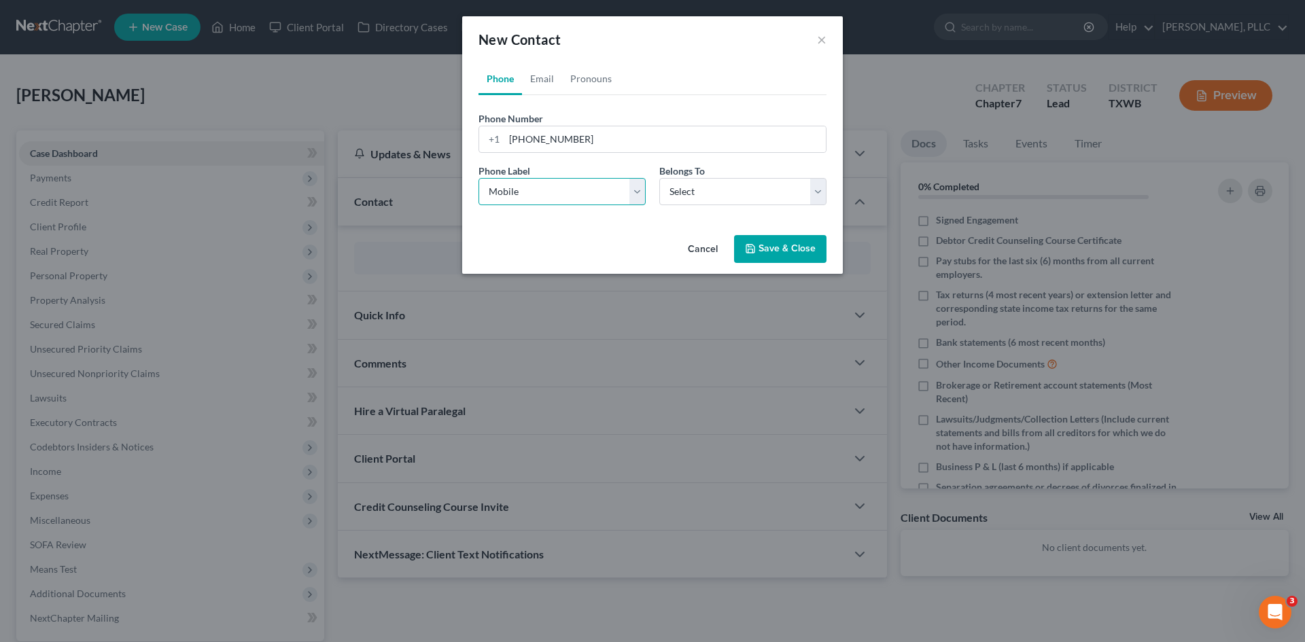
click at [478, 178] on select "Select Mobile Home Work Other" at bounding box center [561, 191] width 167 height 27
drag, startPoint x: 741, startPoint y: 197, endPoint x: 730, endPoint y: 205, distance: 13.2
click at [741, 197] on select "Select Client Other" at bounding box center [742, 191] width 167 height 27
select select "0"
click at [659, 178] on select "Select Client Other" at bounding box center [742, 191] width 167 height 27
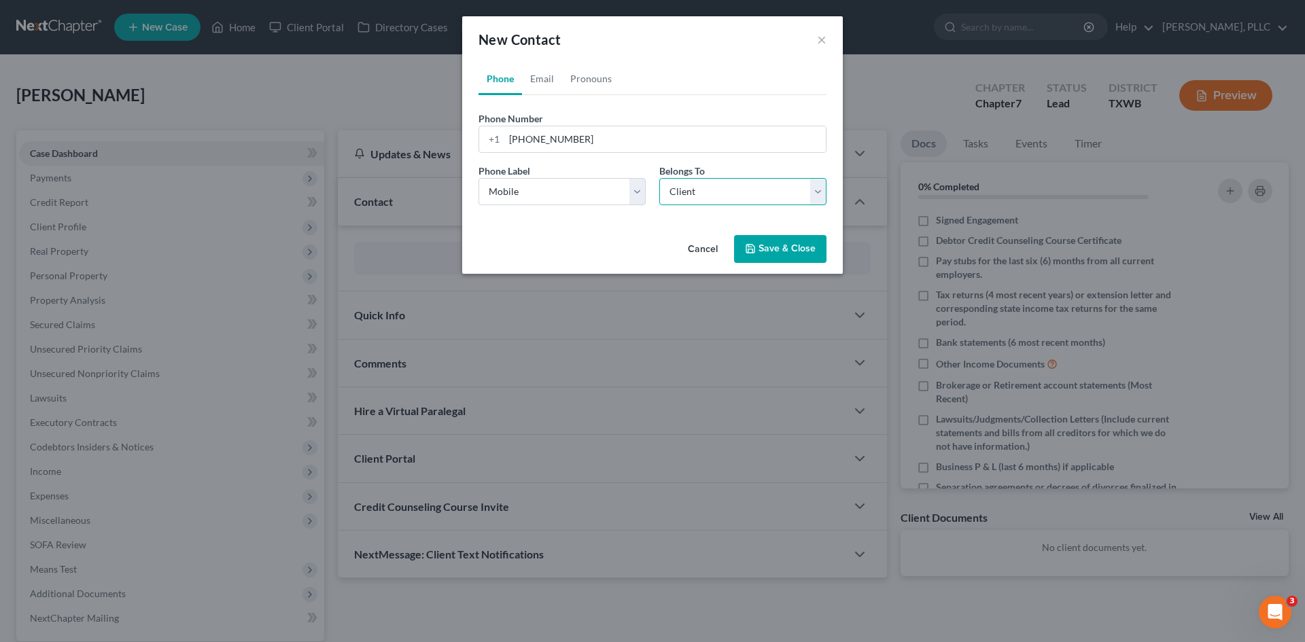
select select "0"
click at [542, 73] on link "Email" at bounding box center [542, 79] width 40 height 33
click at [550, 148] on input "email" at bounding box center [664, 139] width 321 height 26
paste input "firefighter_48827@yahoo.com"
type input "firefighter_48827@yahoo.com"
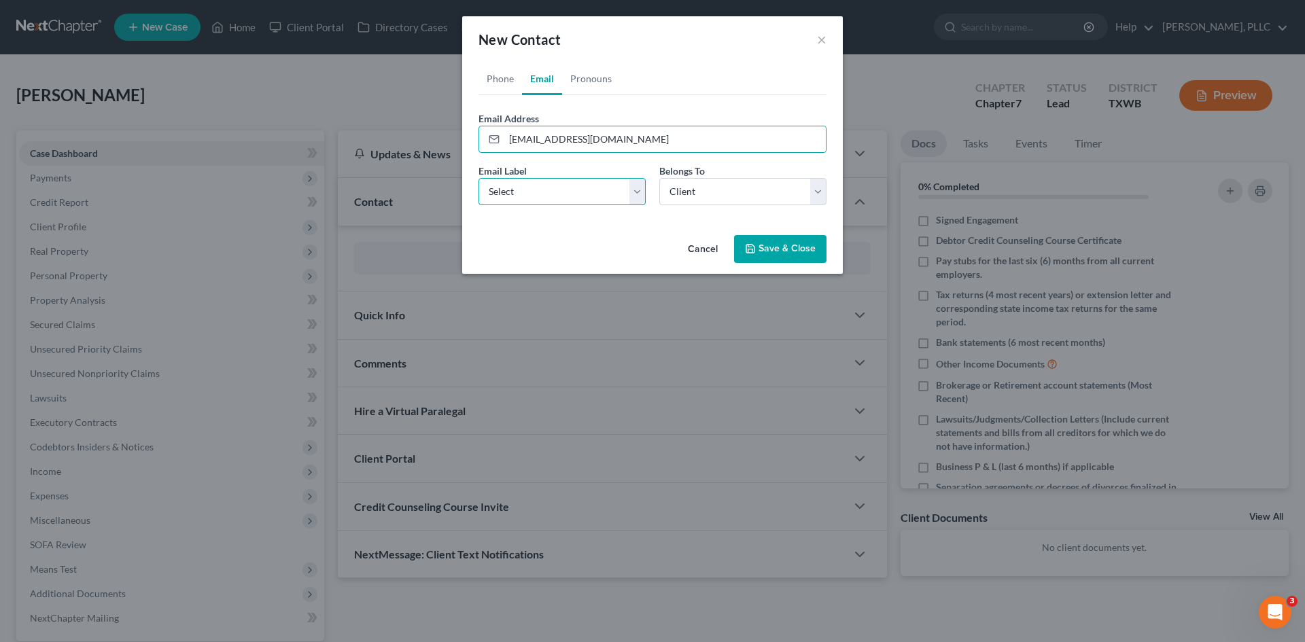
drag, startPoint x: 554, startPoint y: 190, endPoint x: 547, endPoint y: 204, distance: 15.5
click at [554, 190] on select "Select Home Work Other" at bounding box center [561, 191] width 167 height 27
select select "1"
click at [478, 178] on select "Select Home Work Other" at bounding box center [561, 191] width 167 height 27
click at [781, 249] on button "Save & Close" at bounding box center [780, 249] width 92 height 29
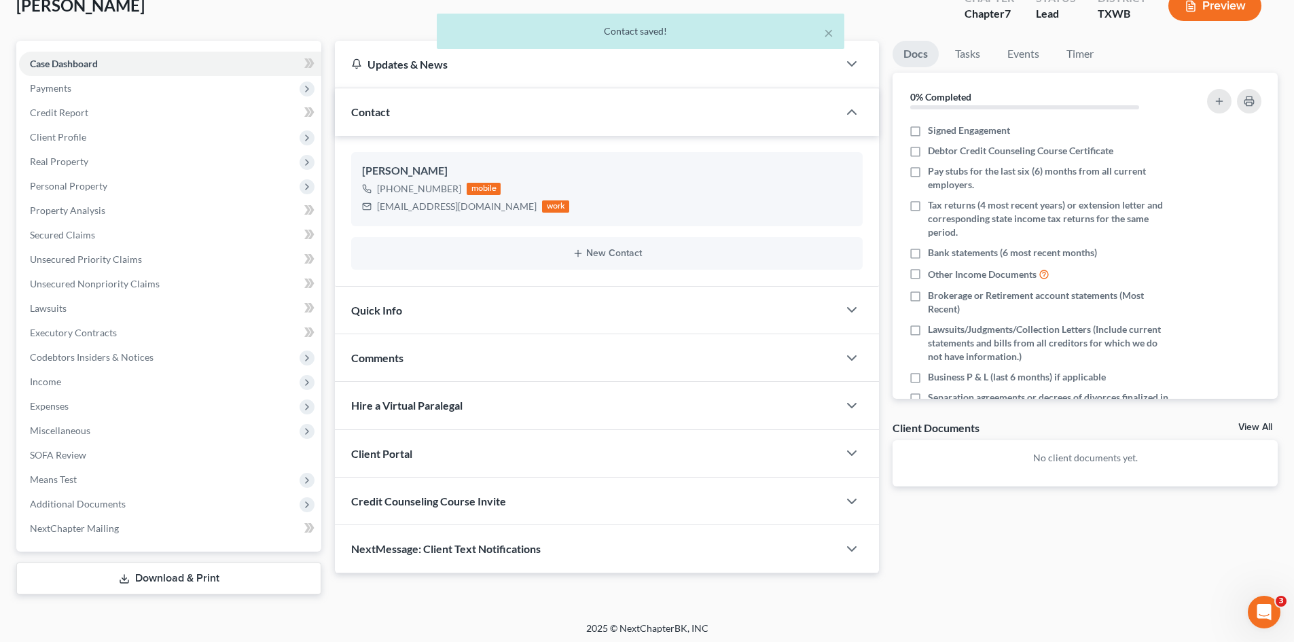
scroll to position [94, 0]
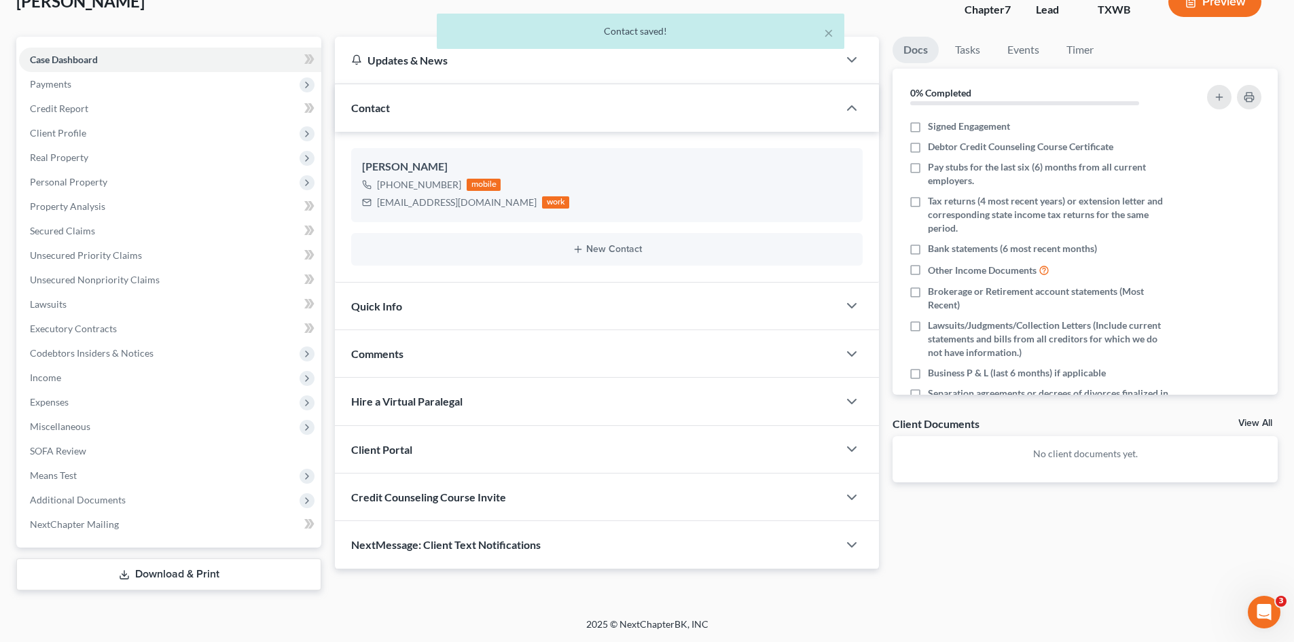
click at [377, 311] on span "Quick Info" at bounding box center [376, 306] width 51 height 13
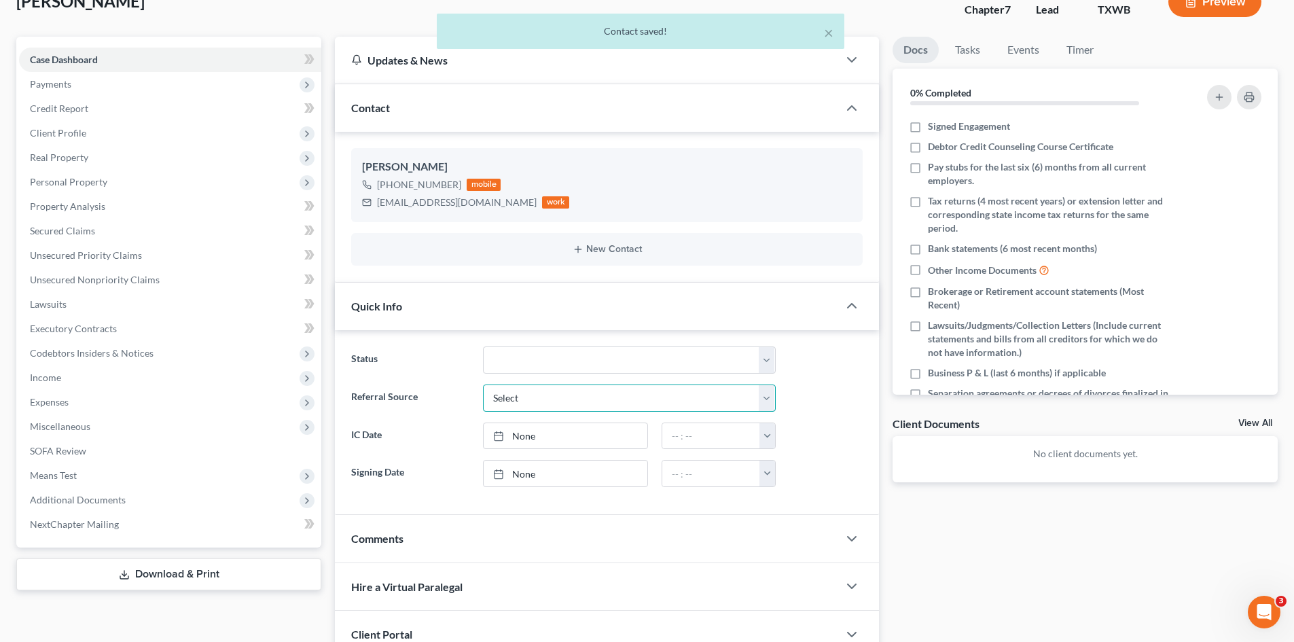
drag, startPoint x: 541, startPoint y: 393, endPoint x: 546, endPoint y: 410, distance: 17.8
click at [541, 393] on select "Select Word Of Mouth Previous Clients Direct Mail Website Google Search Modern …" at bounding box center [629, 398] width 293 height 27
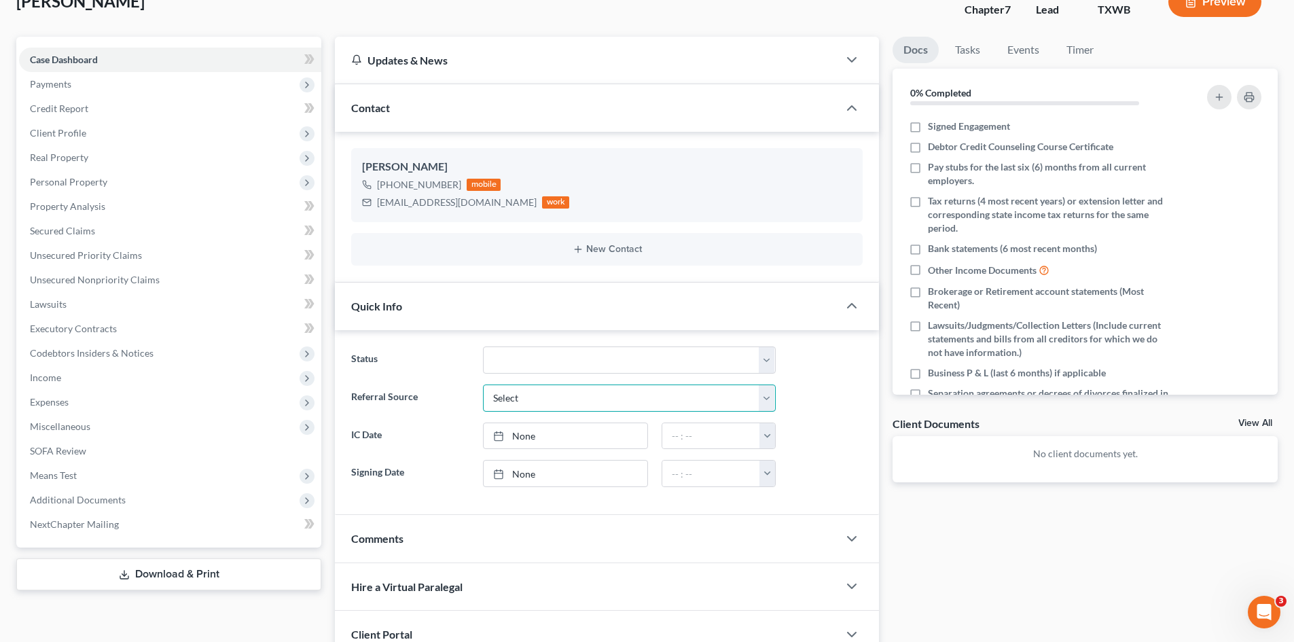
select select "4"
click at [483, 385] on select "Select Word Of Mouth Previous Clients Direct Mail Website Google Search Modern …" at bounding box center [629, 398] width 293 height 27
click at [551, 431] on link "None" at bounding box center [566, 436] width 164 height 26
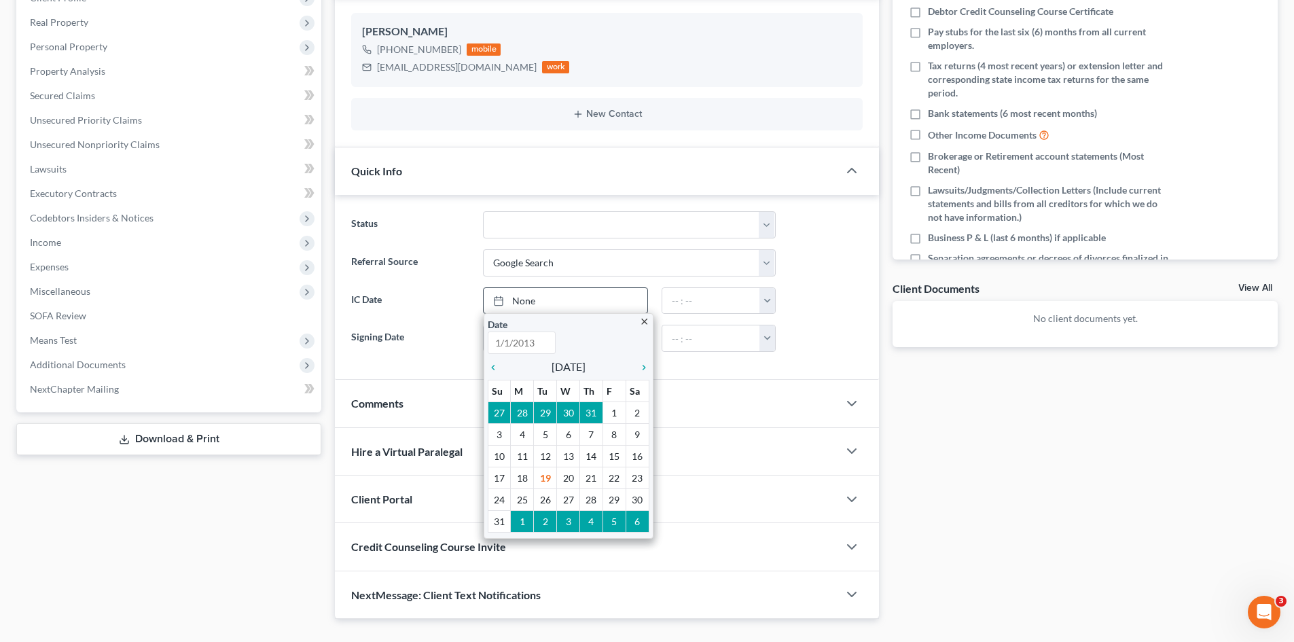
scroll to position [230, 0]
type input "[DATE]"
click at [549, 297] on link "[DATE]" at bounding box center [566, 300] width 164 height 26
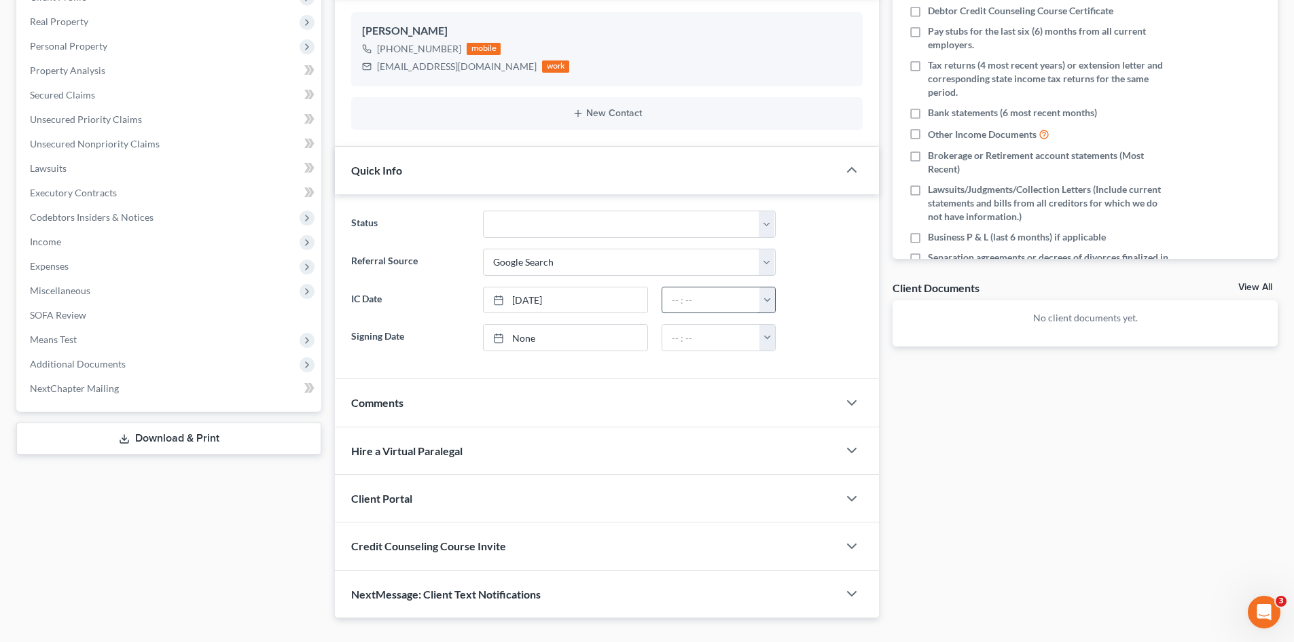
click at [745, 300] on input "text" at bounding box center [711, 300] width 98 height 26
click at [769, 299] on button "button" at bounding box center [768, 300] width 16 height 26
click at [804, 404] on link "1:30pm" at bounding box center [798, 402] width 76 height 23
type input "1:30pm"
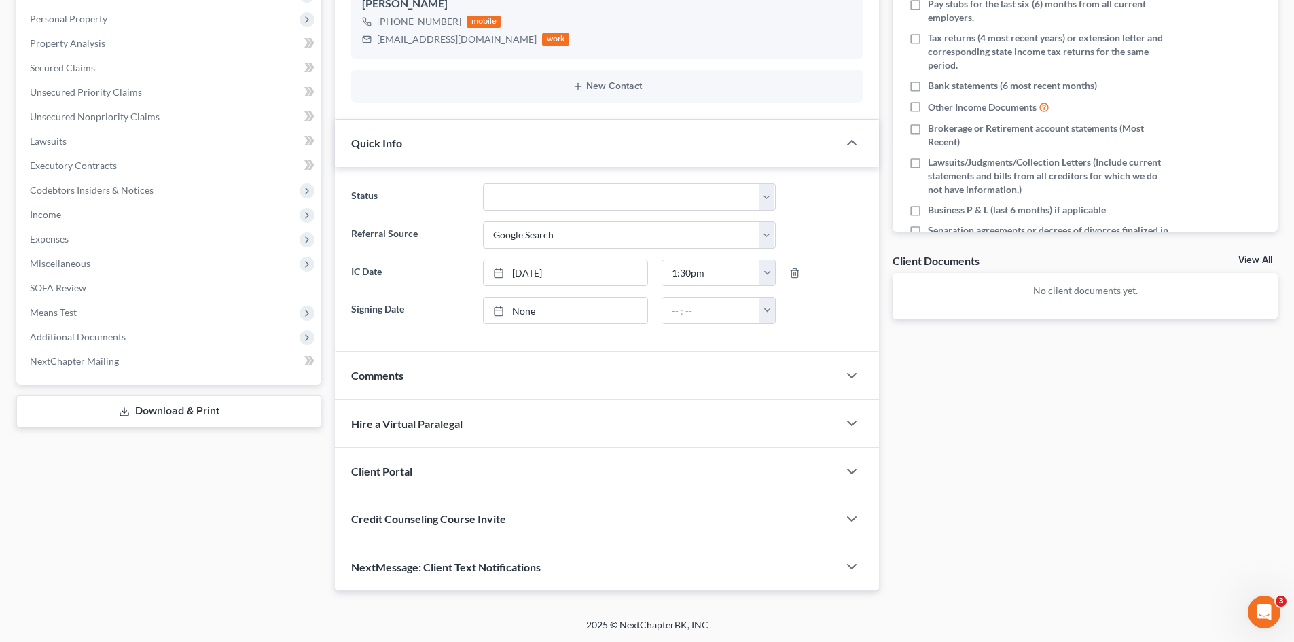
scroll to position [258, 0]
click at [422, 490] on div "Client Portal" at bounding box center [586, 470] width 503 height 47
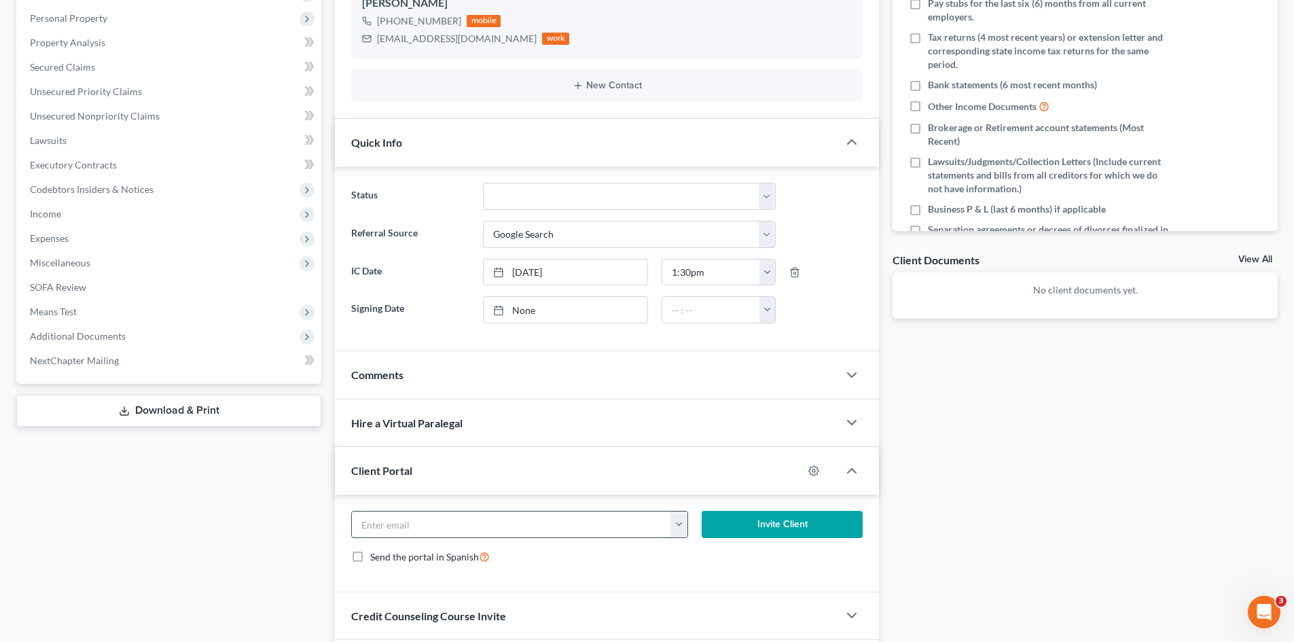
click at [435, 514] on input "email" at bounding box center [511, 525] width 319 height 26
paste input "firefighter_48827@yahoo.com"
type input "firefighter_48827@yahoo.com"
click at [774, 531] on button "Invite Client" at bounding box center [783, 524] width 162 height 27
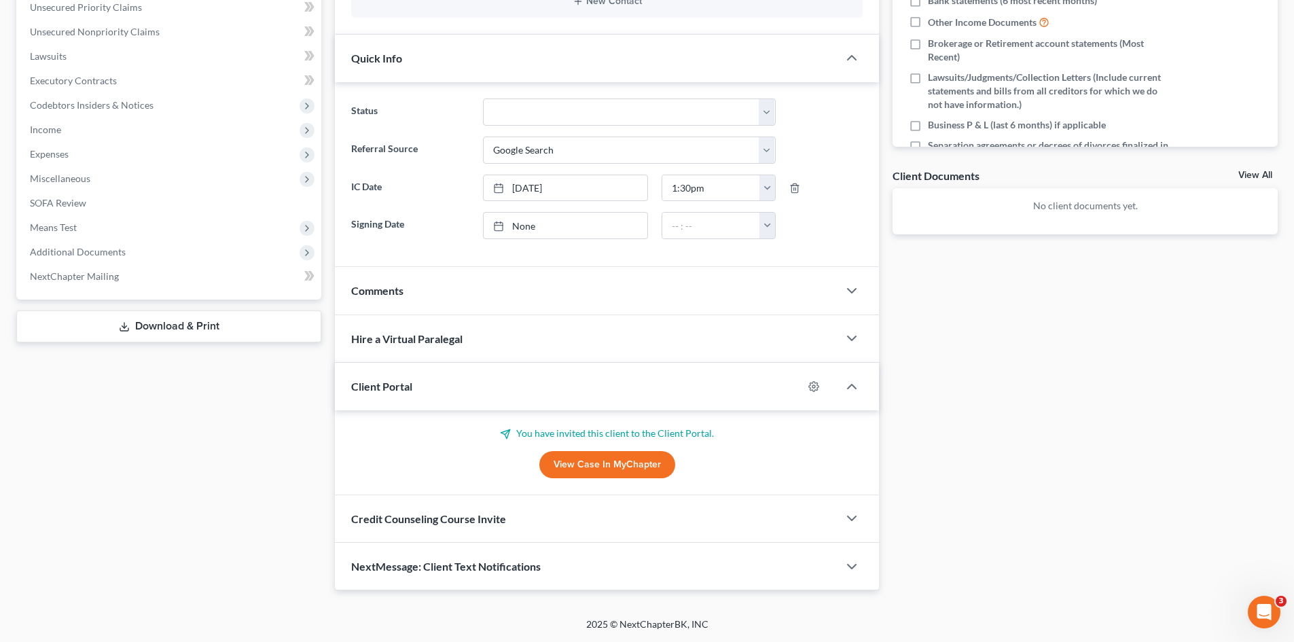
click at [478, 512] on span "Credit Counseling Course Invite" at bounding box center [428, 518] width 155 height 13
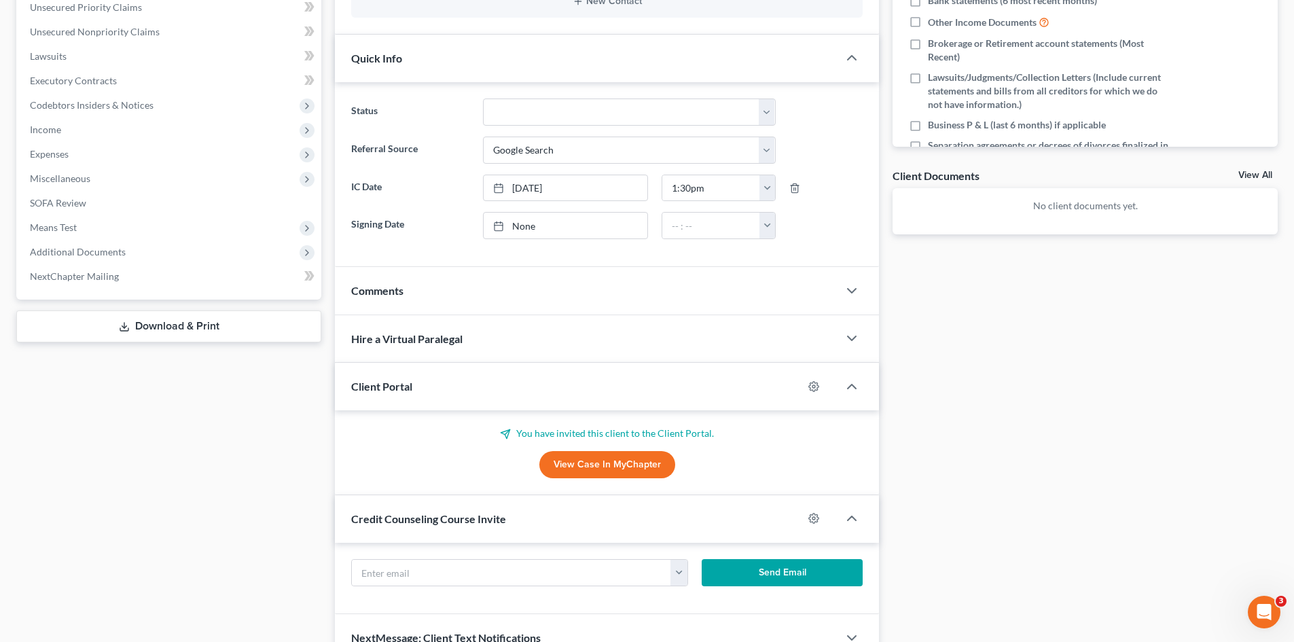
scroll to position [408, 0]
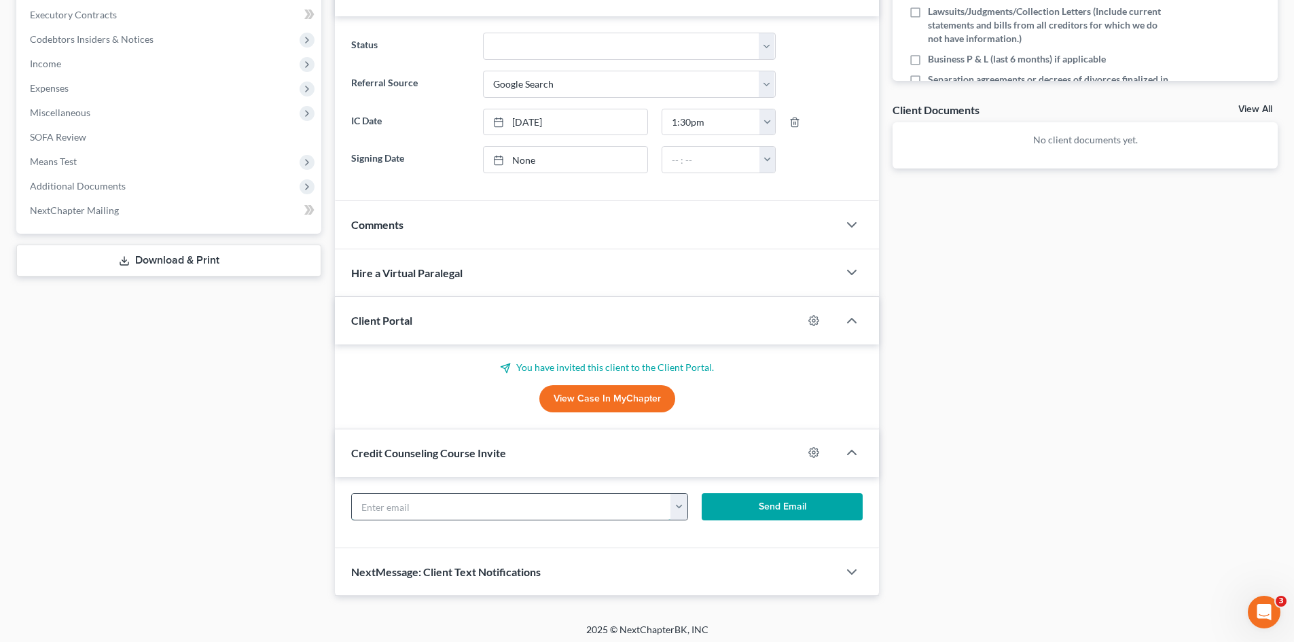
click at [444, 507] on input "text" at bounding box center [511, 507] width 319 height 26
paste input "firefighter_48827@yahoo.com"
type input "firefighter_48827@yahoo.com"
click at [758, 511] on button "Send Email" at bounding box center [783, 506] width 162 height 27
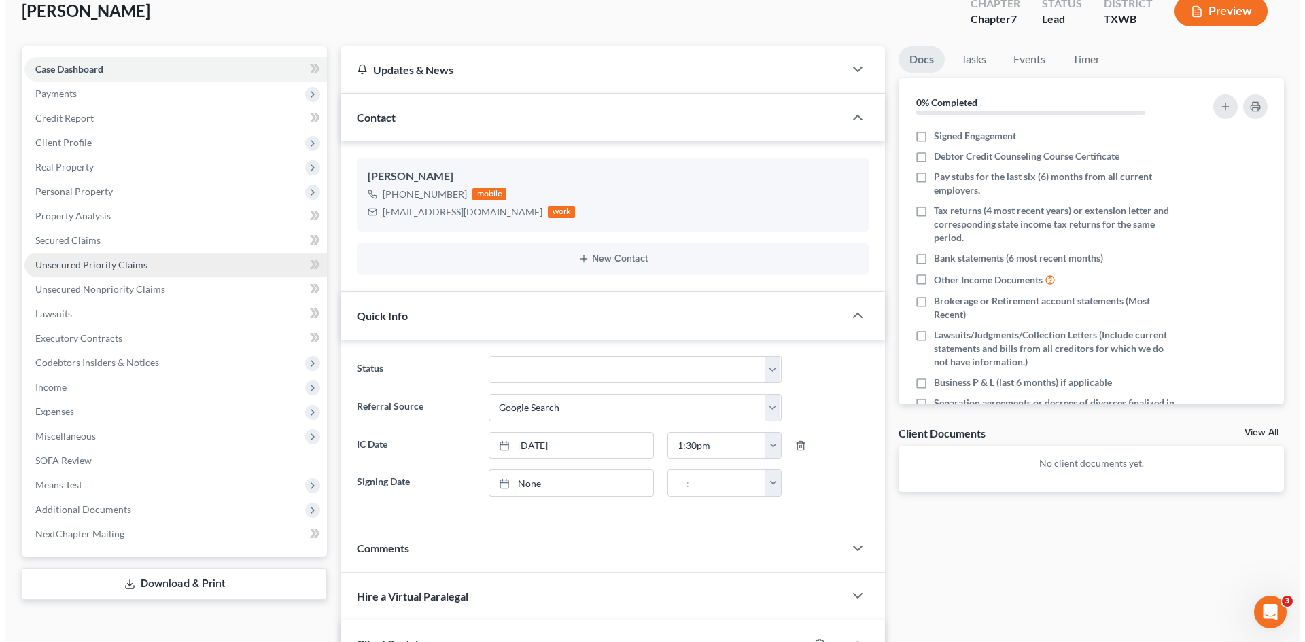
scroll to position [0, 0]
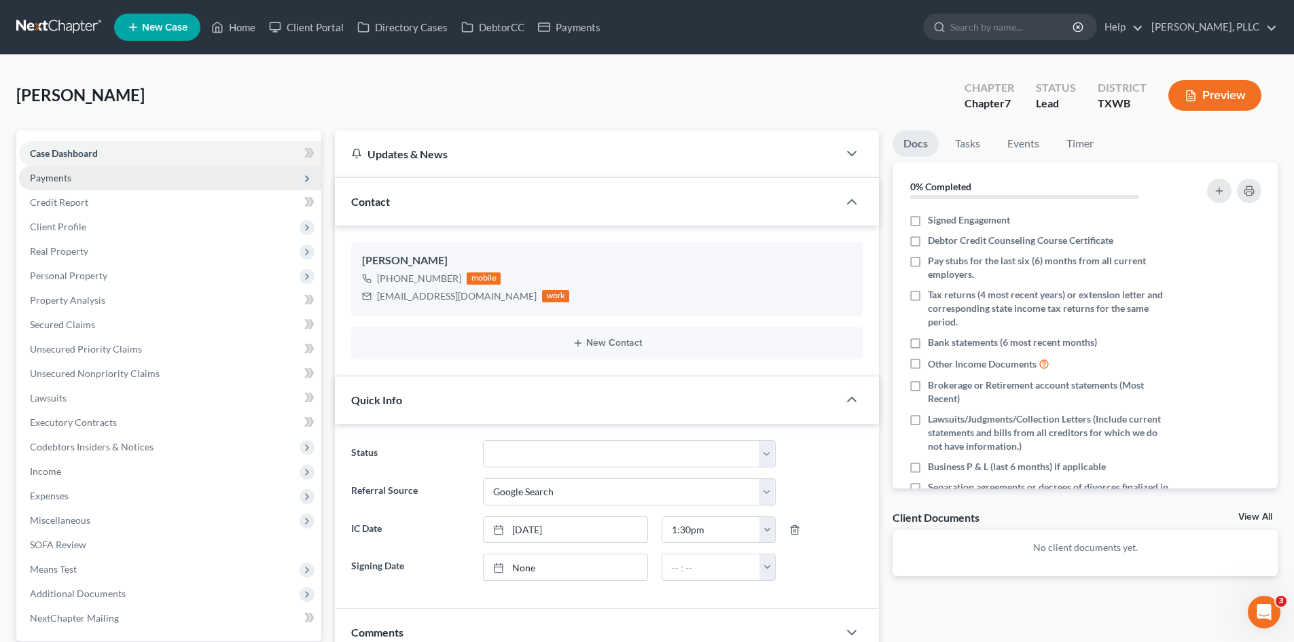
click at [205, 180] on span "Payments" at bounding box center [170, 178] width 302 height 24
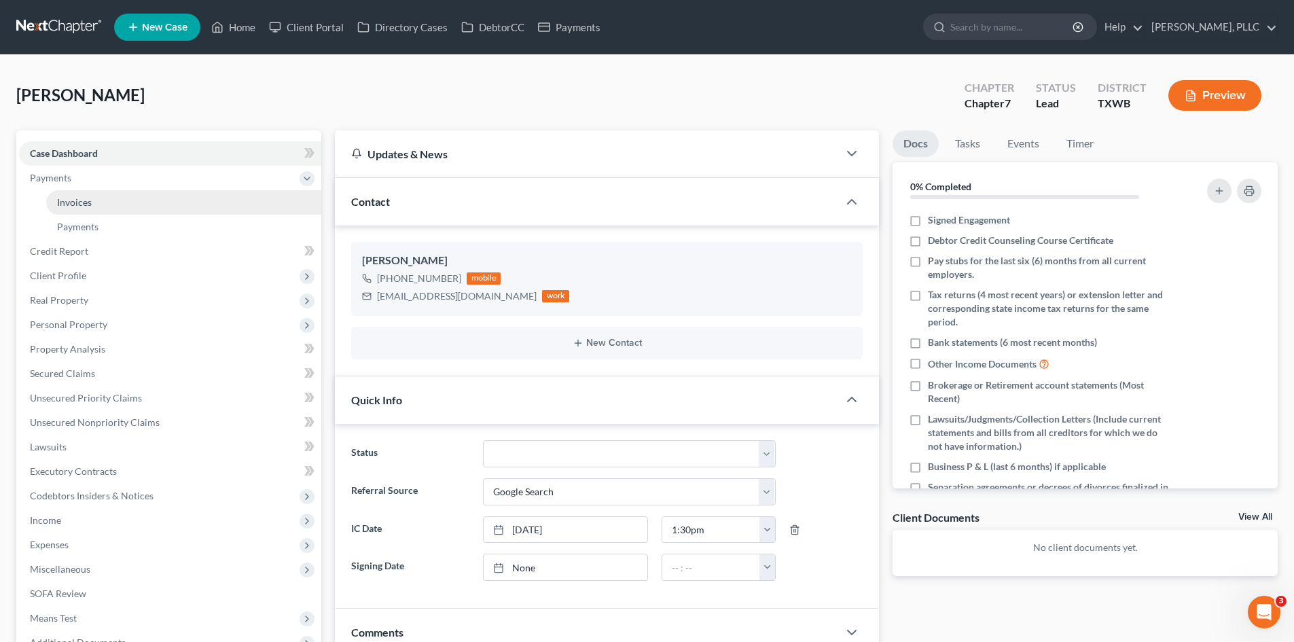
click at [211, 203] on link "Invoices" at bounding box center [183, 202] width 275 height 24
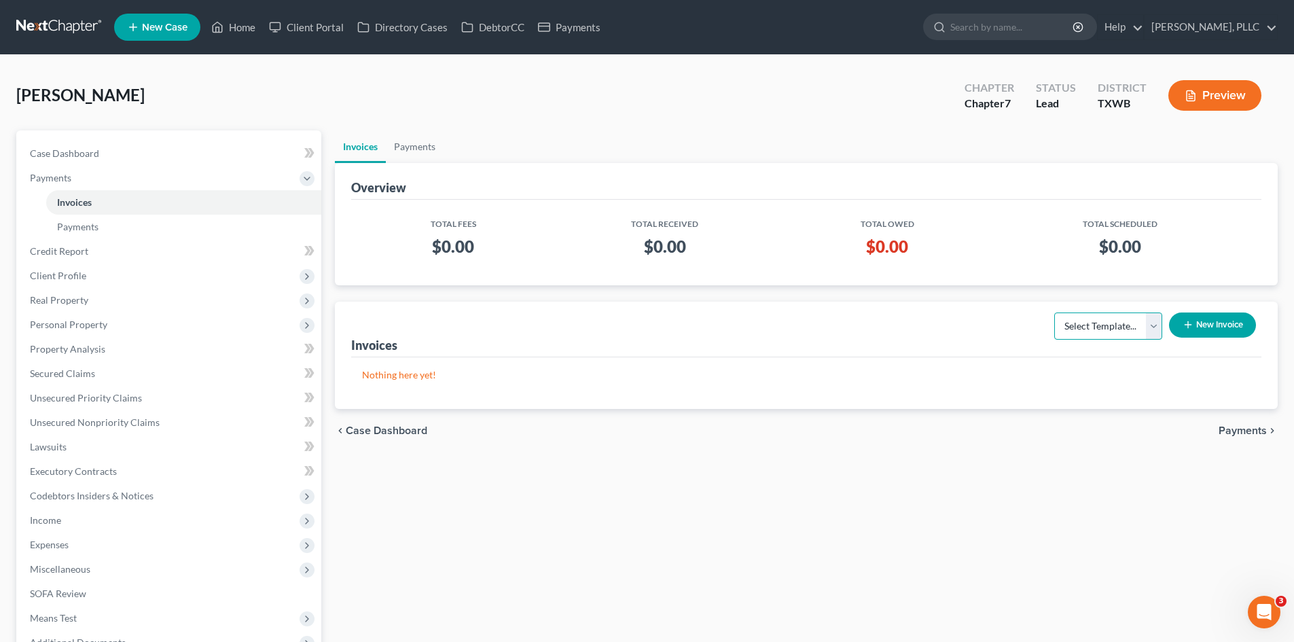
drag, startPoint x: 1084, startPoint y: 314, endPoint x: 1086, endPoint y: 330, distance: 16.4
click at [1084, 314] on select "Select Template... Invoice" at bounding box center [1108, 326] width 108 height 27
select select "0"
click at [1054, 313] on select "Select Template... Invoice" at bounding box center [1108, 326] width 108 height 27
click at [1213, 329] on button "New Invoice" at bounding box center [1212, 325] width 87 height 25
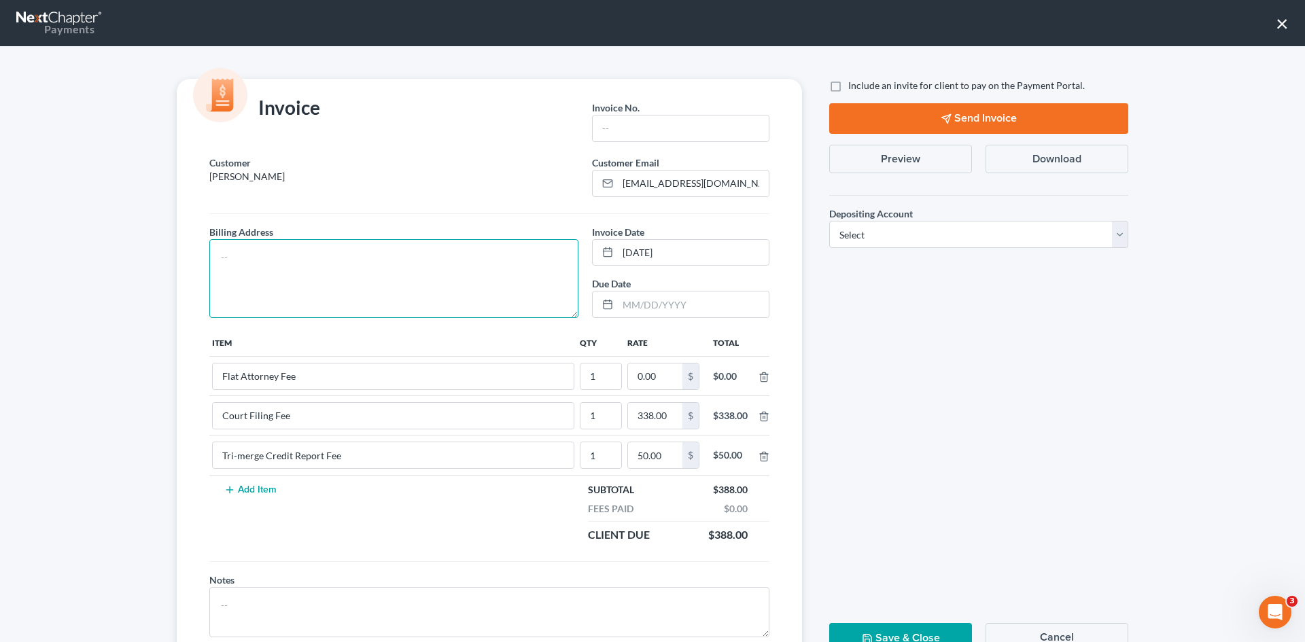
click at [497, 287] on textarea at bounding box center [393, 278] width 369 height 79
type textarea "To be provided."
click at [631, 137] on input "text" at bounding box center [680, 129] width 176 height 26
type input "A0567"
click at [654, 378] on input "0.00" at bounding box center [655, 376] width 54 height 26
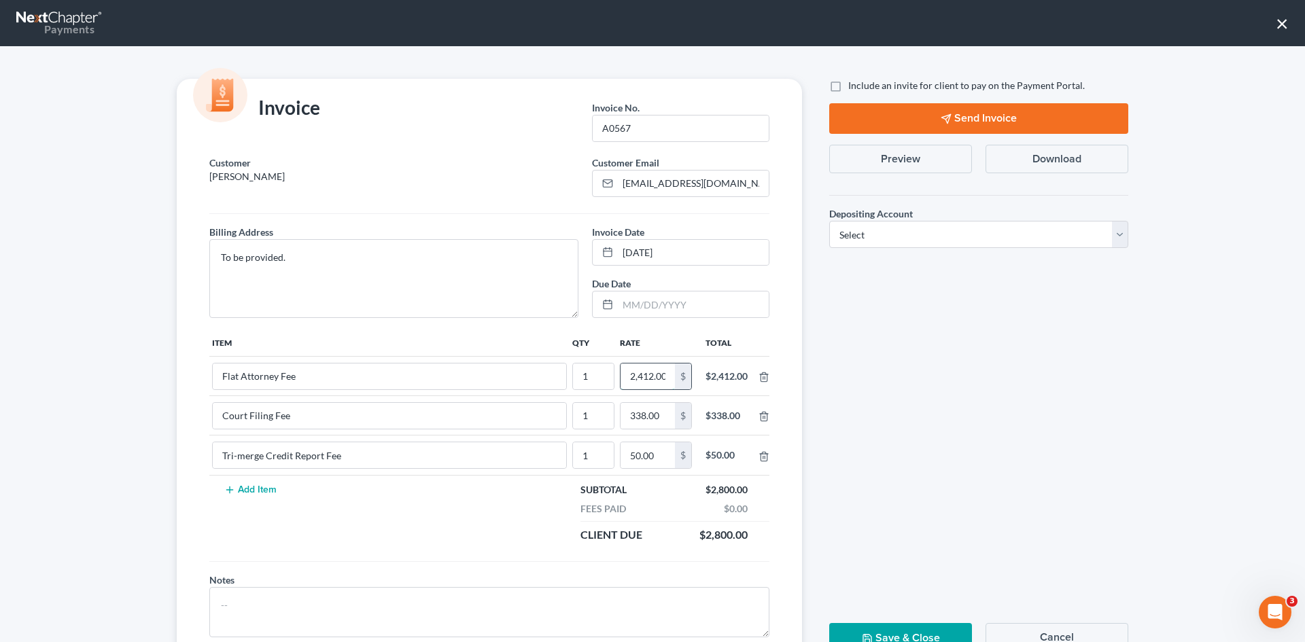
scroll to position [0, 2]
type input "2,412.00"
click at [901, 79] on label "Include an invite for client to pay on the Payment Portal." at bounding box center [966, 86] width 236 height 14
click at [862, 79] on input "Include an invite for client to pay on the Payment Portal." at bounding box center [857, 83] width 9 height 9
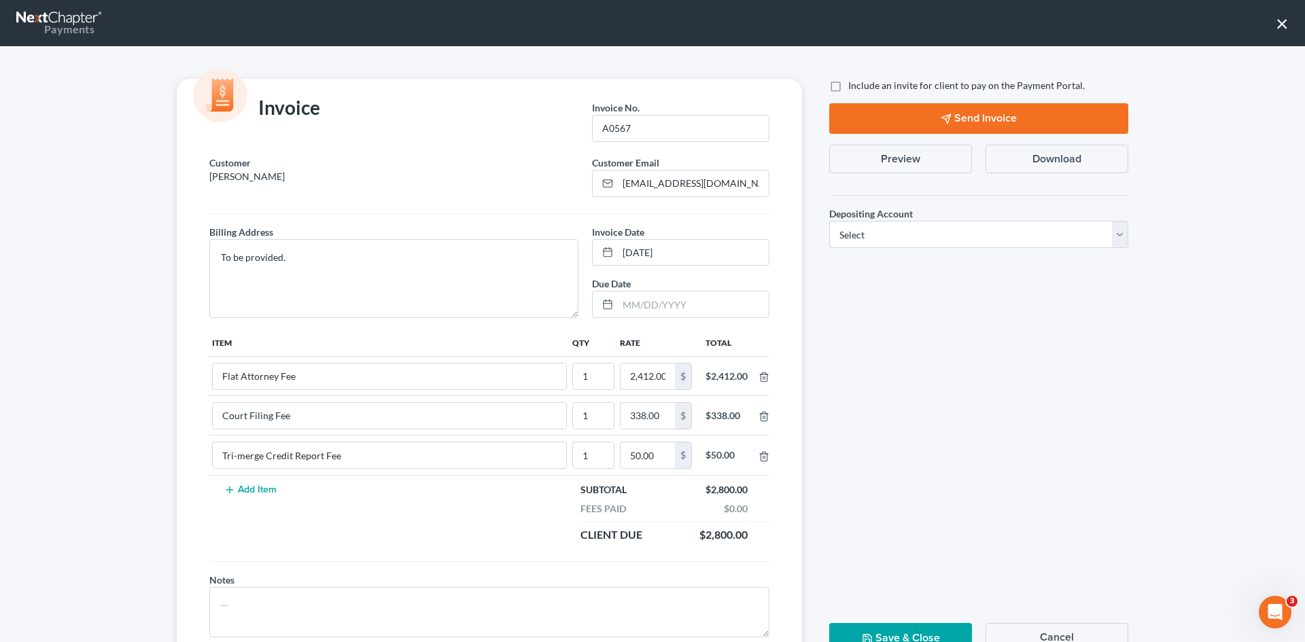
checkbox input "true"
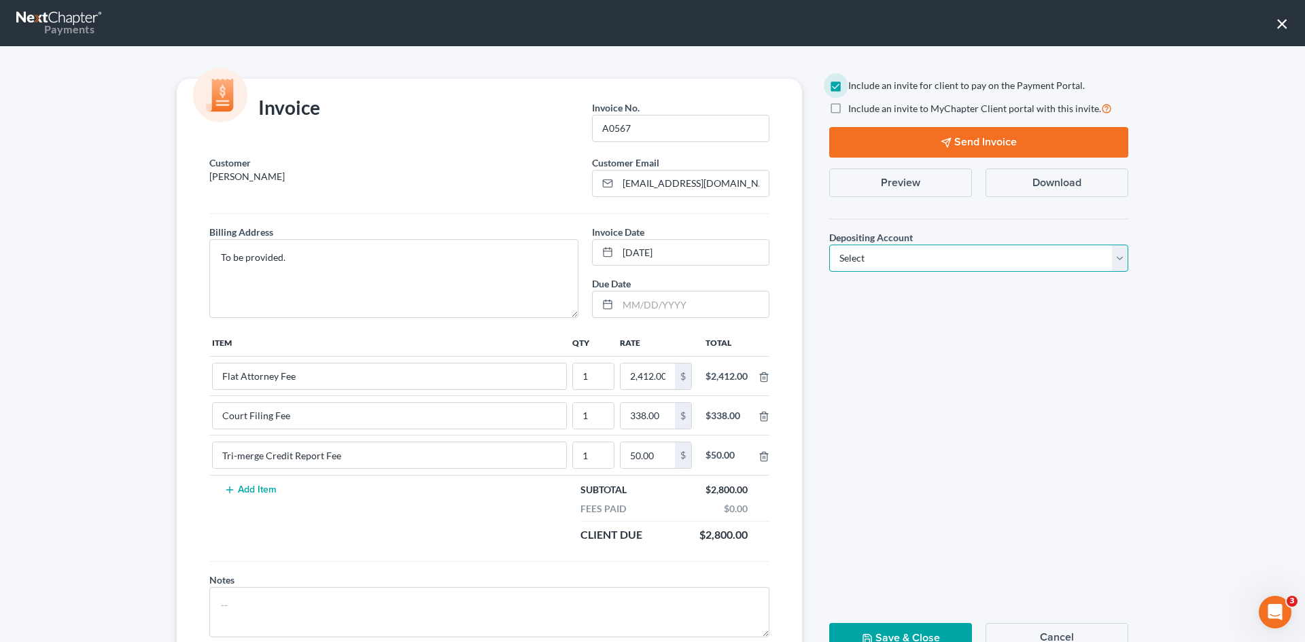
drag, startPoint x: 971, startPoint y: 265, endPoint x: 926, endPoint y: 315, distance: 66.9
click at [971, 265] on select "Select Operation Trust" at bounding box center [978, 258] width 299 height 27
select select "1"
click at [829, 245] on select "Select Operation Trust" at bounding box center [978, 258] width 299 height 27
click at [972, 149] on button "Send Invoice" at bounding box center [978, 142] width 299 height 31
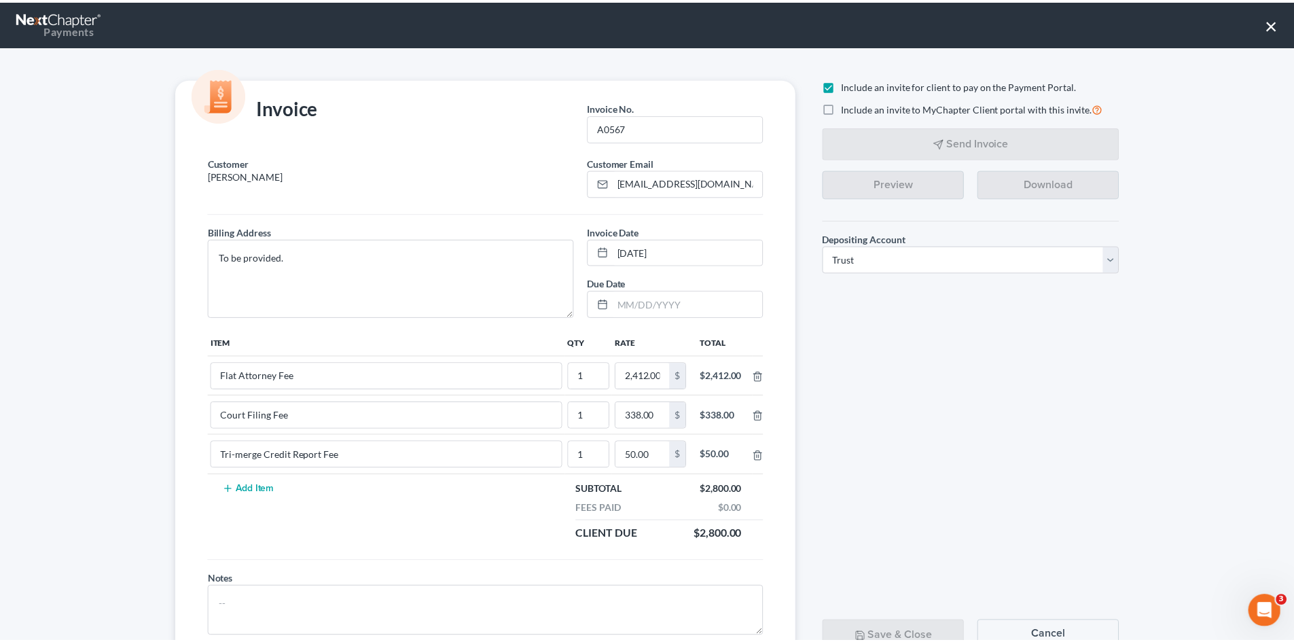
scroll to position [55, 0]
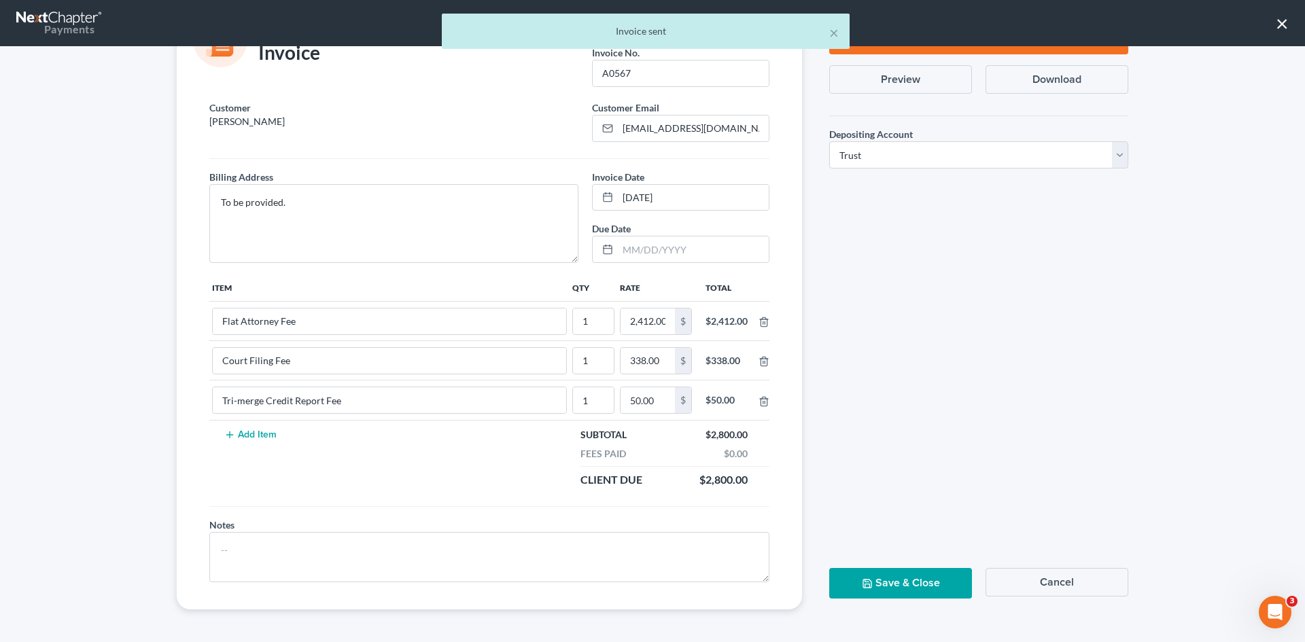
click at [878, 586] on button "Save & Close" at bounding box center [900, 583] width 143 height 31
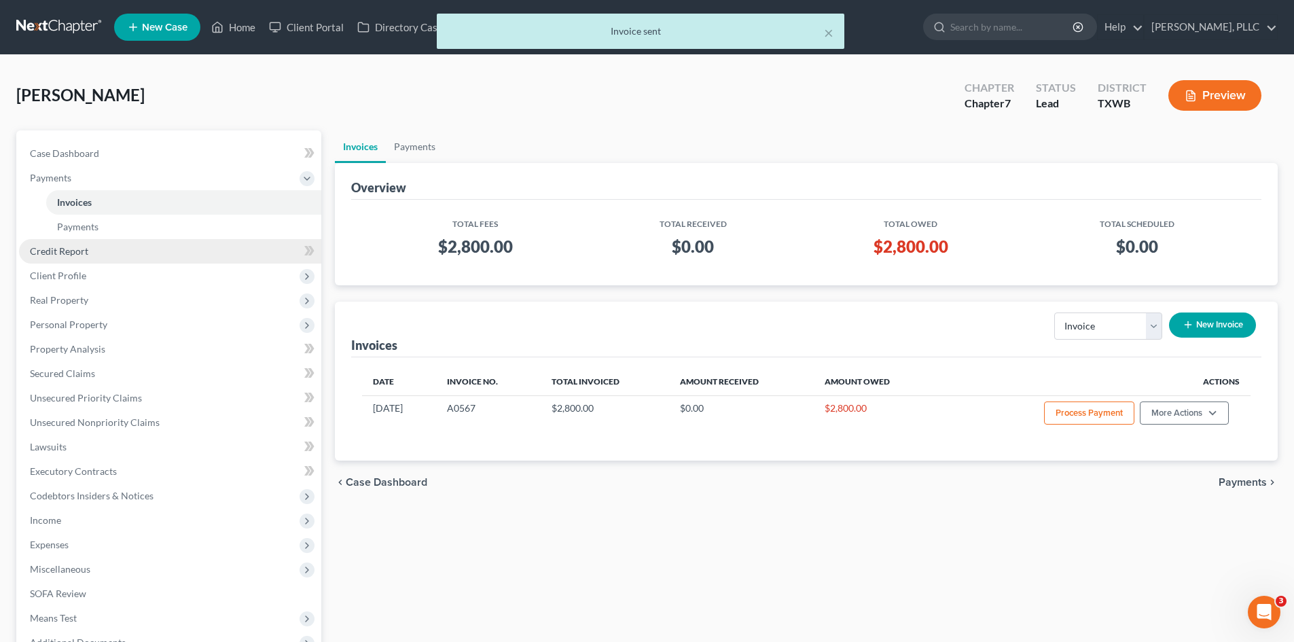
click at [65, 260] on link "Credit Report" at bounding box center [170, 251] width 302 height 24
click at [76, 272] on span "Client Profile" at bounding box center [58, 276] width 56 height 12
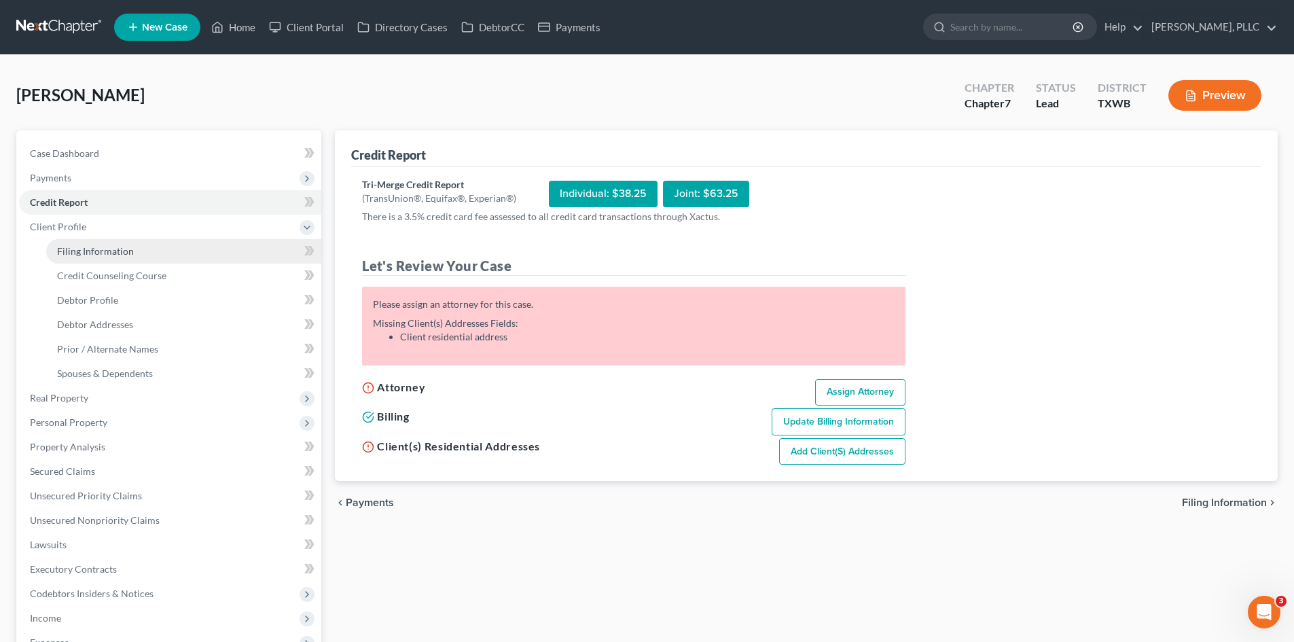
click at [101, 247] on span "Filing Information" at bounding box center [95, 251] width 77 height 12
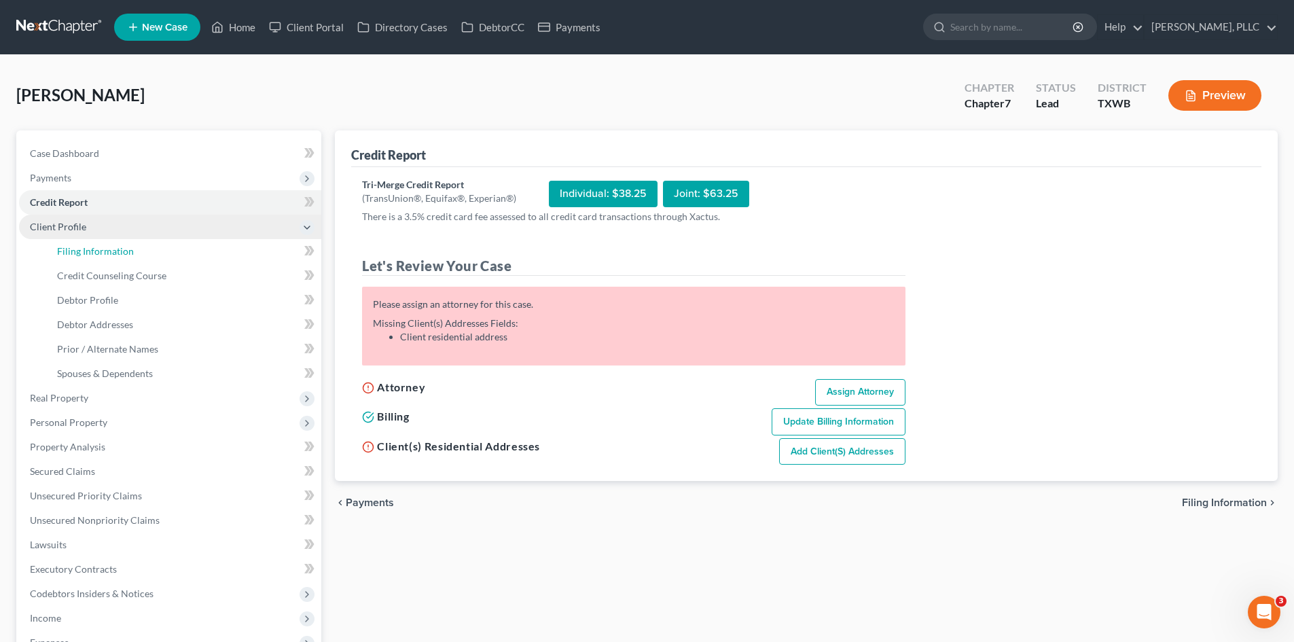
select select "1"
select select "0"
select select "80"
select select "45"
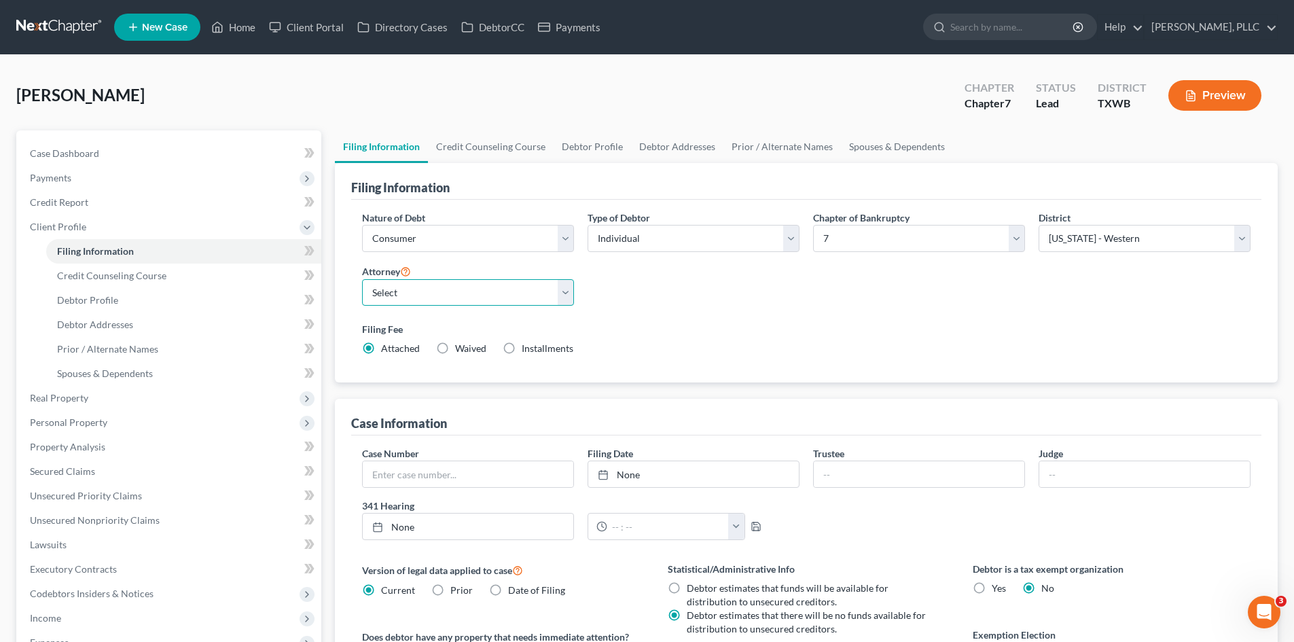
drag, startPoint x: 509, startPoint y: 287, endPoint x: 495, endPoint y: 305, distance: 22.8
click at [509, 287] on select "Select [PERSON_NAME] - TXEB [PERSON_NAME] - [GEOGRAPHIC_DATA] [PERSON_NAME] - […" at bounding box center [468, 292] width 212 height 27
select select "3"
click at [362, 279] on select "Select [PERSON_NAME] - TXEB [PERSON_NAME] - [GEOGRAPHIC_DATA] [PERSON_NAME] - […" at bounding box center [468, 292] width 212 height 27
click at [98, 147] on span "Case Dashboard" at bounding box center [64, 153] width 69 height 12
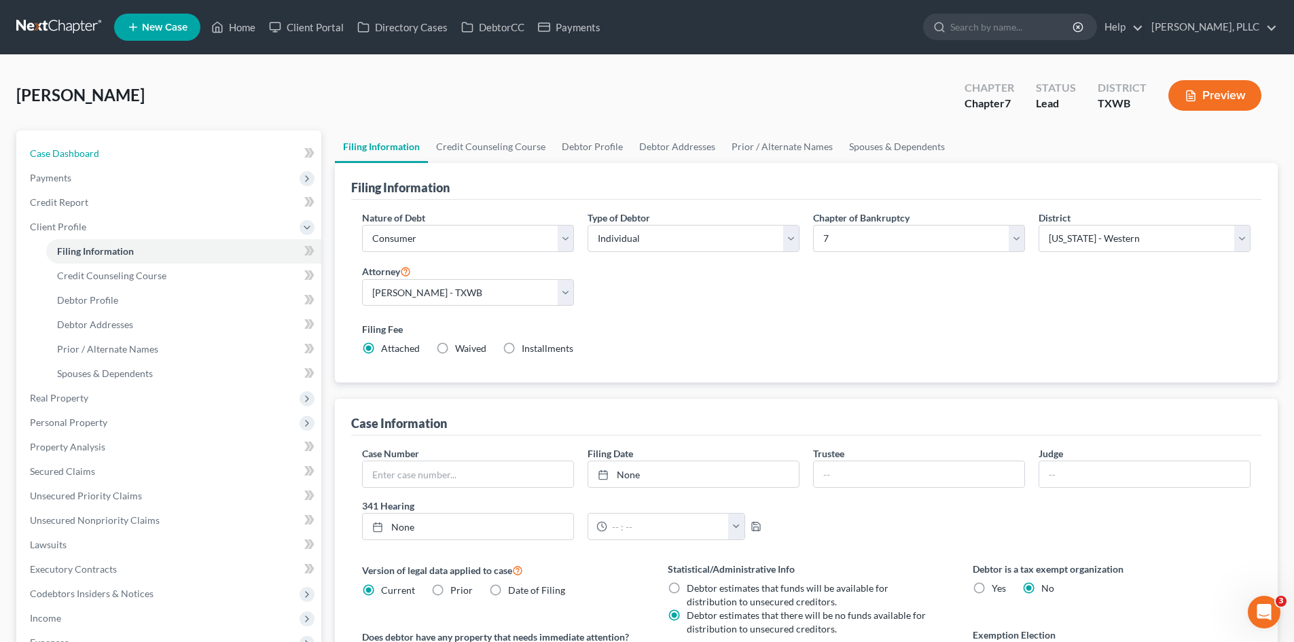
select select "4"
